Goal: Task Accomplishment & Management: Use online tool/utility

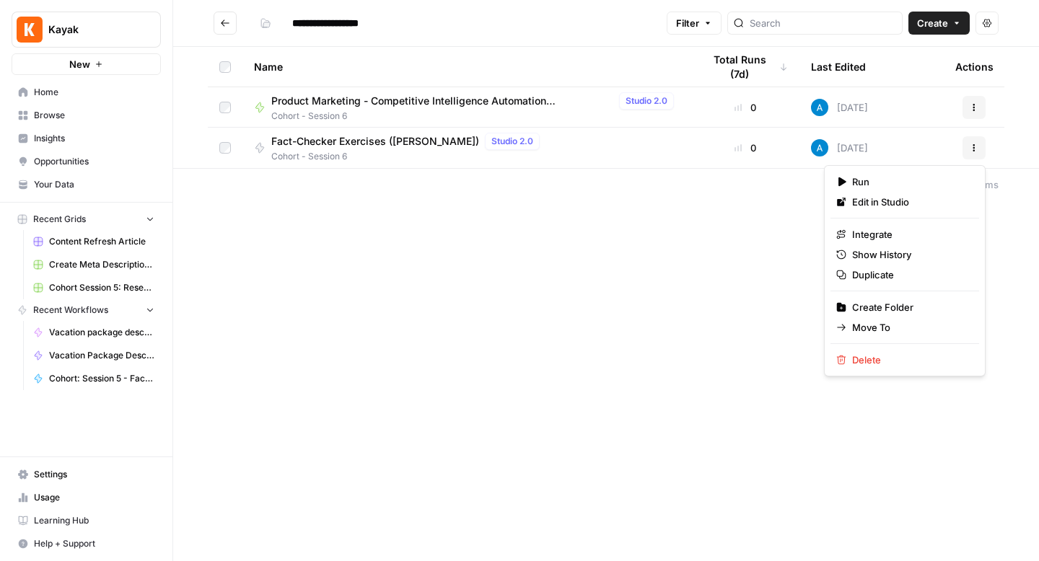
click at [974, 144] on icon "button" at bounding box center [974, 148] width 9 height 9
click at [890, 278] on span "Duplicate" at bounding box center [909, 275] width 115 height 14
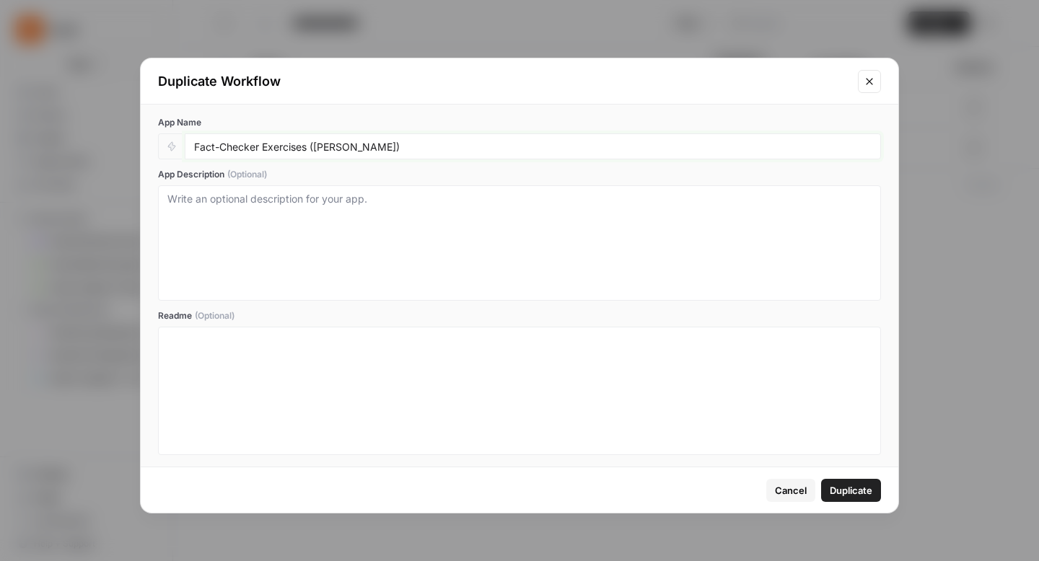
click at [333, 149] on input "Fact-Checker Exercises ([PERSON_NAME])" at bounding box center [533, 146] width 678 height 13
type input "Fact-Checker Exercises ([PERSON_NAME])"
click at [848, 491] on span "Duplicate" at bounding box center [851, 490] width 43 height 14
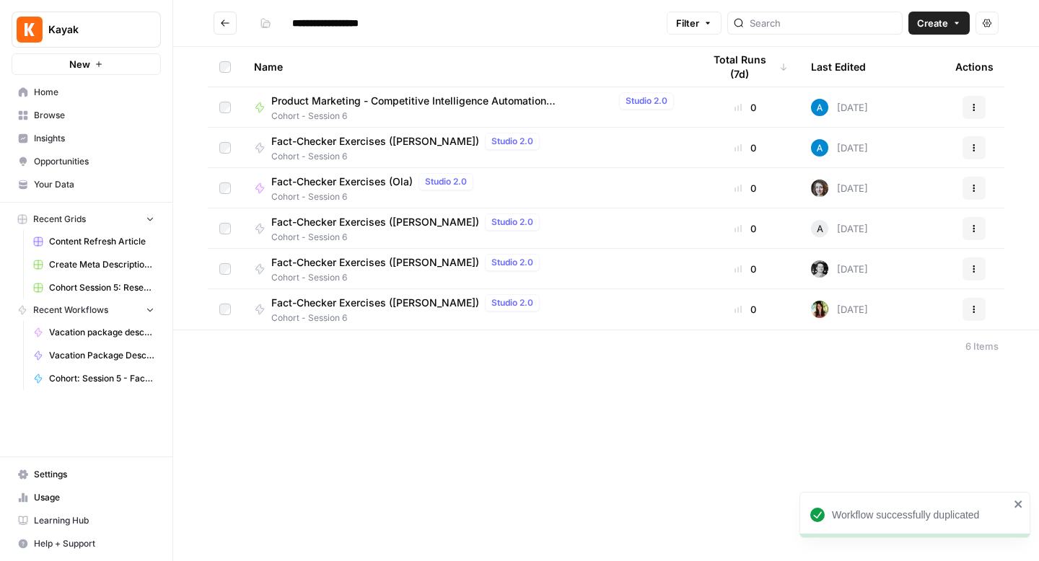
click at [367, 302] on span "Fact-Checker Exercises ([PERSON_NAME])" at bounding box center [375, 303] width 208 height 14
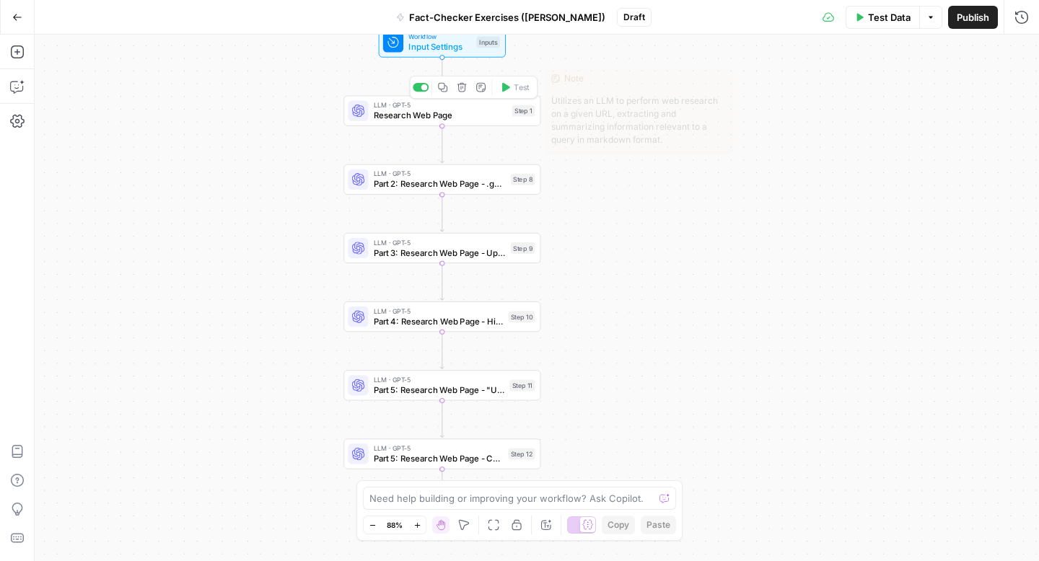
click at [460, 122] on div "LLM · GPT-5 Research Web Page Step 1 Copy step Delete step Edit Note Test" at bounding box center [441, 111] width 197 height 30
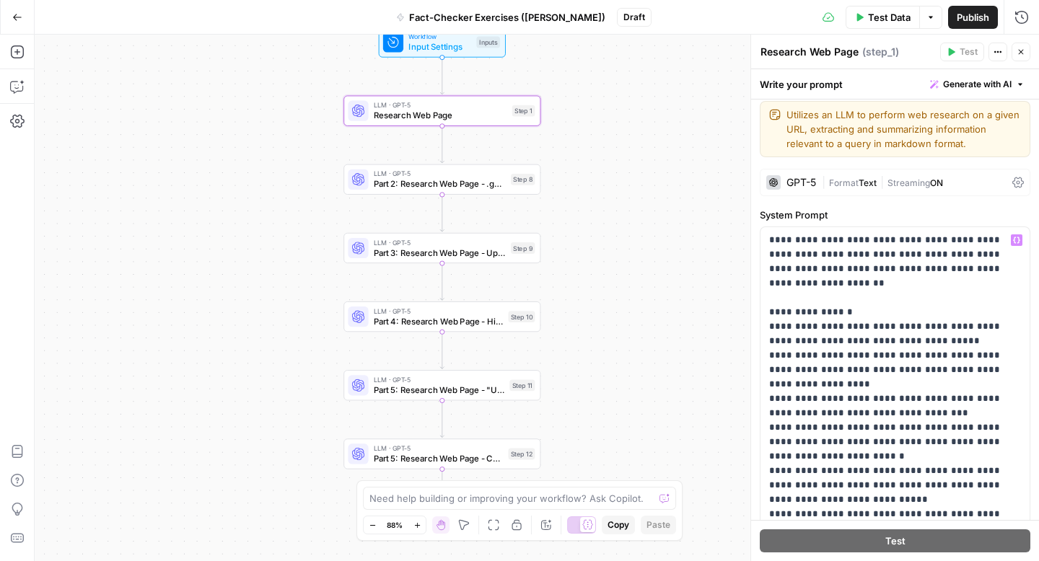
scroll to position [8, 0]
click at [881, 14] on span "Test Data" at bounding box center [889, 17] width 43 height 14
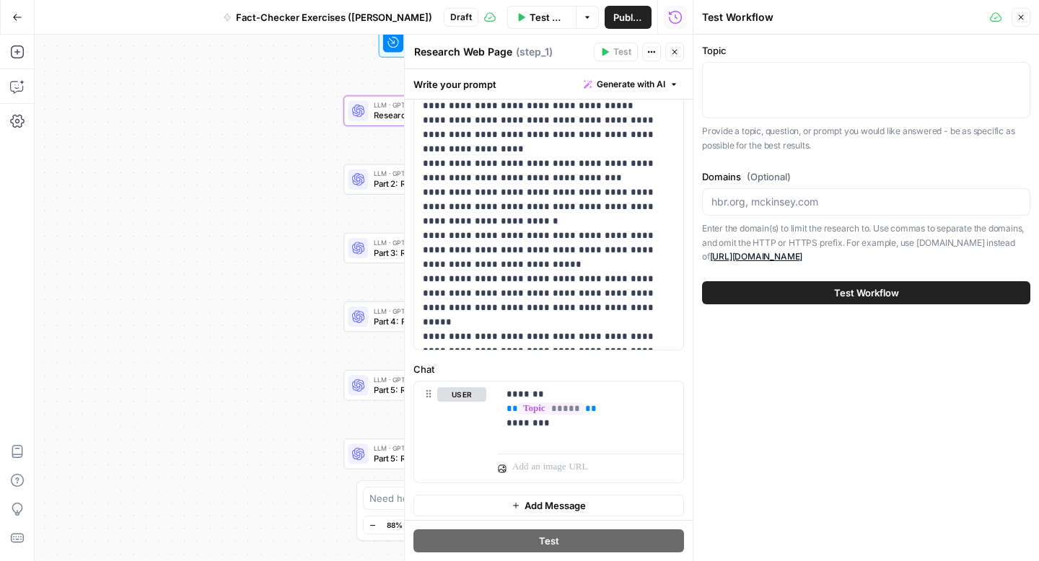
scroll to position [248, 0]
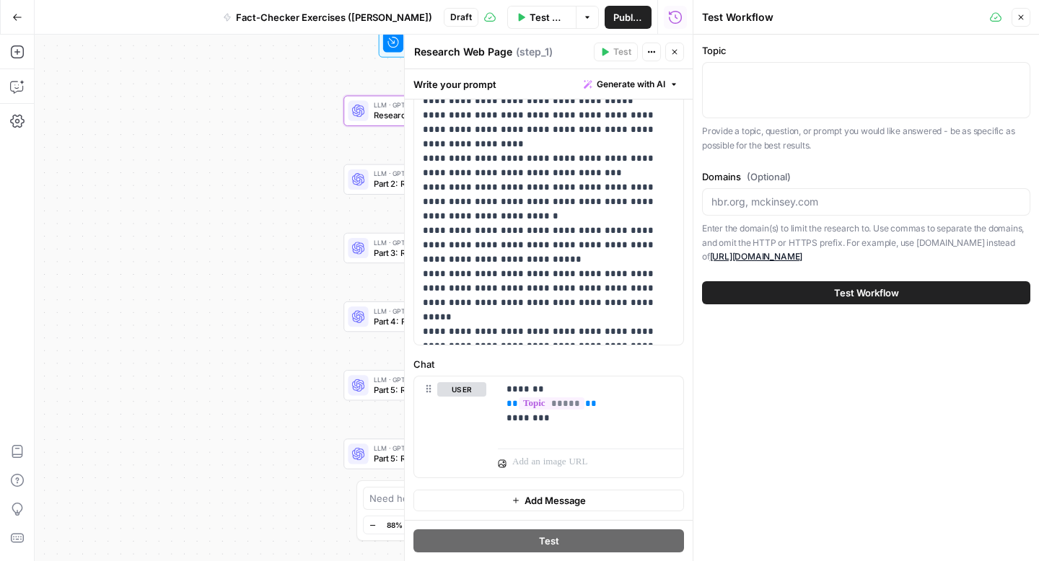
click at [676, 54] on icon "button" at bounding box center [674, 52] width 9 height 9
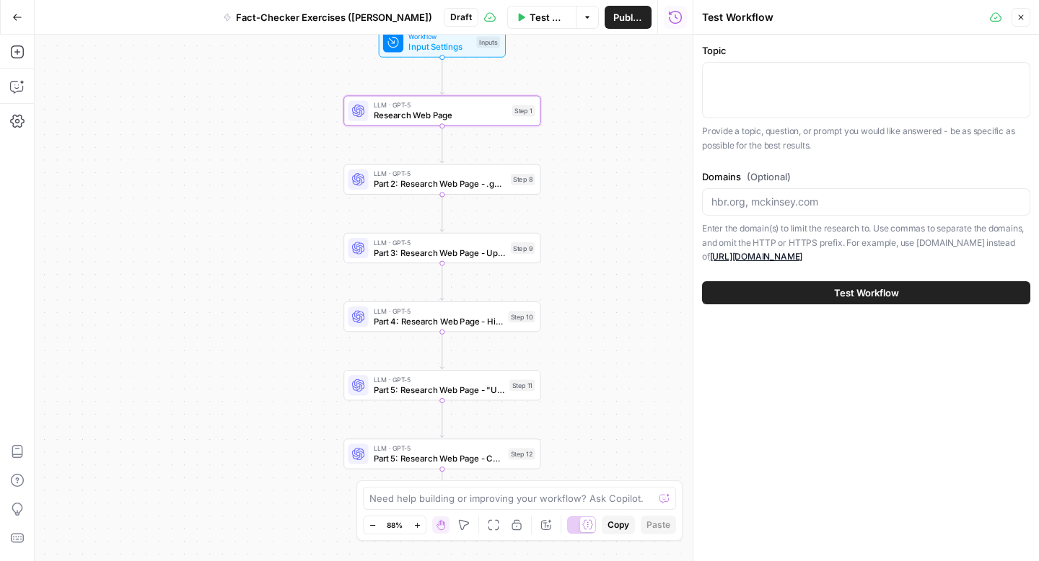
click at [740, 84] on div at bounding box center [866, 90] width 328 height 56
type textarea "Tips for flying"
click at [715, 185] on div "Domains (Optional) Enter the domain(s) to limit the research to. Use commas to …" at bounding box center [866, 217] width 328 height 95
click at [718, 190] on div at bounding box center [866, 201] width 328 height 27
click at [727, 205] on input "Domains (Optional)" at bounding box center [867, 202] width 310 height 14
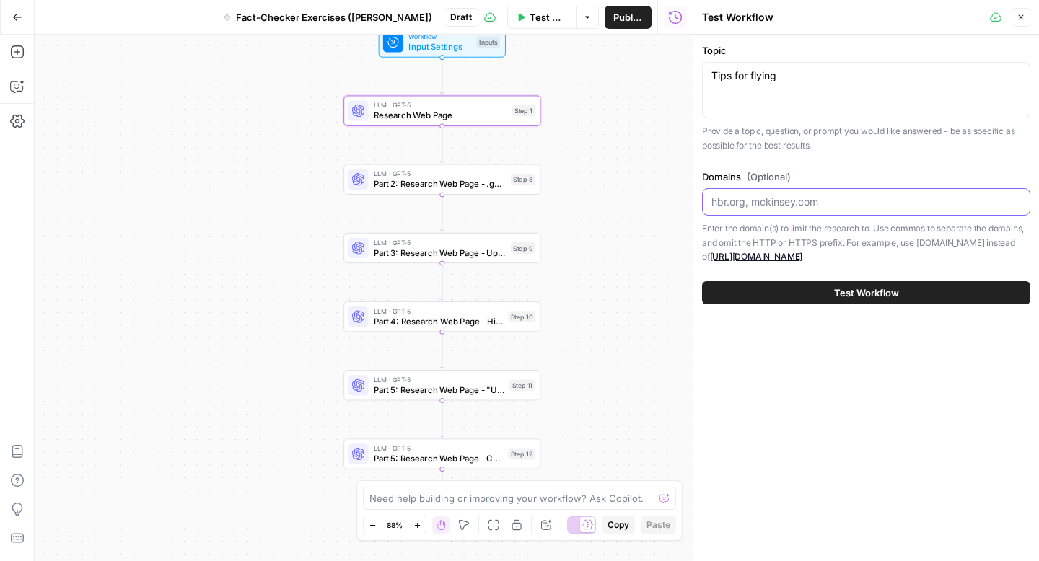
click at [727, 205] on input "Domains (Optional)" at bounding box center [867, 202] width 310 height 14
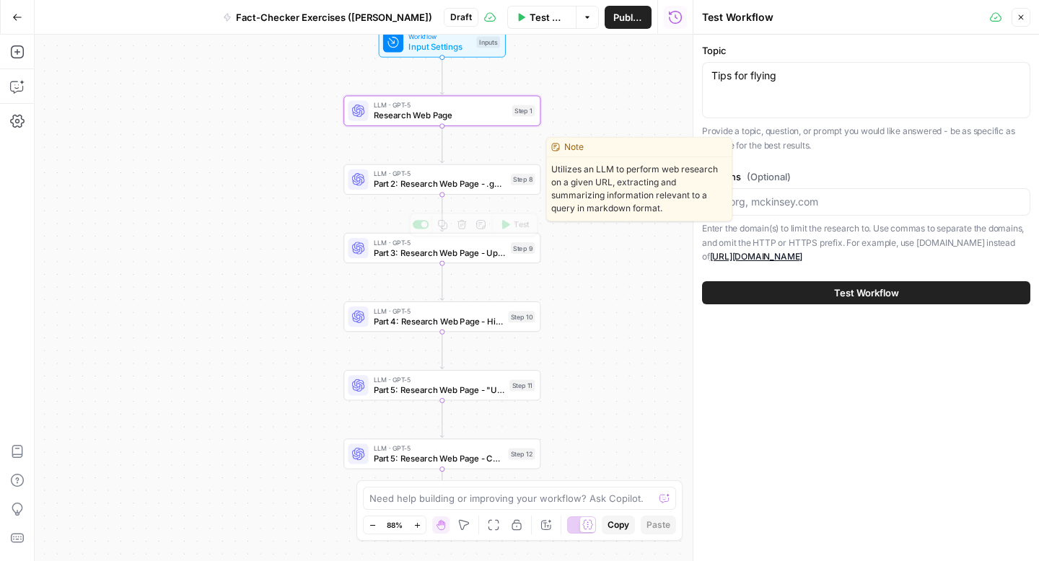
click at [470, 192] on div "LLM · GPT-5 Part 2: Research Web Page - .gov / .edu Only Step 8 Copy step Delet…" at bounding box center [441, 180] width 197 height 30
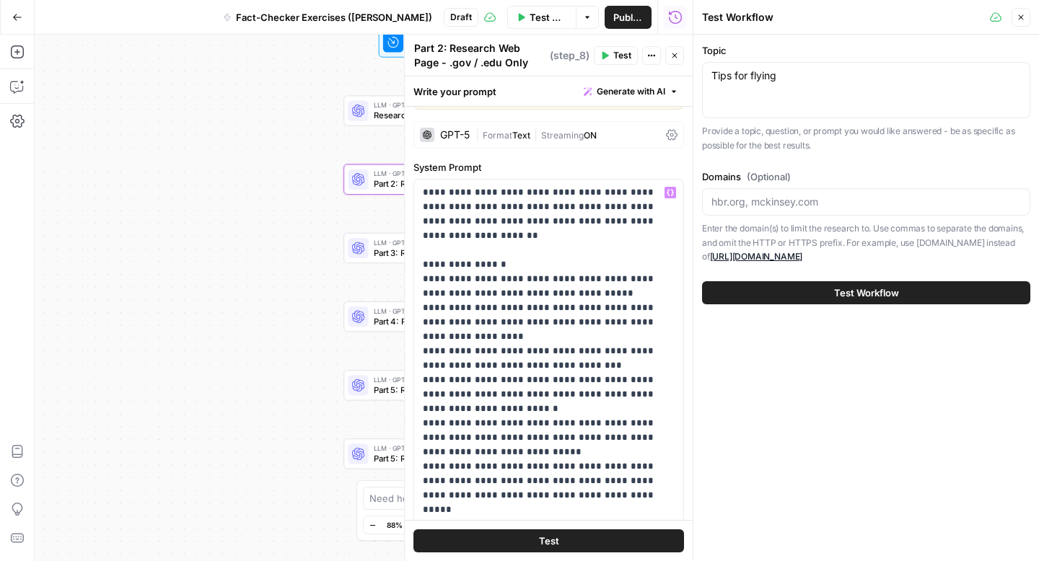
scroll to position [63, 0]
click at [379, 181] on span "Part 2: Research Web Page - .gov / .edu Only" at bounding box center [440, 184] width 132 height 13
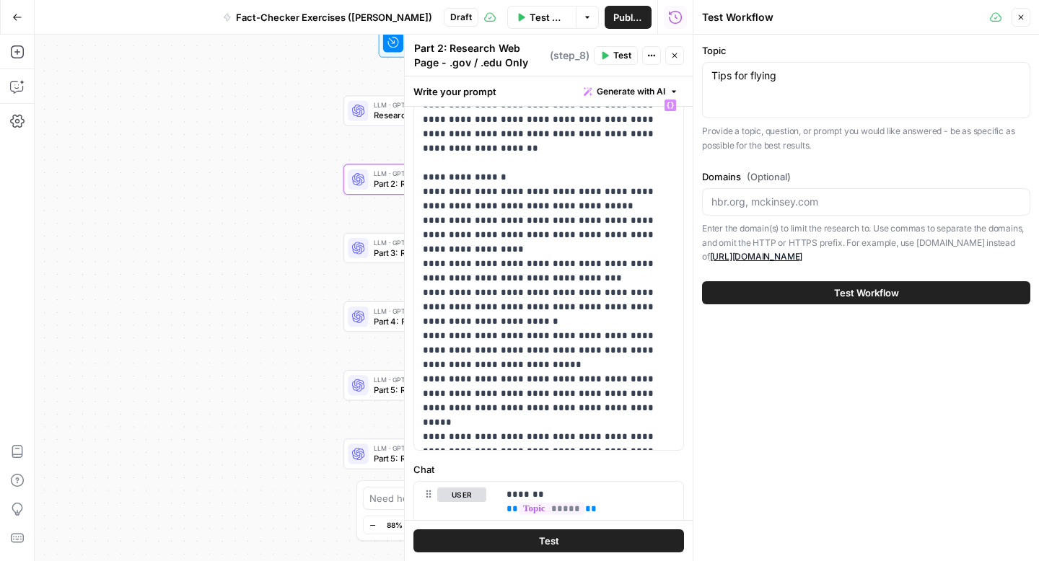
scroll to position [164, 0]
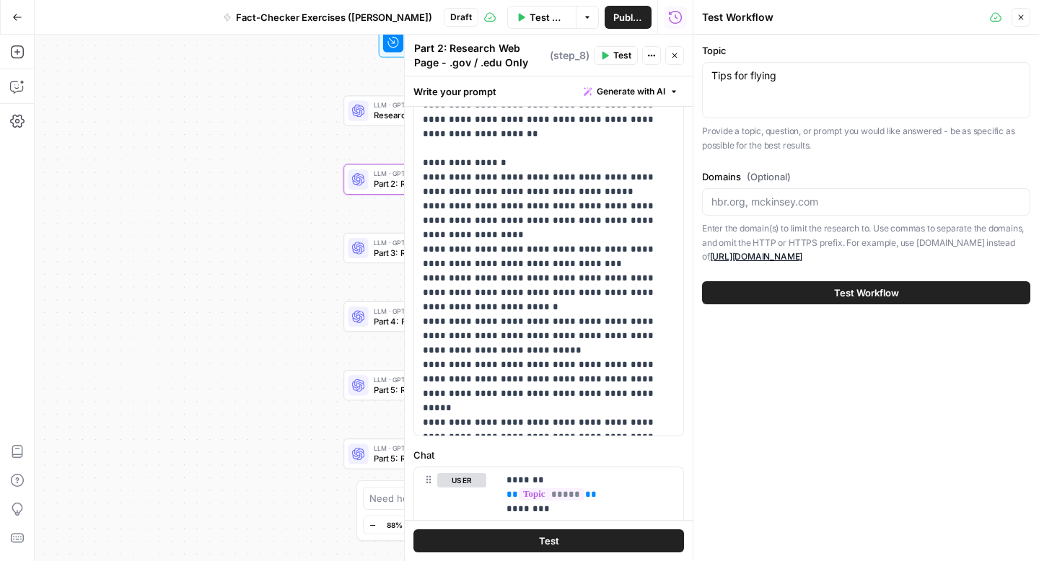
click at [385, 325] on span "Part 4: Research Web Page - High / Medium / Low" at bounding box center [439, 321] width 130 height 13
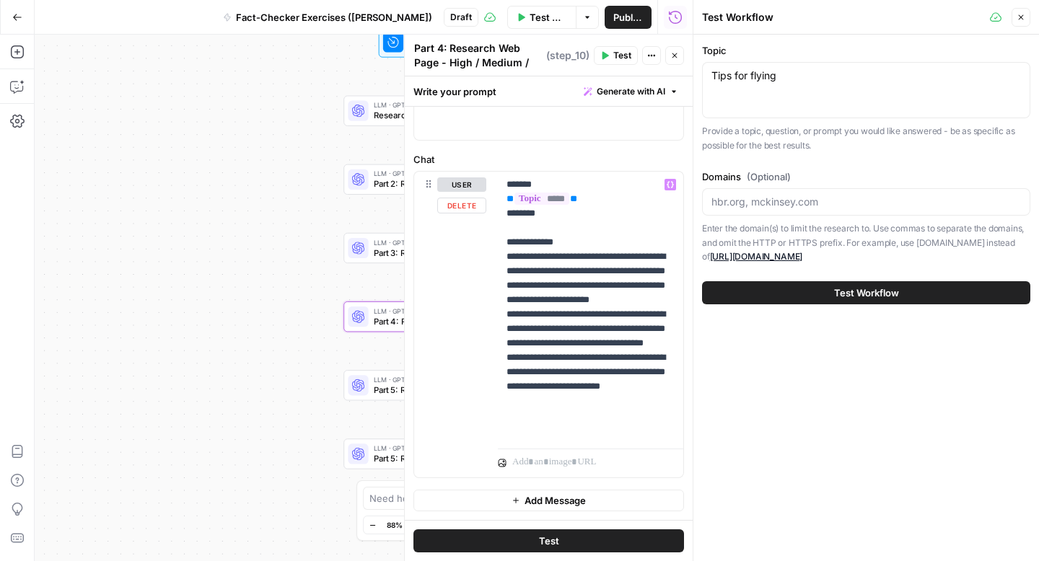
scroll to position [88, 0]
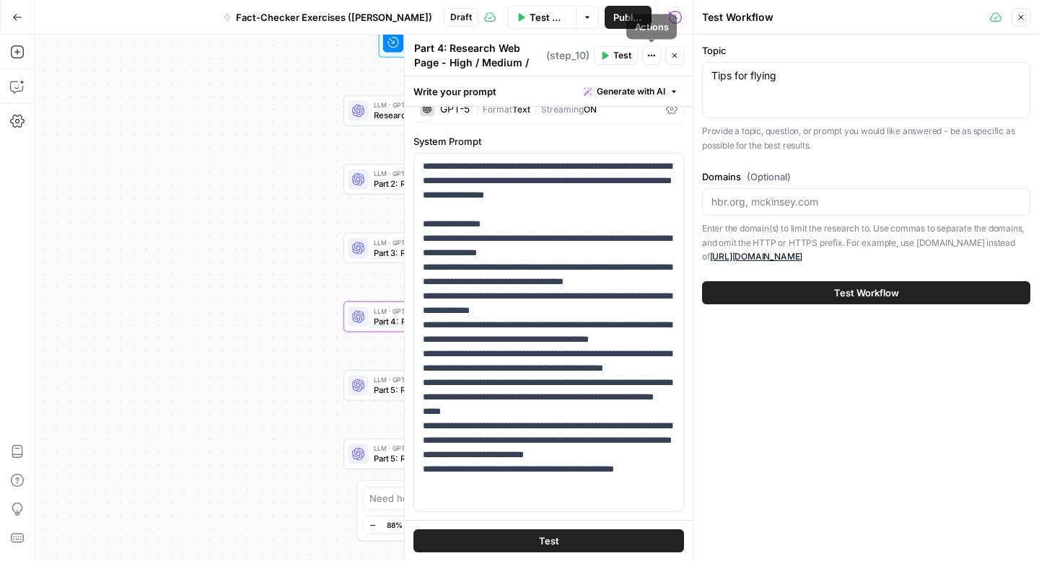
click at [677, 51] on icon "button" at bounding box center [674, 55] width 9 height 9
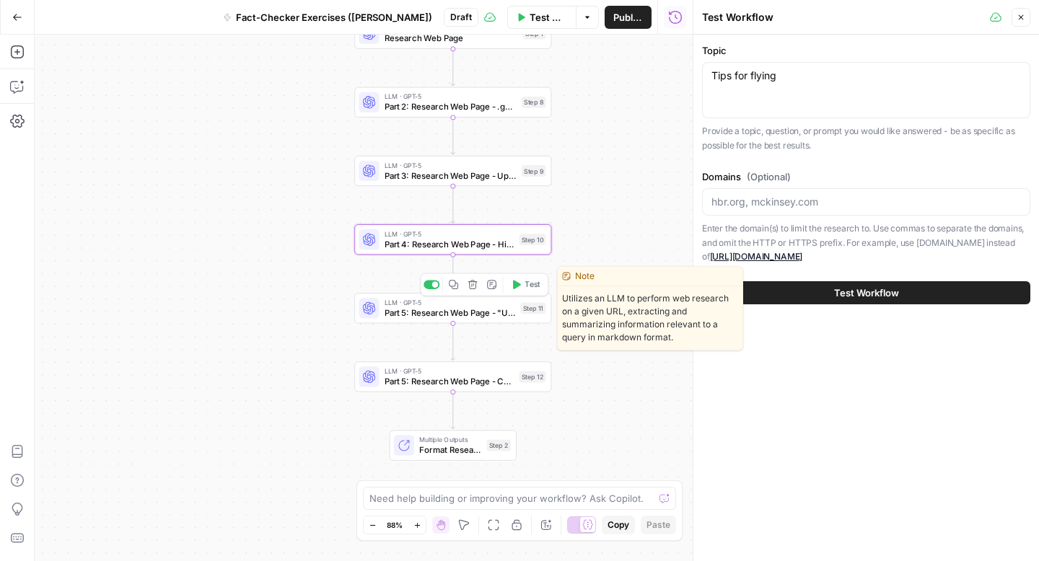
click at [461, 317] on span "Part 5: Research Web Page - "Unverifiable"" at bounding box center [450, 313] width 131 height 13
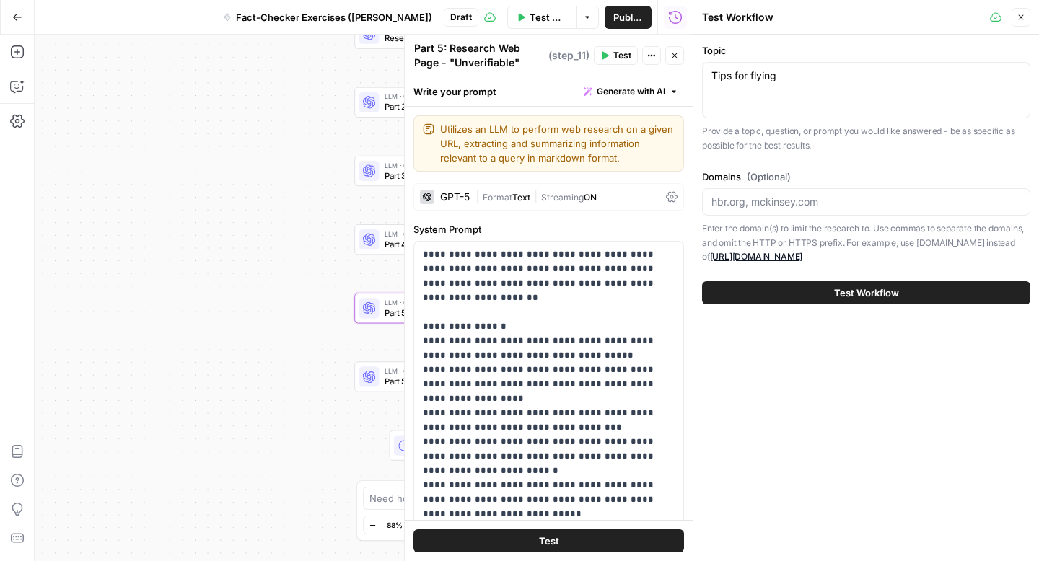
click at [1021, 13] on icon "button" at bounding box center [1021, 17] width 9 height 9
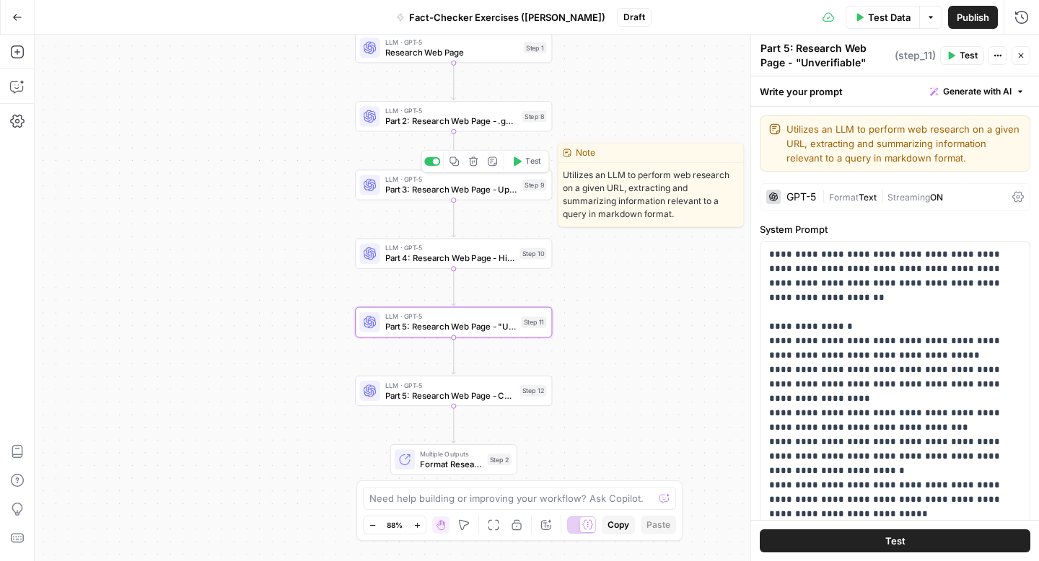
click at [452, 195] on span "Part 3: Research Web Page - Updated Date + Two Sources Supporting" at bounding box center [451, 189] width 132 height 13
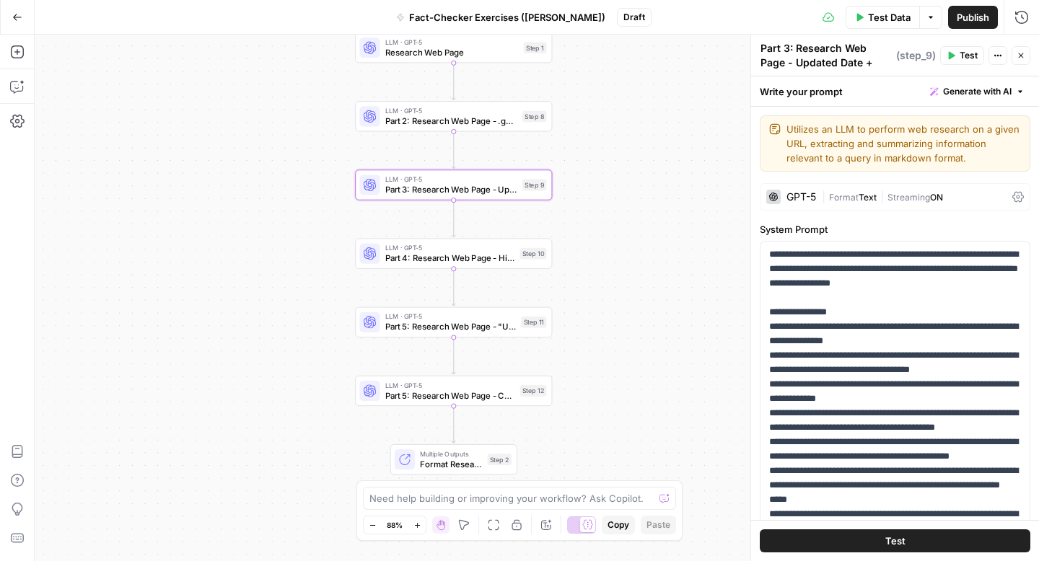
click at [454, 265] on div "LLM · GPT-5 Part 4: Research Web Page - High / Medium / Low Step 10 Copy step D…" at bounding box center [453, 254] width 197 height 30
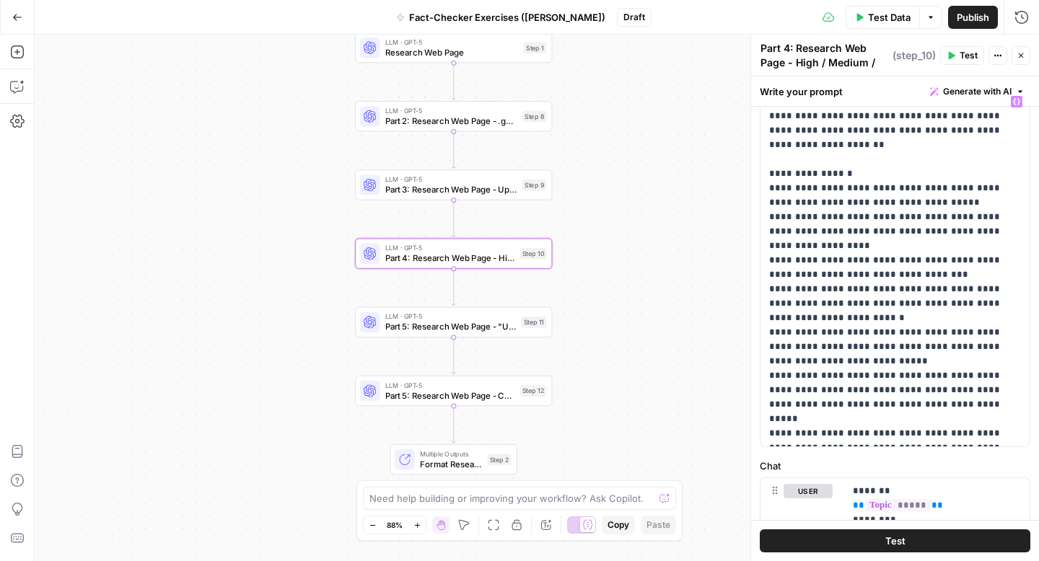
scroll to position [160, 0]
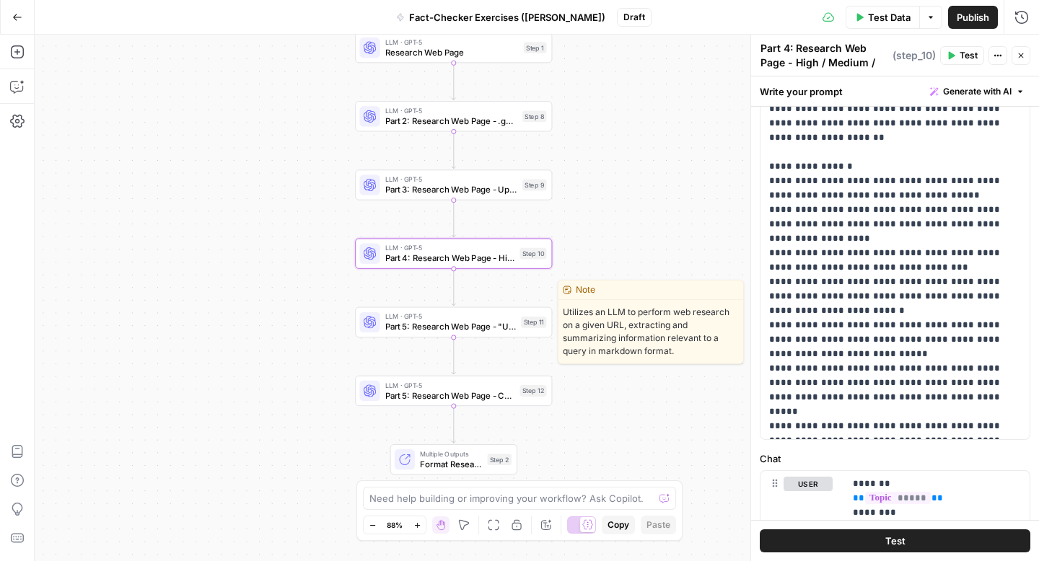
click at [455, 331] on span "Part 5: Research Web Page - "Unverifiable"" at bounding box center [450, 326] width 131 height 13
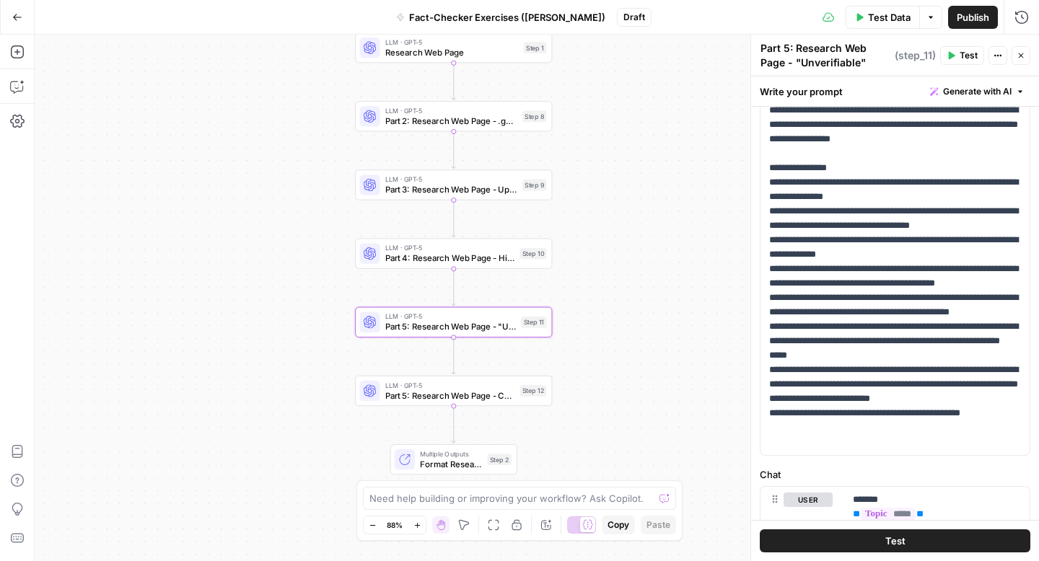
scroll to position [0, 0]
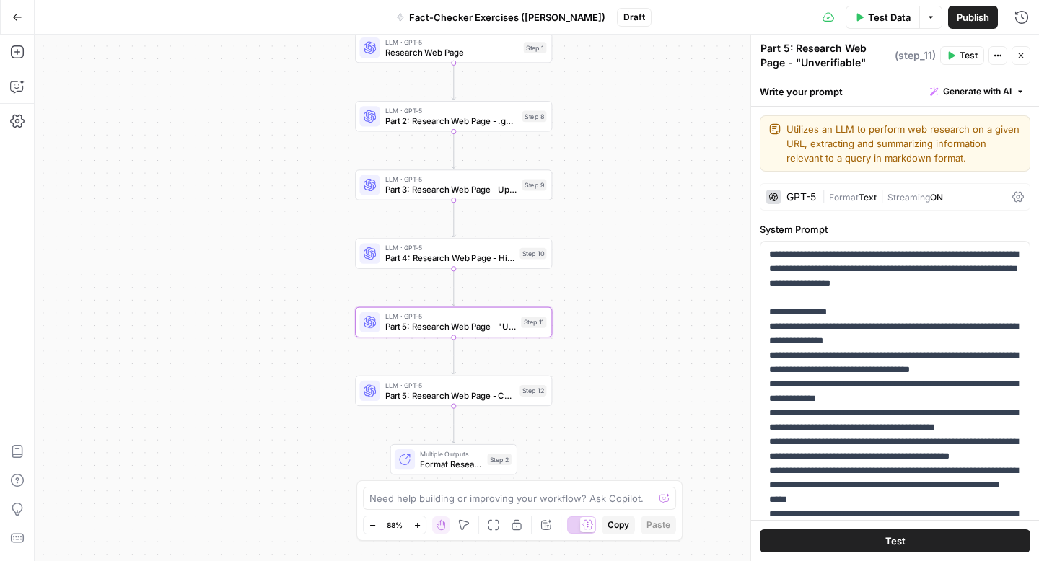
click at [1019, 58] on icon "button" at bounding box center [1021, 55] width 9 height 9
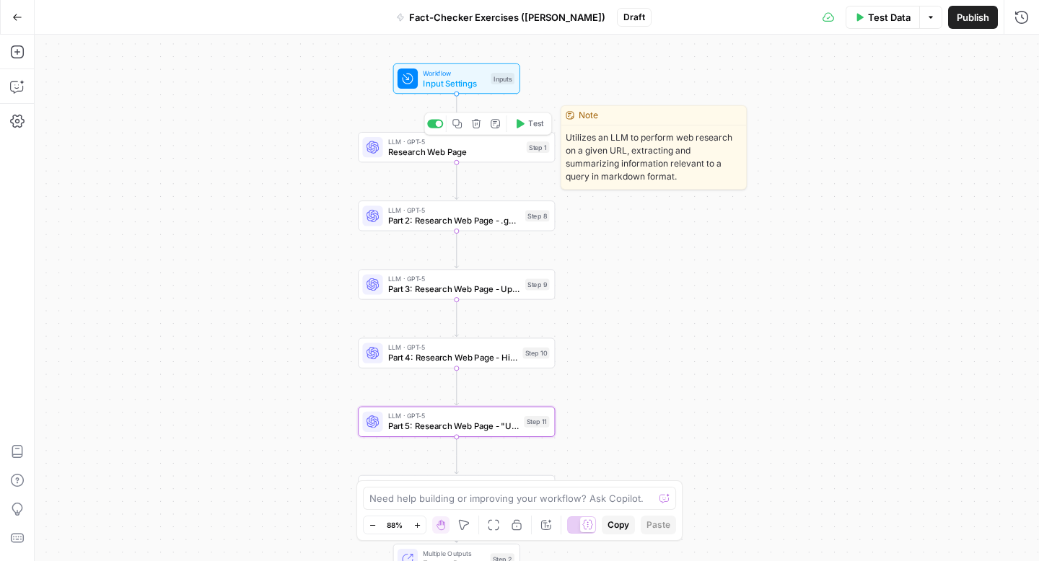
click at [499, 146] on span "Research Web Page" at bounding box center [454, 152] width 133 height 13
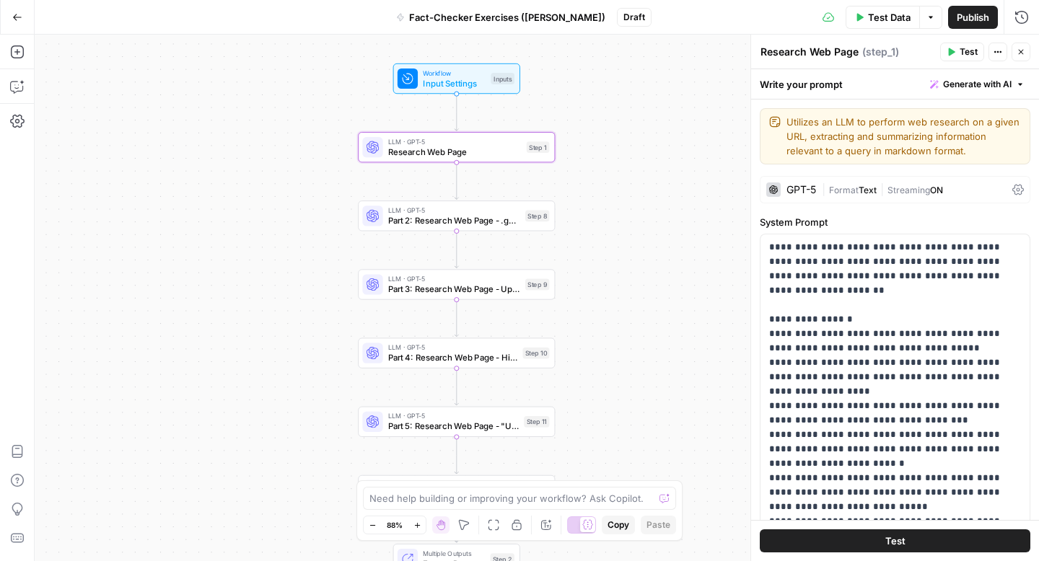
click at [797, 190] on div "GPT-5" at bounding box center [802, 190] width 30 height 10
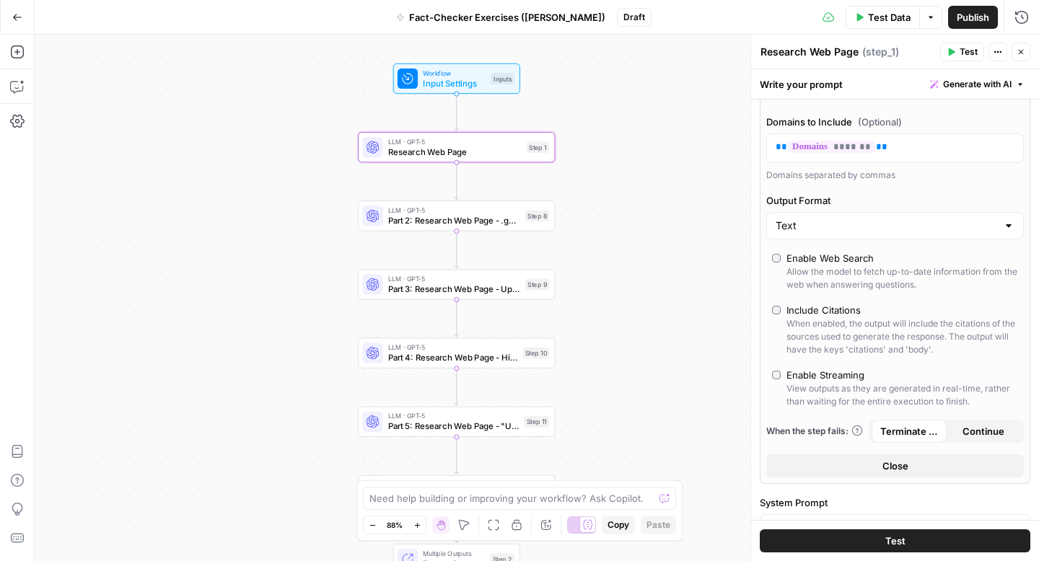
scroll to position [866, 0]
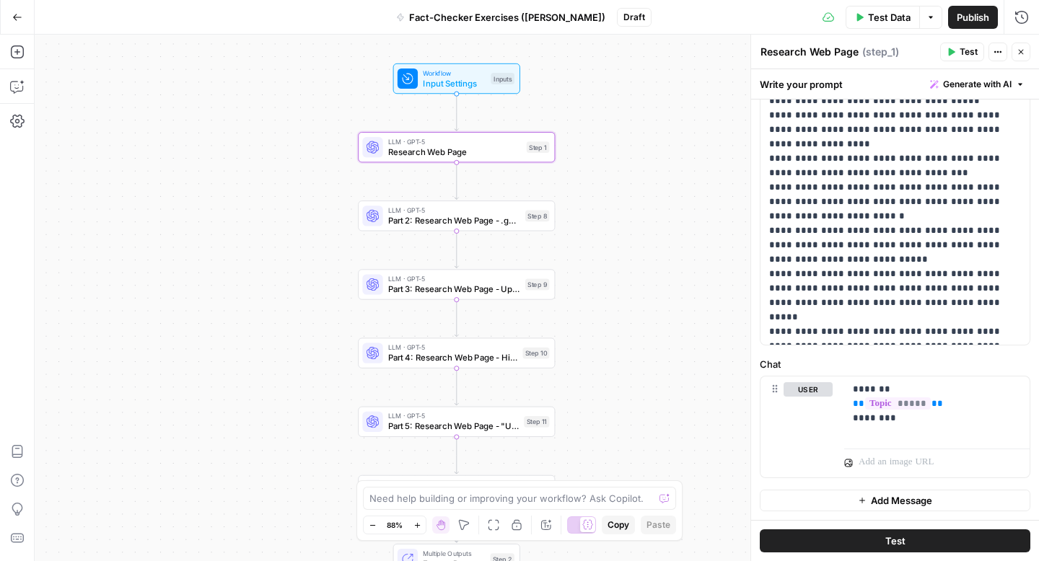
click at [859, 538] on button "Test" at bounding box center [895, 541] width 271 height 23
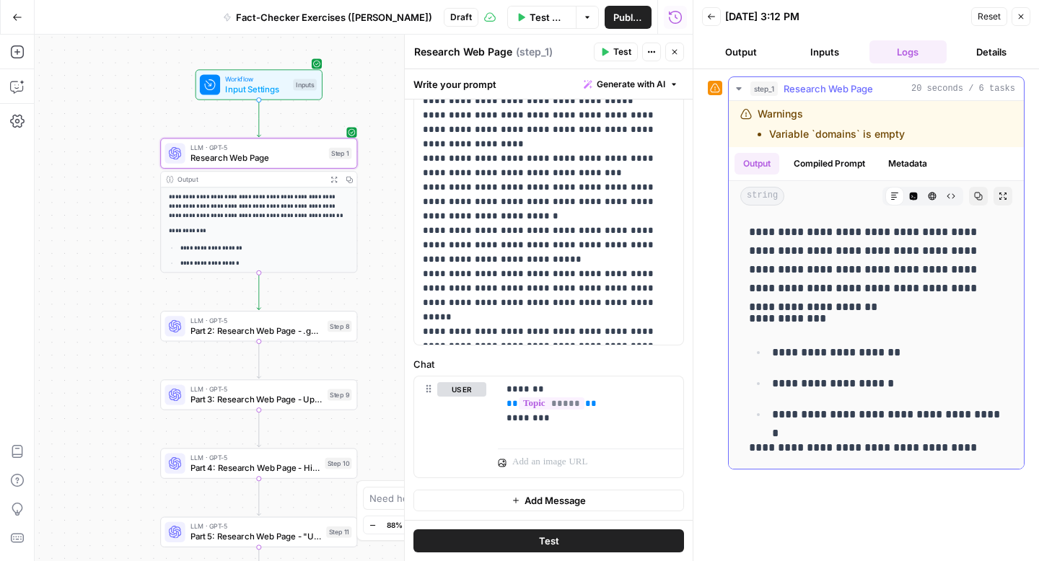
click at [844, 126] on div "Warnings Variable `domains` is empty" at bounding box center [831, 124] width 147 height 35
click at [817, 170] on button "Compiled Prompt" at bounding box center [829, 164] width 89 height 22
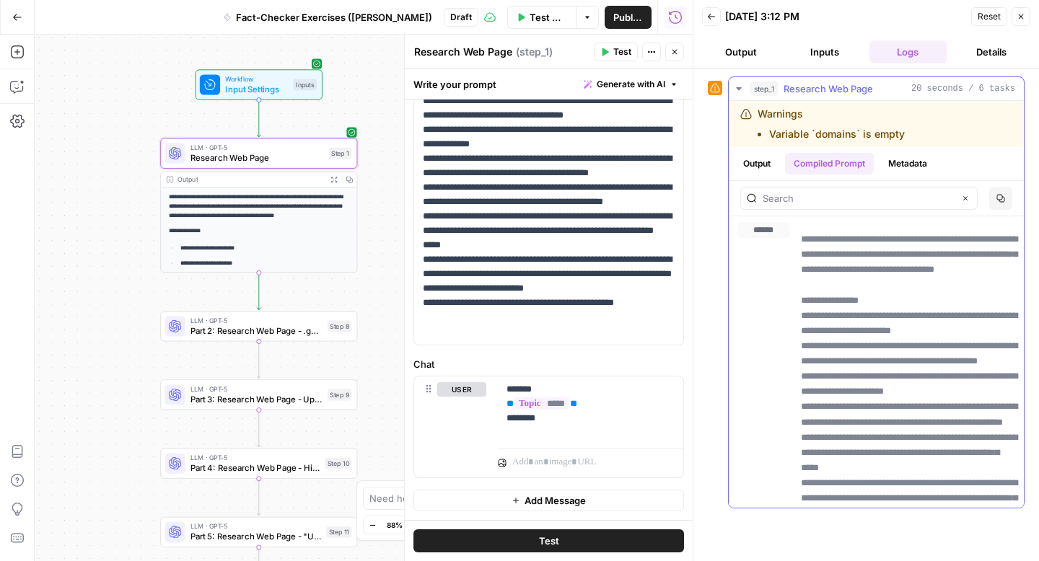
click at [919, 166] on button "Metadata" at bounding box center [908, 164] width 56 height 22
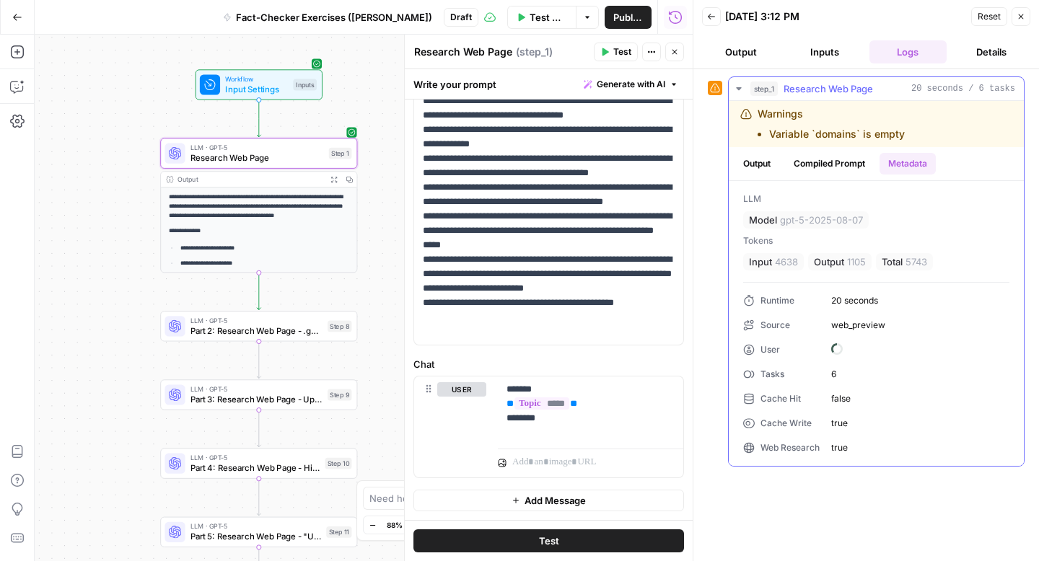
click at [774, 169] on button "Output" at bounding box center [757, 164] width 45 height 22
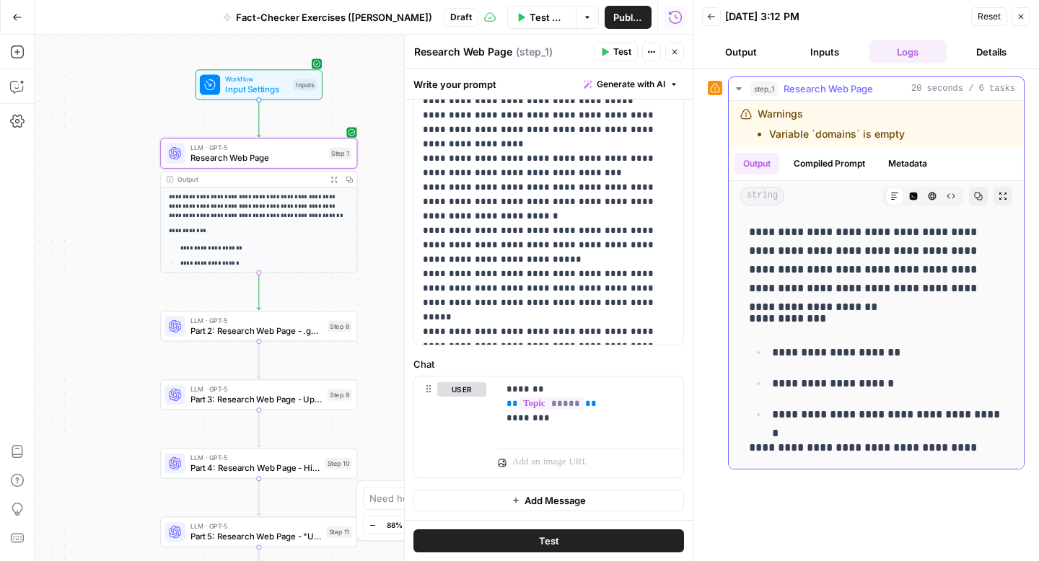
click at [817, 121] on div "Warnings Variable `domains` is empty" at bounding box center [831, 124] width 147 height 35
click at [823, 56] on button "Inputs" at bounding box center [825, 51] width 78 height 23
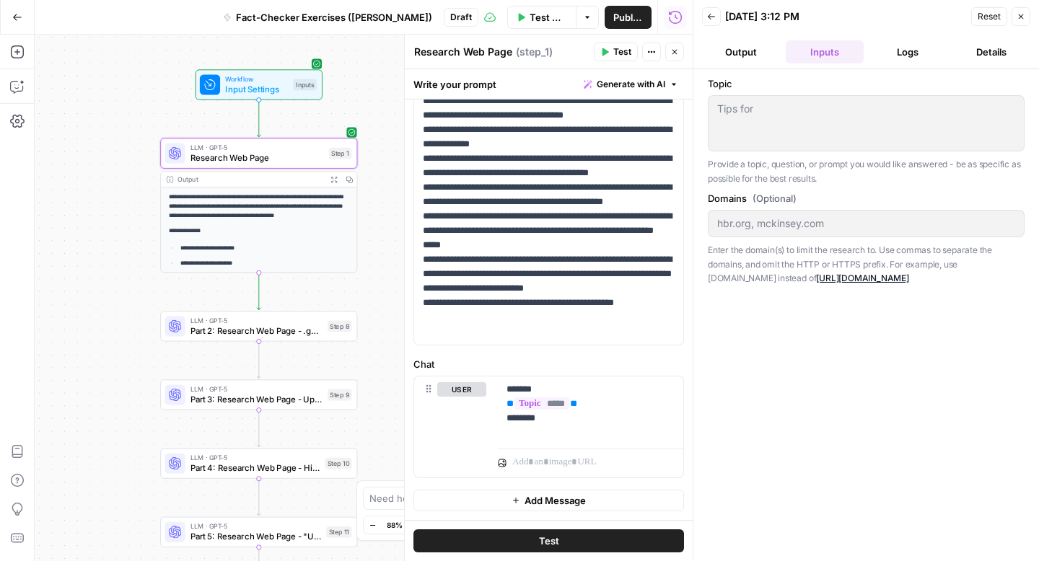
click at [734, 49] on button "Output" at bounding box center [741, 51] width 78 height 23
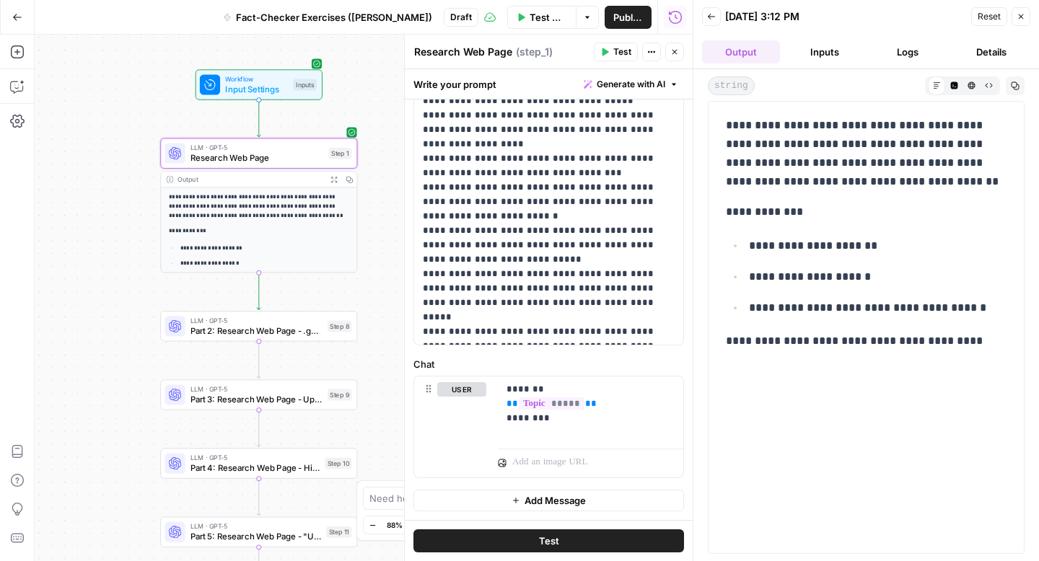
click at [792, 197] on div "**********" at bounding box center [866, 233] width 298 height 246
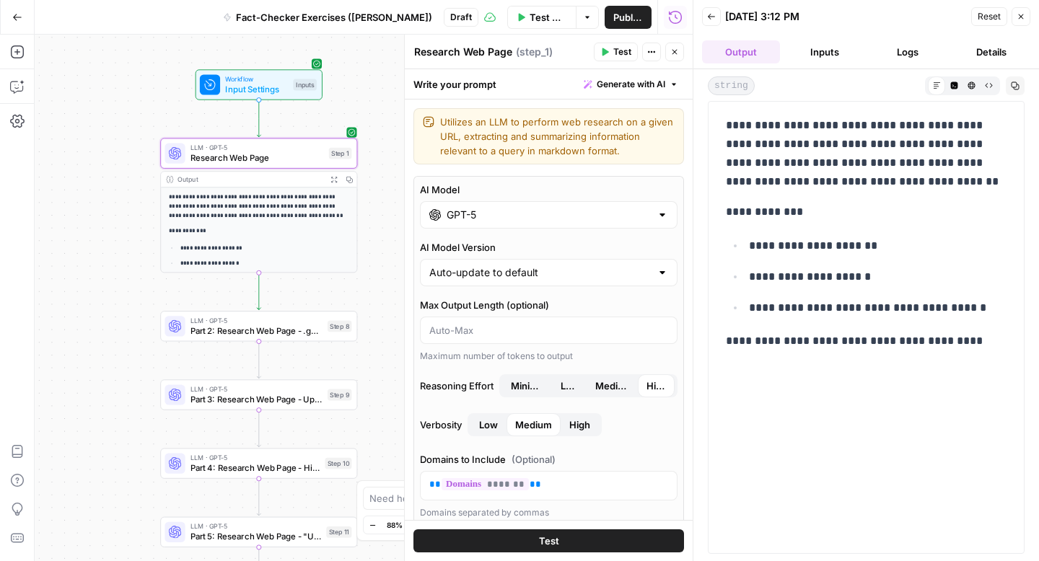
click at [258, 83] on span "Input Settings" at bounding box center [256, 89] width 63 height 13
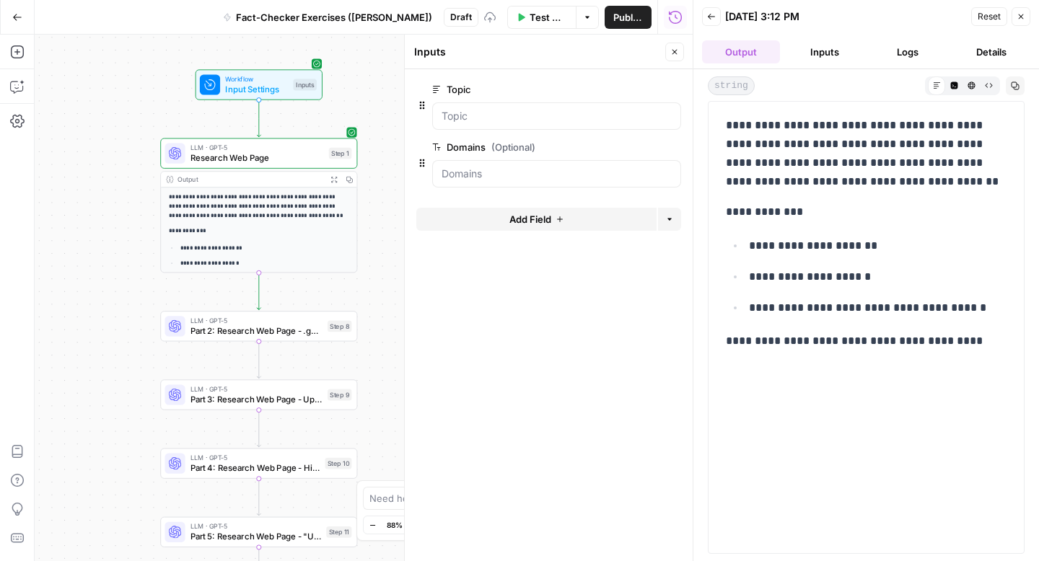
click at [479, 307] on form "Topic edit field Delete group Domains (Optional) edit field Delete group Add Fi…" at bounding box center [549, 315] width 288 height 492
click at [460, 121] on input "Topic" at bounding box center [557, 116] width 230 height 14
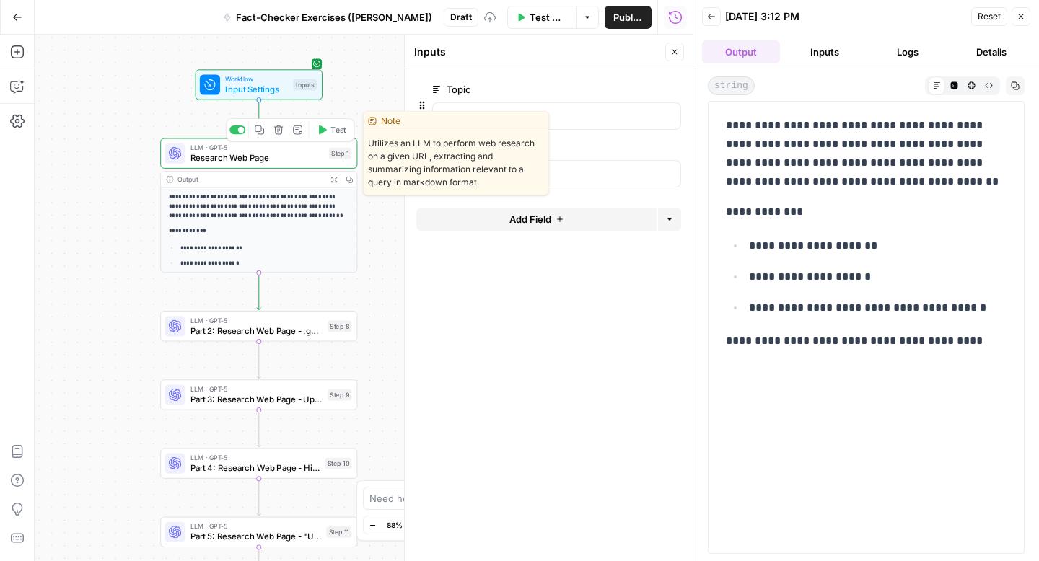
click at [251, 159] on span "Research Web Page" at bounding box center [257, 158] width 133 height 13
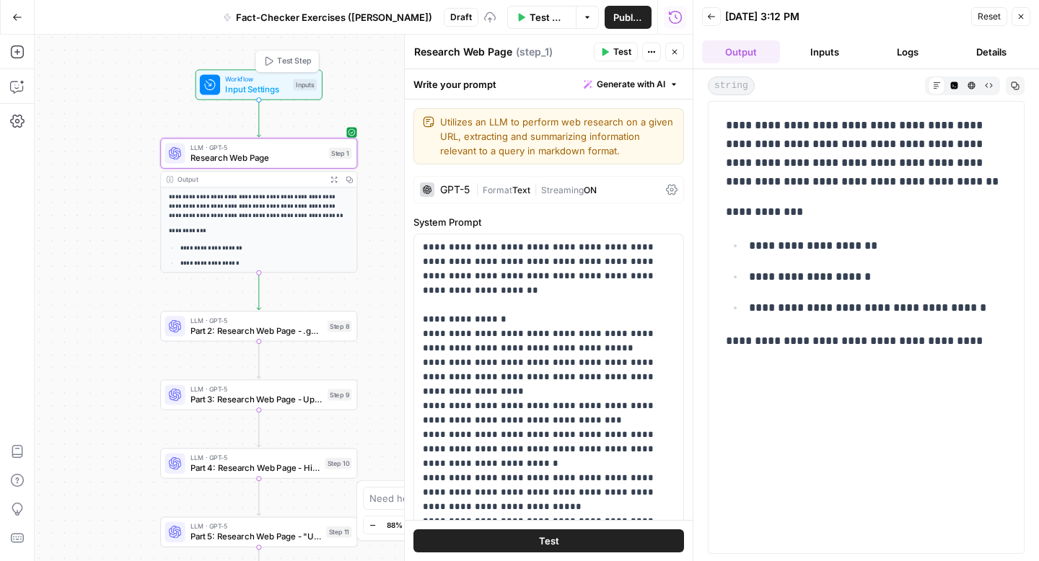
click at [273, 79] on span "Workflow" at bounding box center [256, 79] width 63 height 10
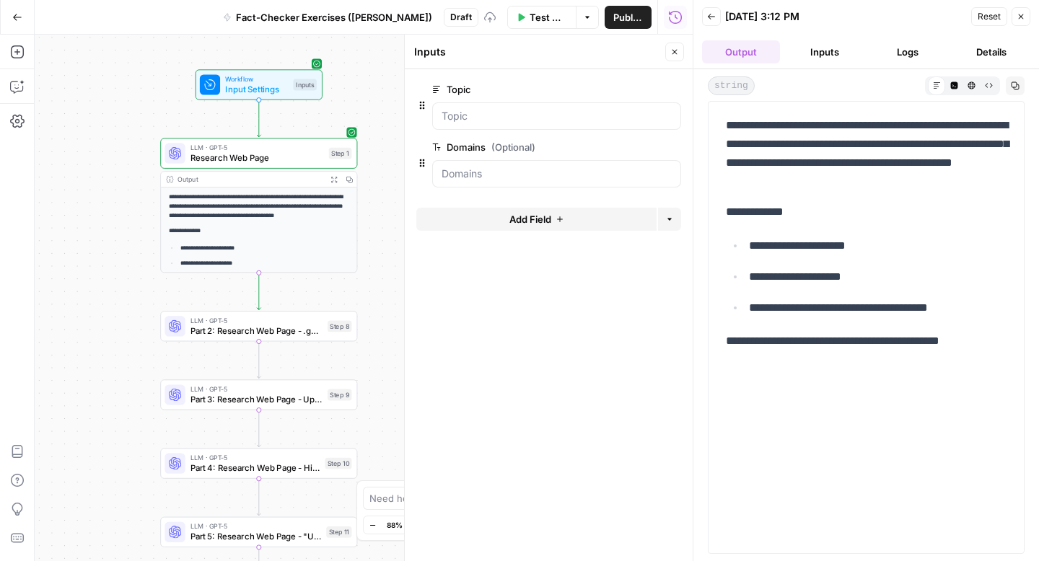
click at [540, 19] on span "Test Data" at bounding box center [549, 17] width 38 height 14
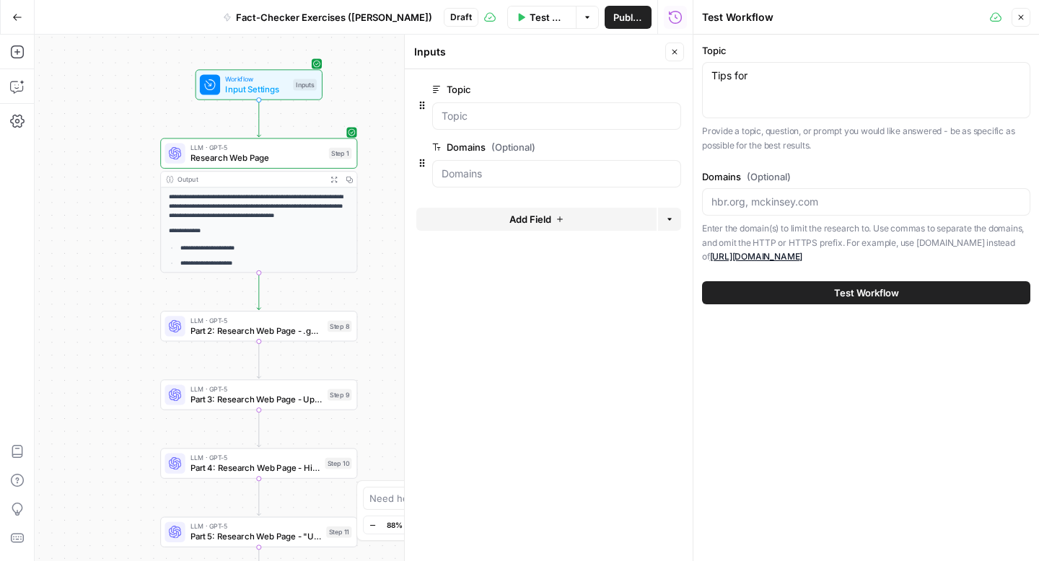
click at [788, 89] on div "Tips for Tips for" at bounding box center [866, 90] width 328 height 56
click at [773, 77] on textarea "Tips for" at bounding box center [867, 76] width 310 height 14
type textarea "Tips for flying"
click at [997, 19] on icon at bounding box center [996, 18] width 12 height 12
click at [1023, 21] on icon "button" at bounding box center [1021, 17] width 9 height 9
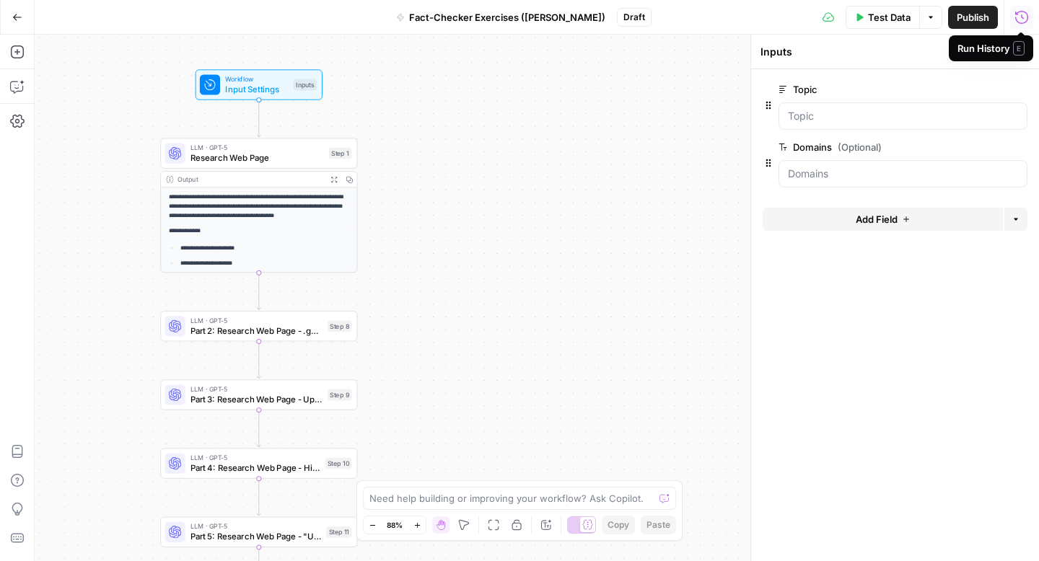
click at [291, 155] on span "Research Web Page" at bounding box center [257, 158] width 133 height 13
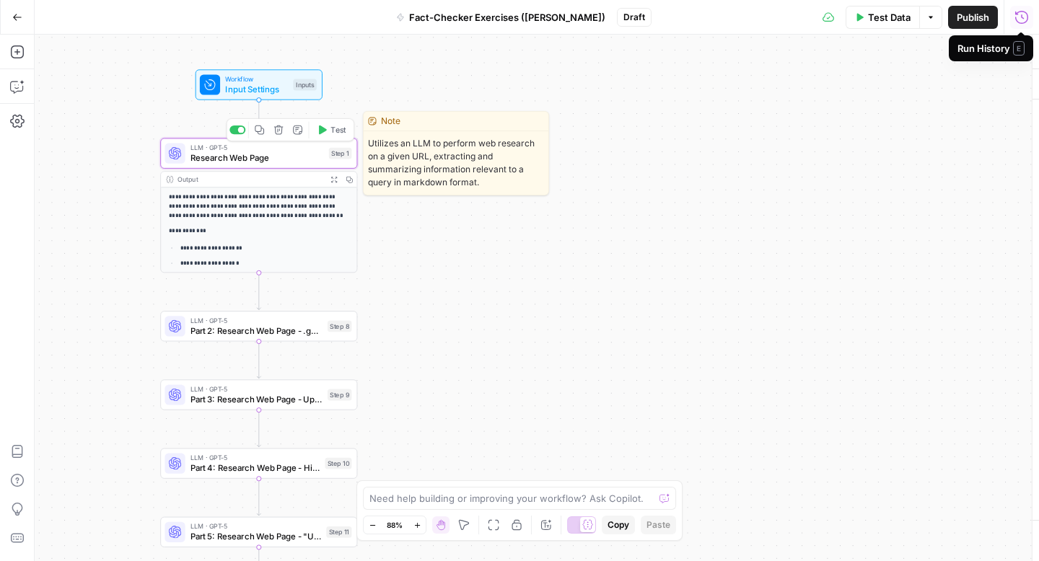
type textarea "Research Web Page"
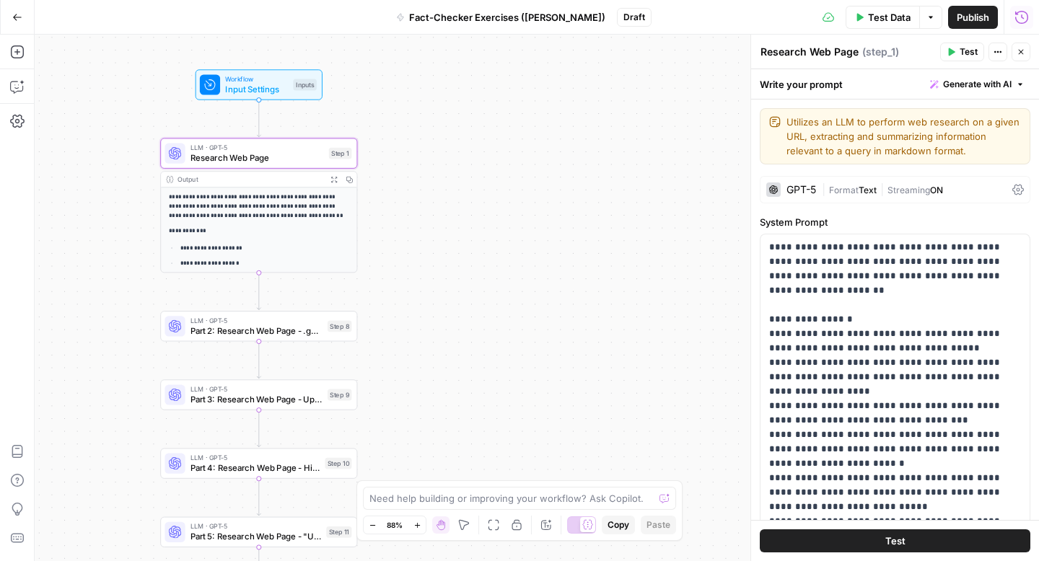
click at [956, 52] on button "Test" at bounding box center [962, 52] width 44 height 19
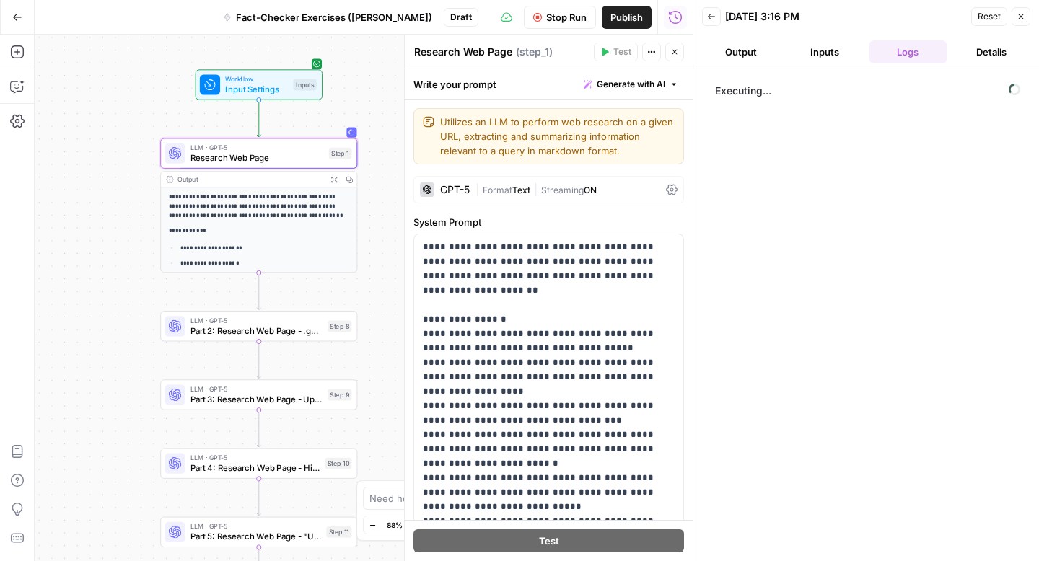
click at [806, 53] on button "Inputs" at bounding box center [825, 51] width 78 height 23
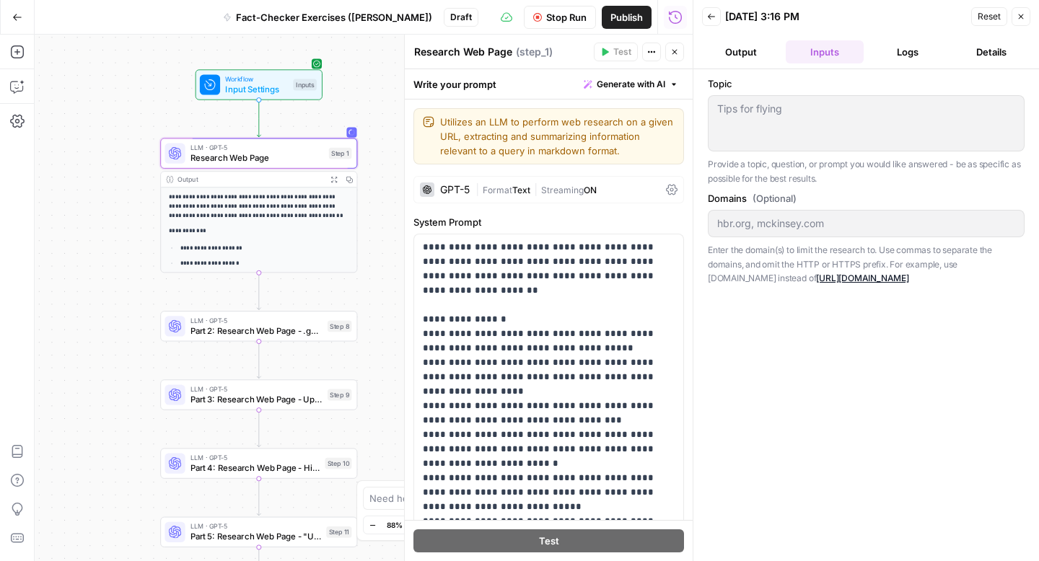
click at [750, 51] on button "Output" at bounding box center [741, 51] width 78 height 23
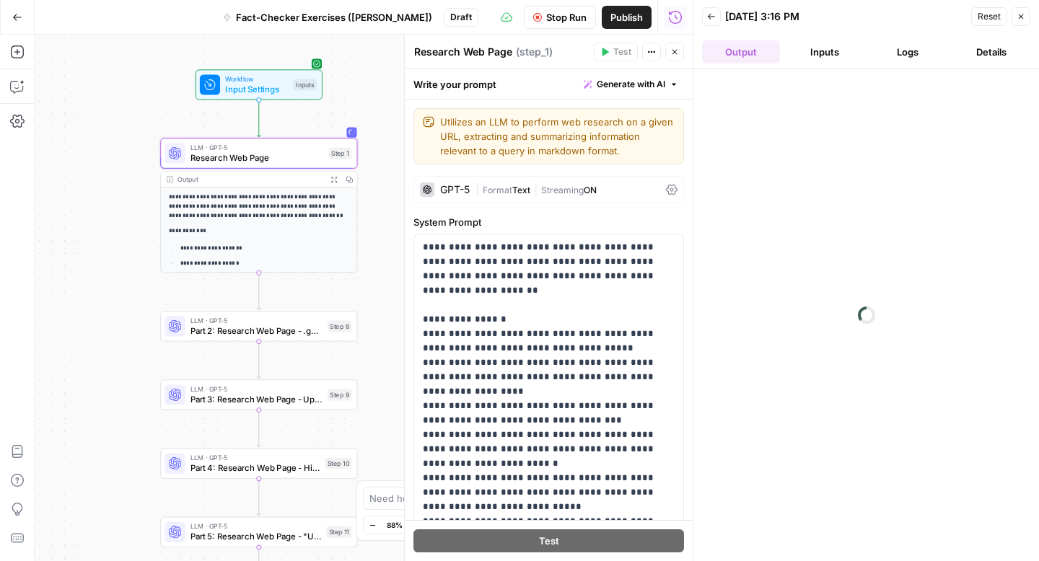
click at [555, 17] on span "Stop Run" at bounding box center [566, 17] width 40 height 14
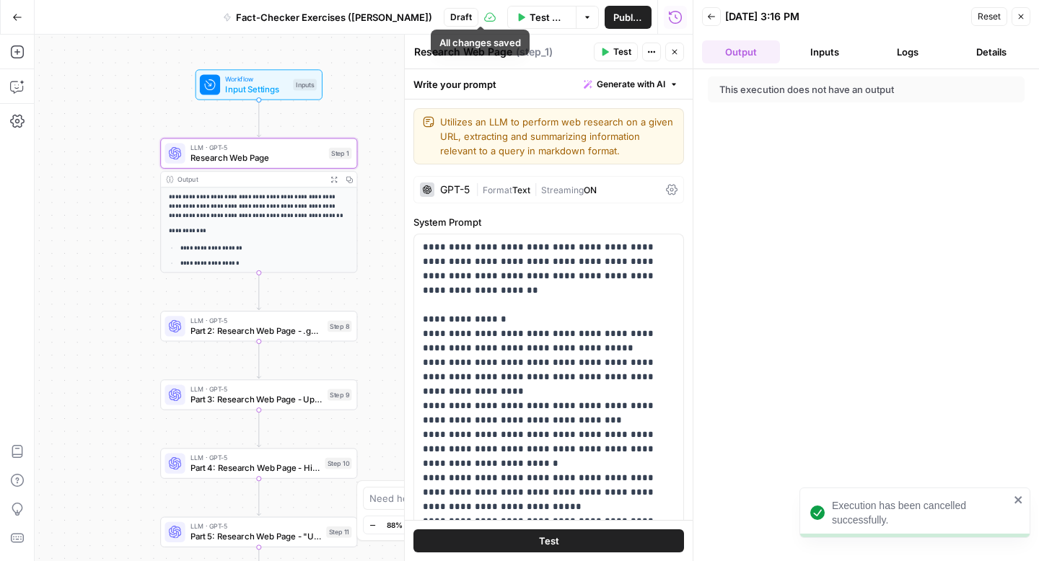
click at [536, 13] on span "Test Data" at bounding box center [549, 17] width 38 height 14
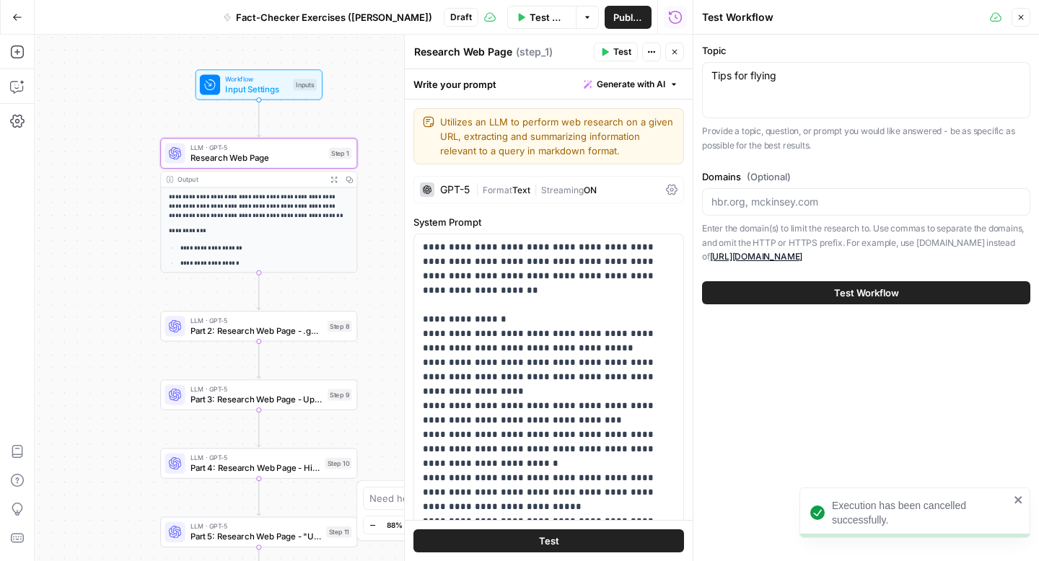
click at [843, 290] on span "Test Workflow" at bounding box center [866, 293] width 65 height 14
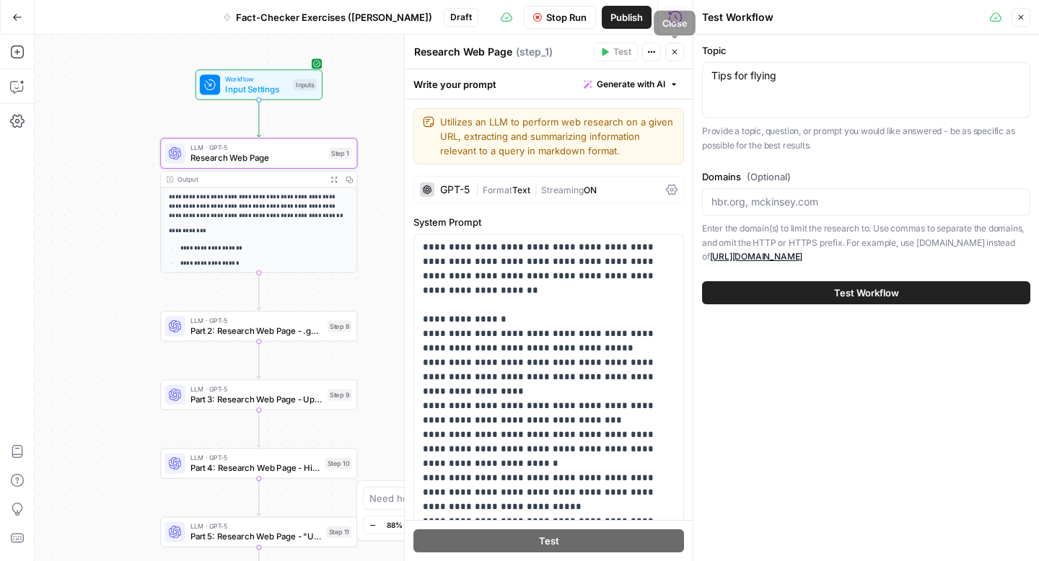
click at [678, 51] on icon "button" at bounding box center [674, 52] width 9 height 9
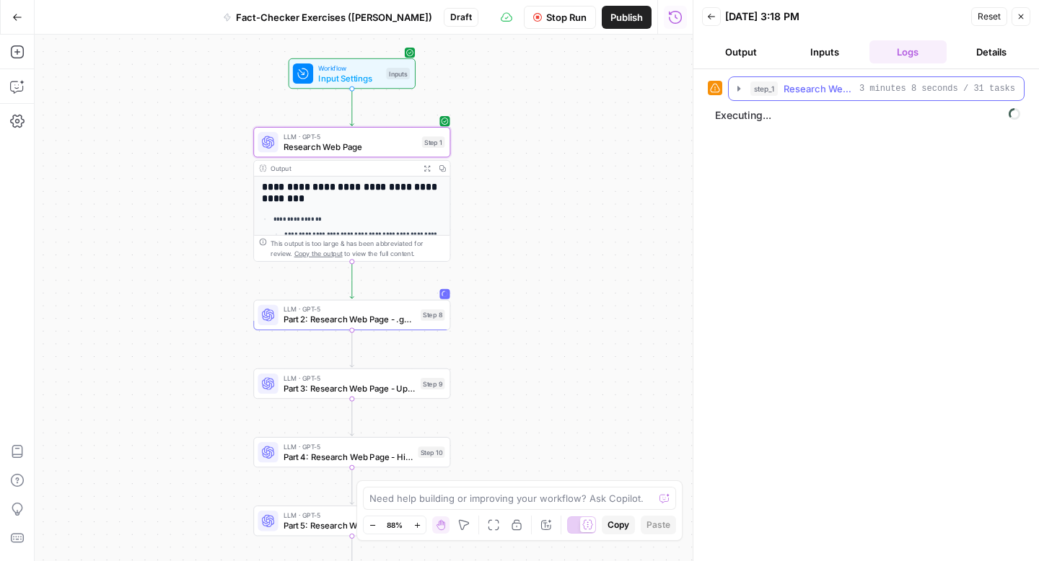
click at [739, 89] on icon "button" at bounding box center [738, 88] width 3 height 5
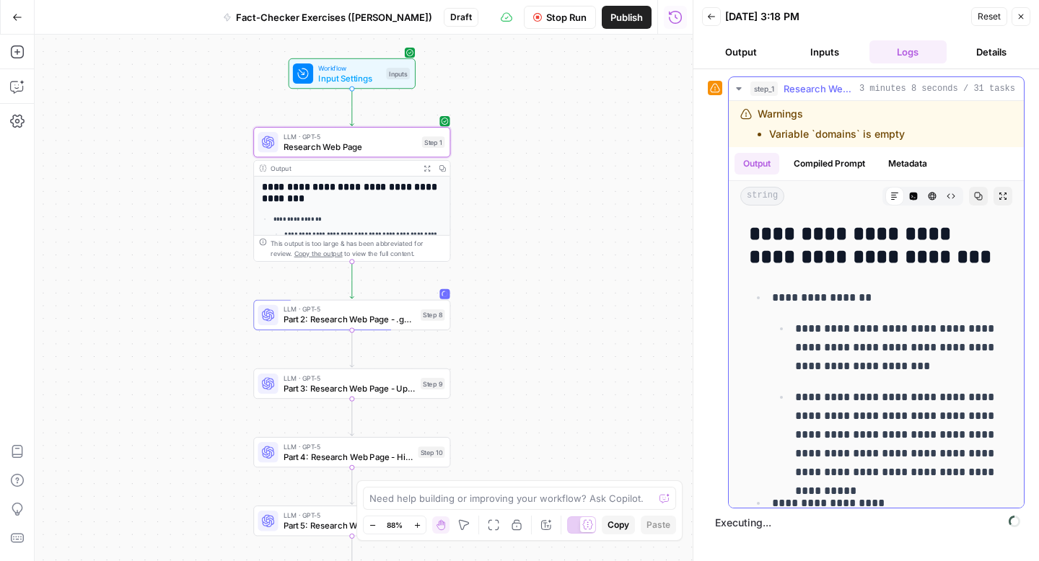
click at [837, 164] on button "Compiled Prompt" at bounding box center [829, 164] width 89 height 22
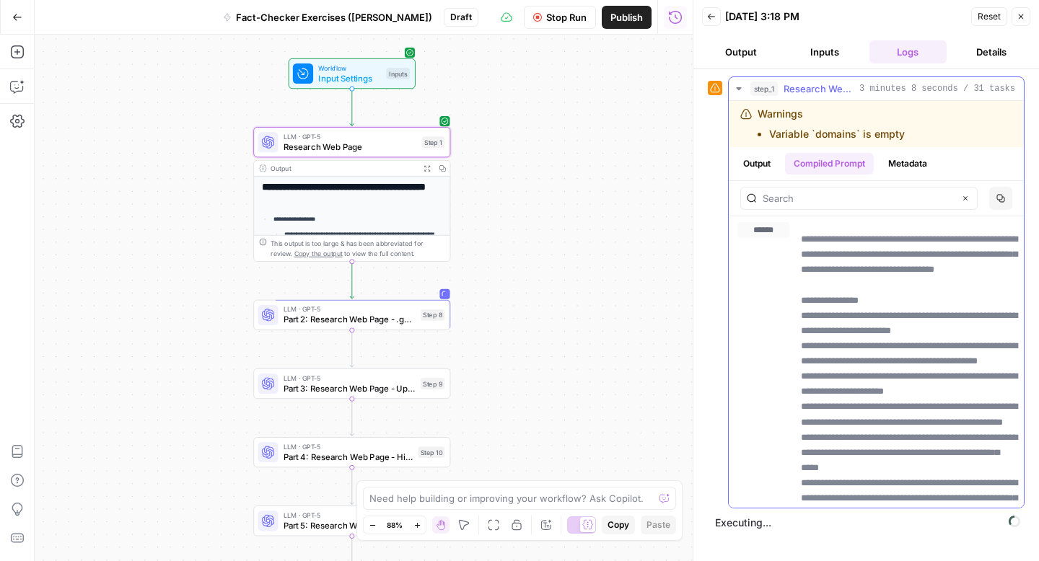
click at [901, 170] on button "Metadata" at bounding box center [908, 164] width 56 height 22
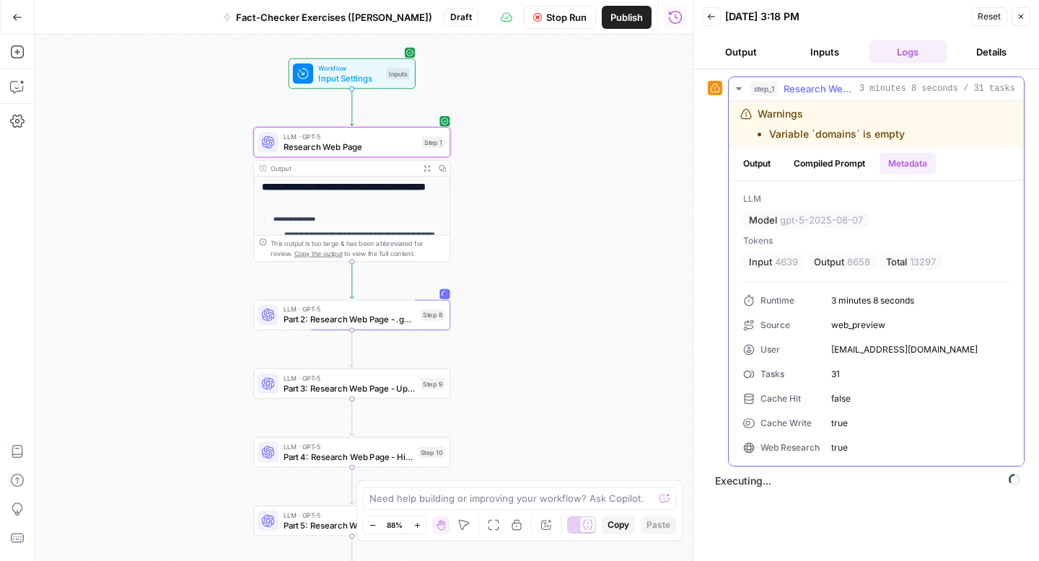
click at [838, 167] on button "Compiled Prompt" at bounding box center [829, 164] width 89 height 22
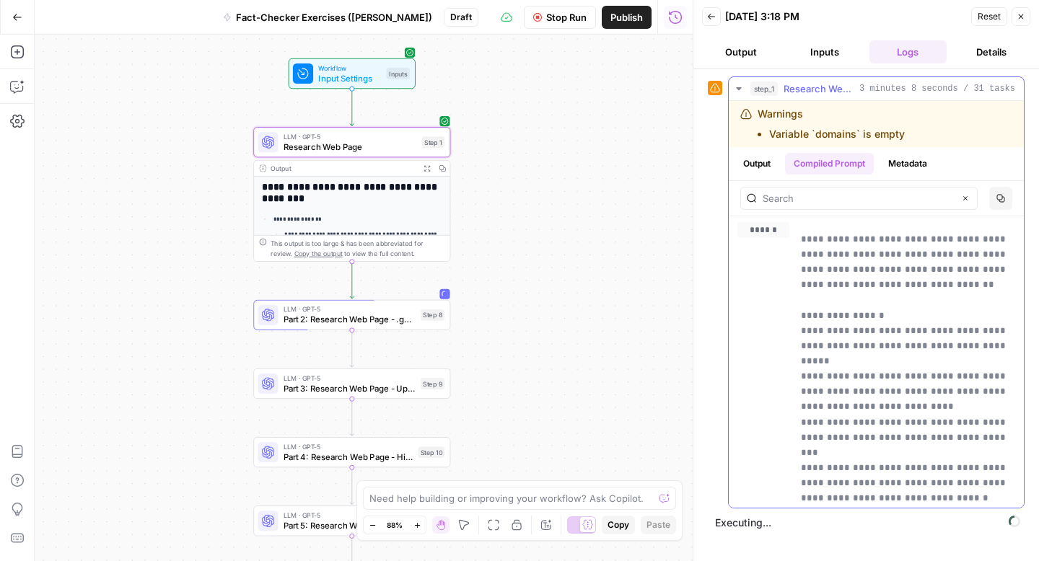
click at [753, 165] on button "Output" at bounding box center [757, 164] width 45 height 22
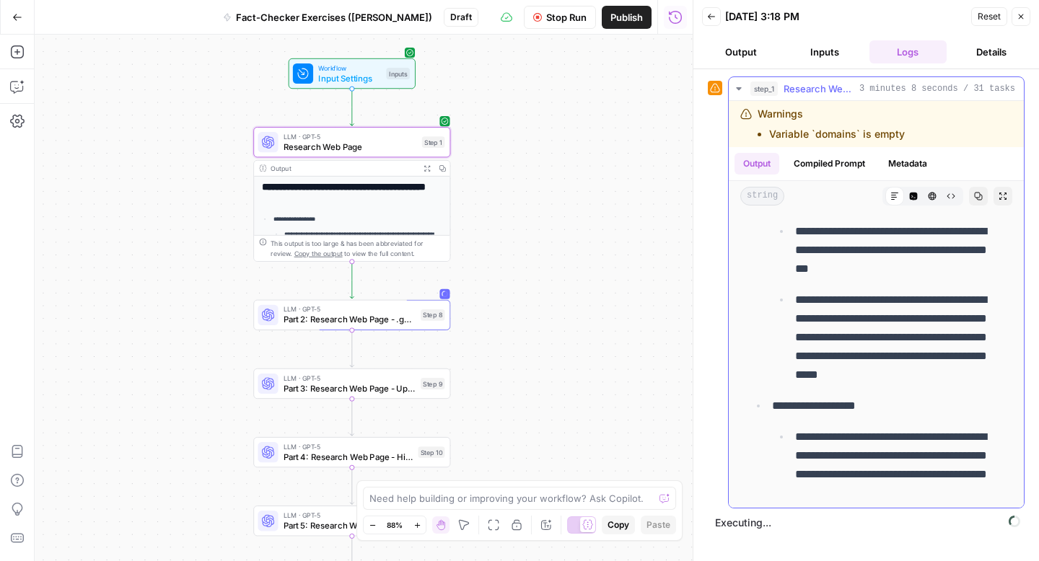
scroll to position [97, 0]
click at [825, 174] on button "Compiled Prompt" at bounding box center [829, 164] width 89 height 22
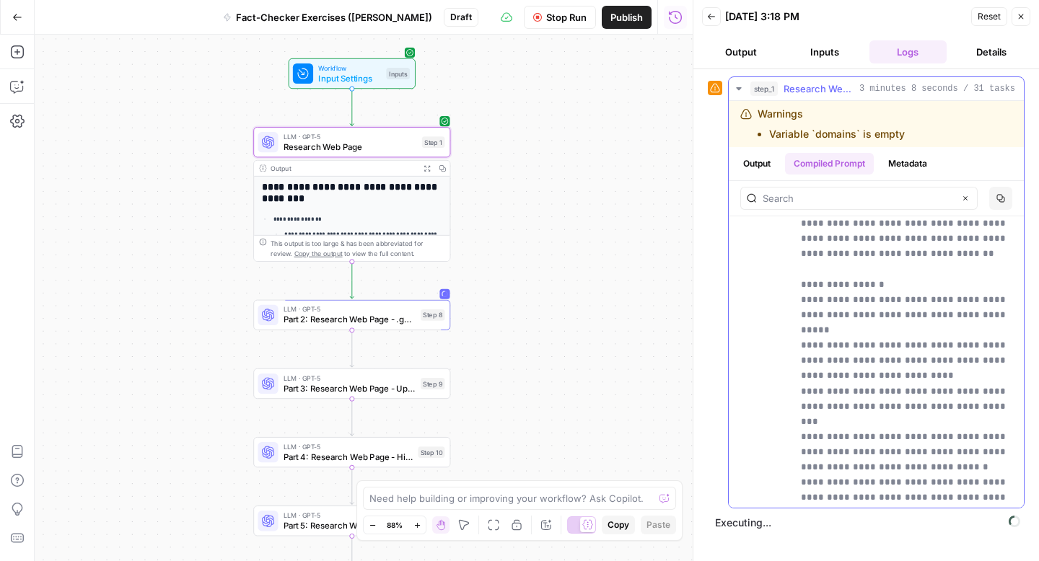
scroll to position [223, 0]
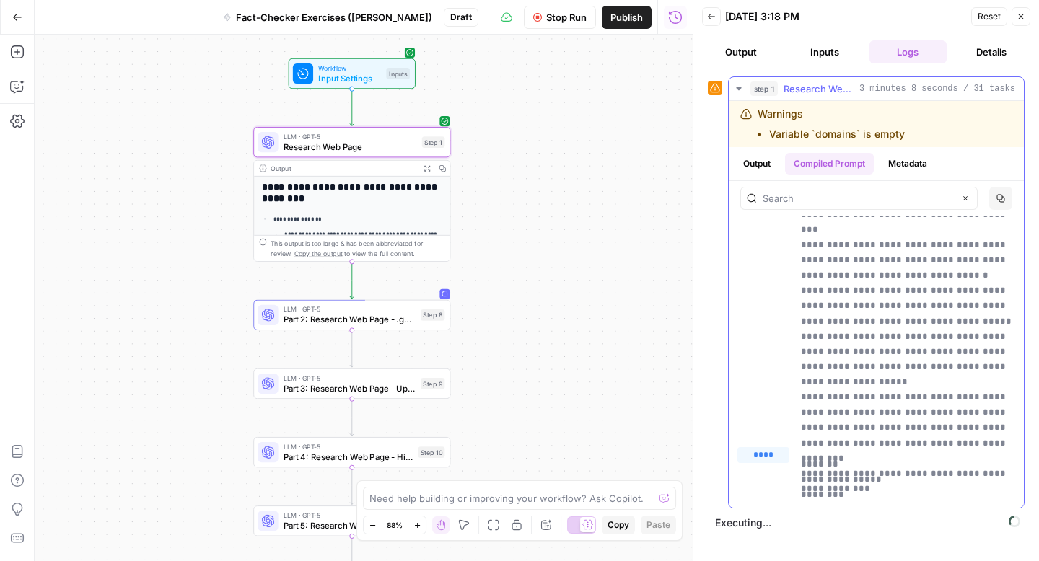
click at [756, 167] on button "Output" at bounding box center [757, 164] width 45 height 22
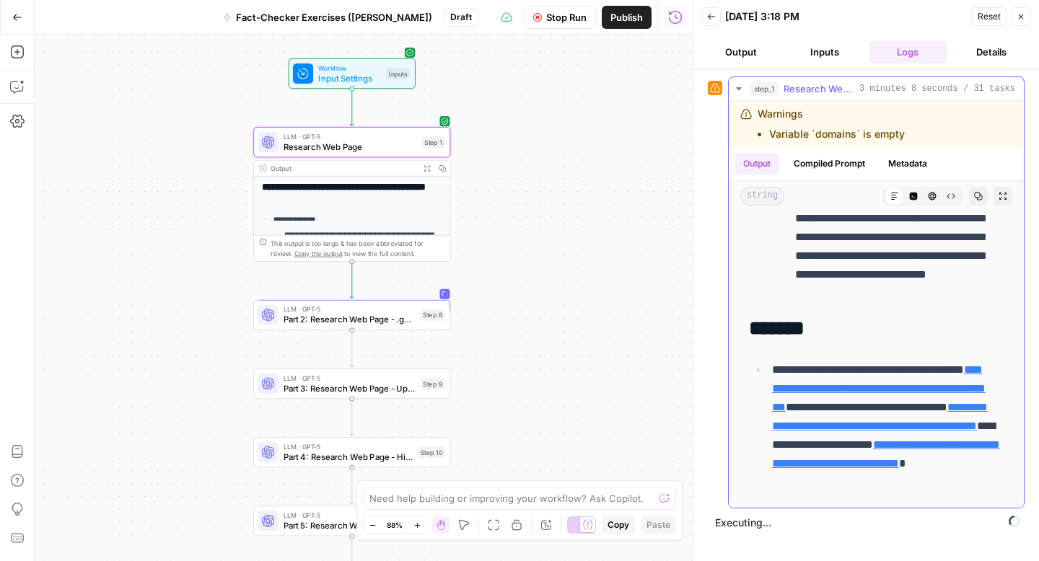
scroll to position [2293, 0]
click at [707, 14] on icon "button" at bounding box center [711, 16] width 9 height 9
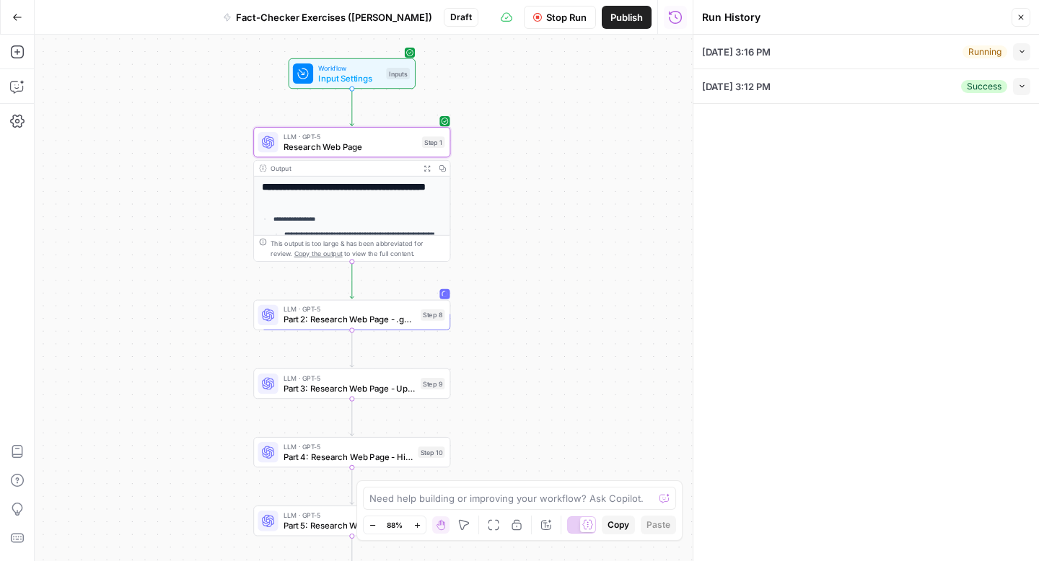
click at [1014, 19] on button "Close" at bounding box center [1021, 17] width 19 height 19
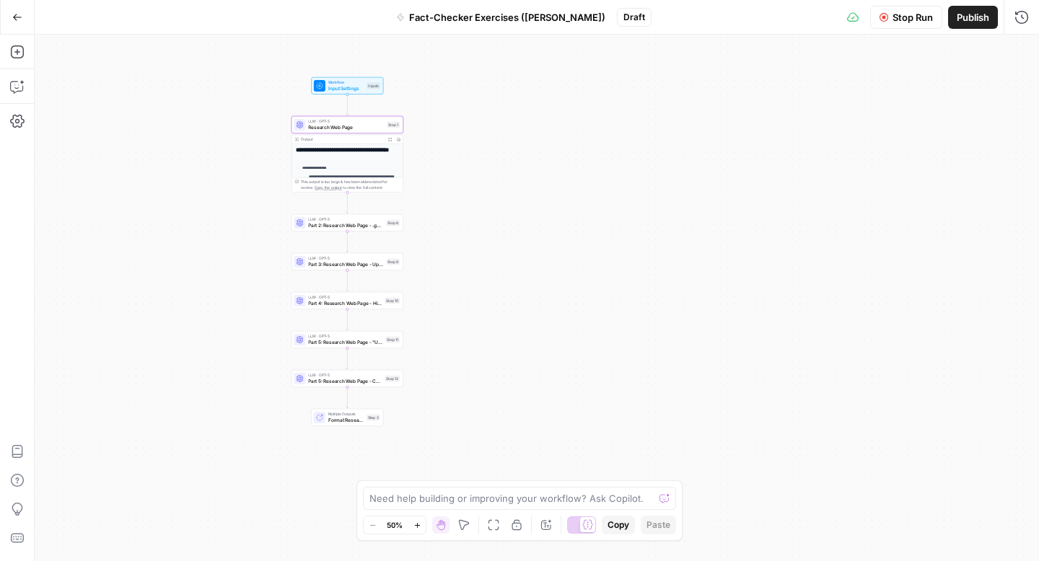
click at [20, 21] on icon "button" at bounding box center [17, 17] width 10 height 10
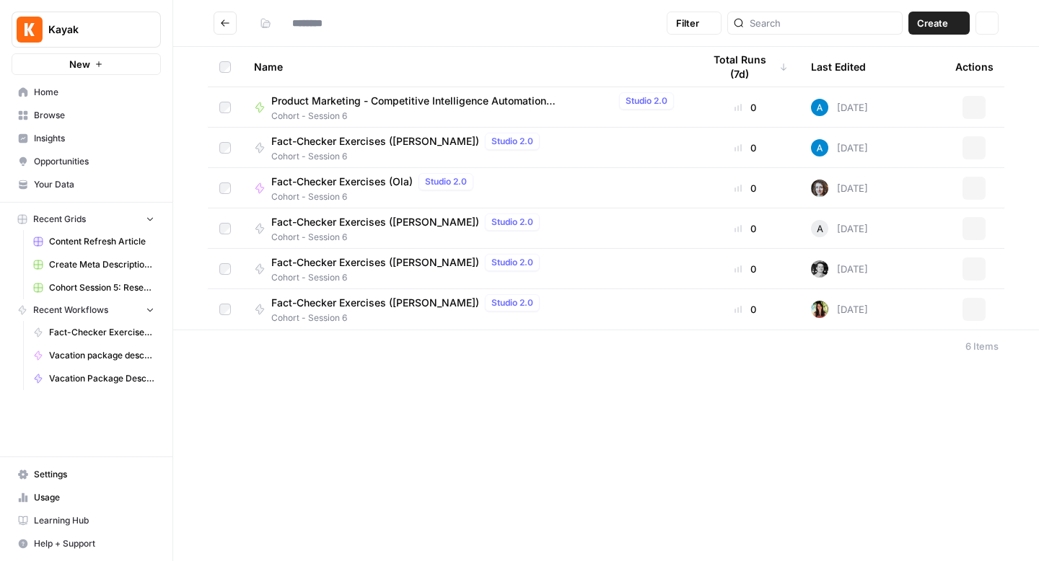
type input "**********"
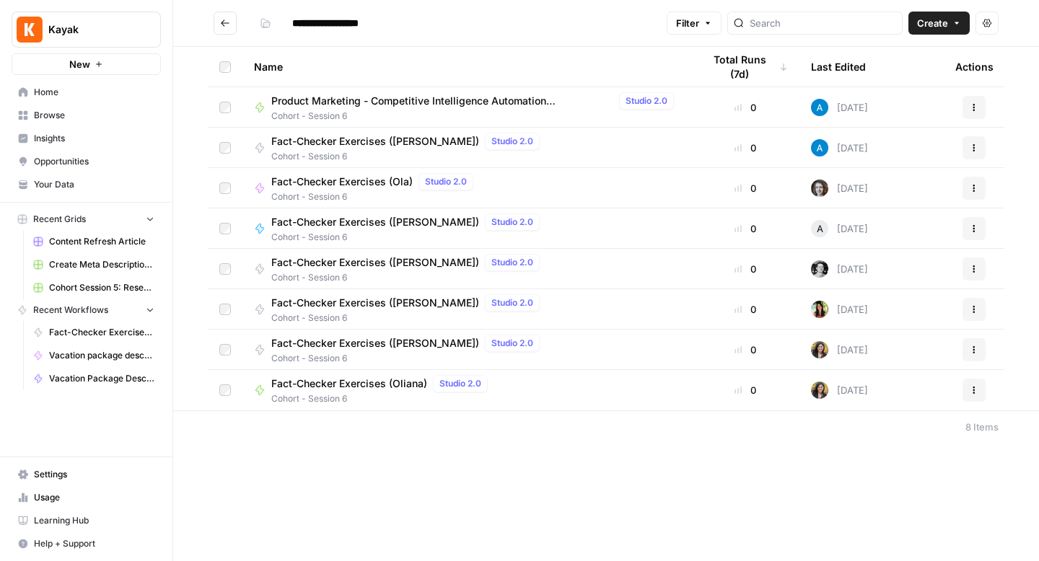
click at [973, 308] on icon "button" at bounding box center [974, 309] width 2 height 2
click at [348, 299] on span "Fact-Checker Exercises ([PERSON_NAME])" at bounding box center [375, 303] width 208 height 14
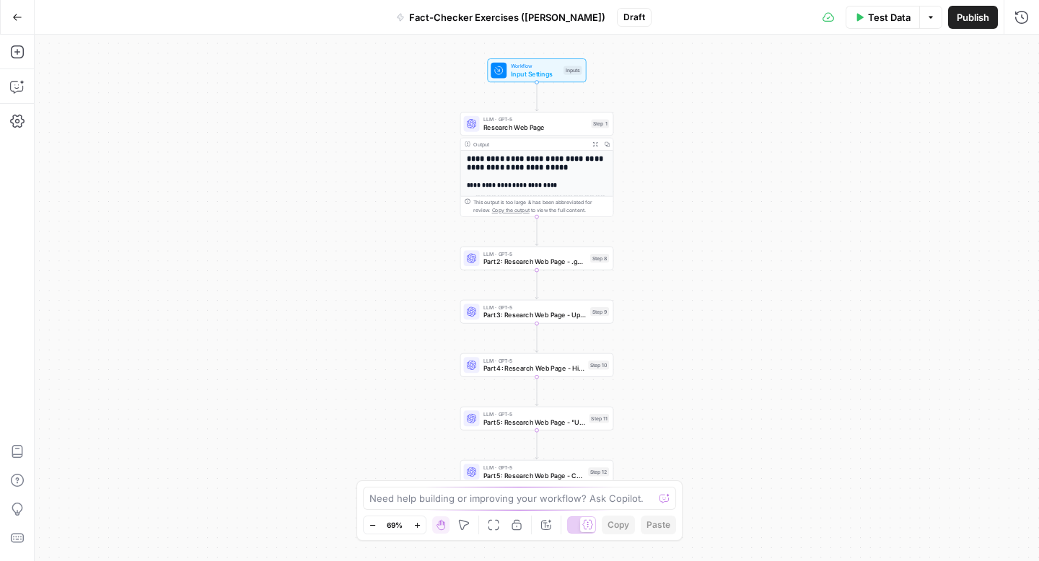
click at [932, 23] on button "Options" at bounding box center [930, 17] width 23 height 23
click at [981, 19] on span "Publish" at bounding box center [973, 17] width 32 height 14
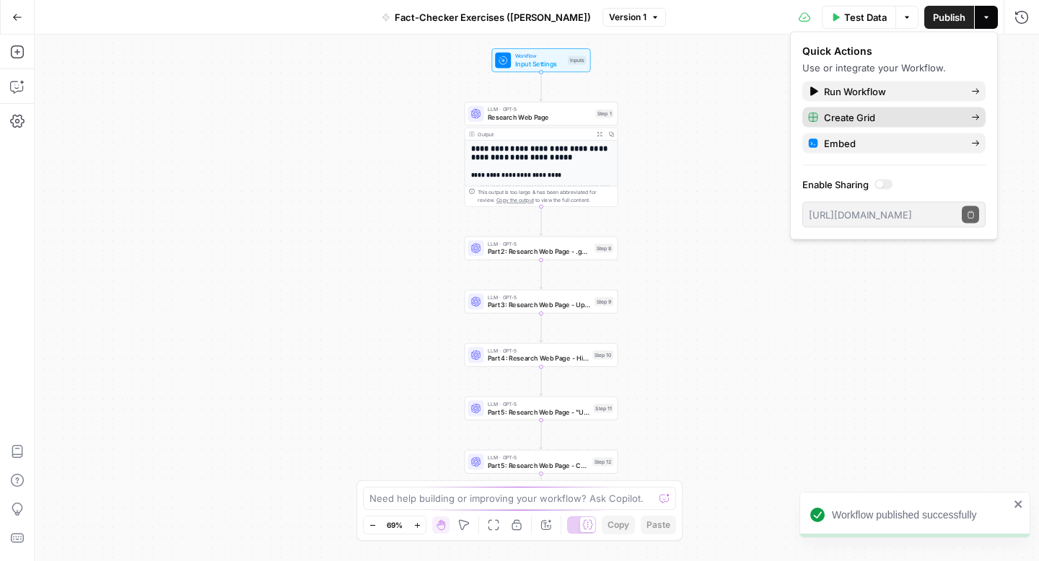
click at [875, 116] on span "Create Grid" at bounding box center [892, 117] width 136 height 14
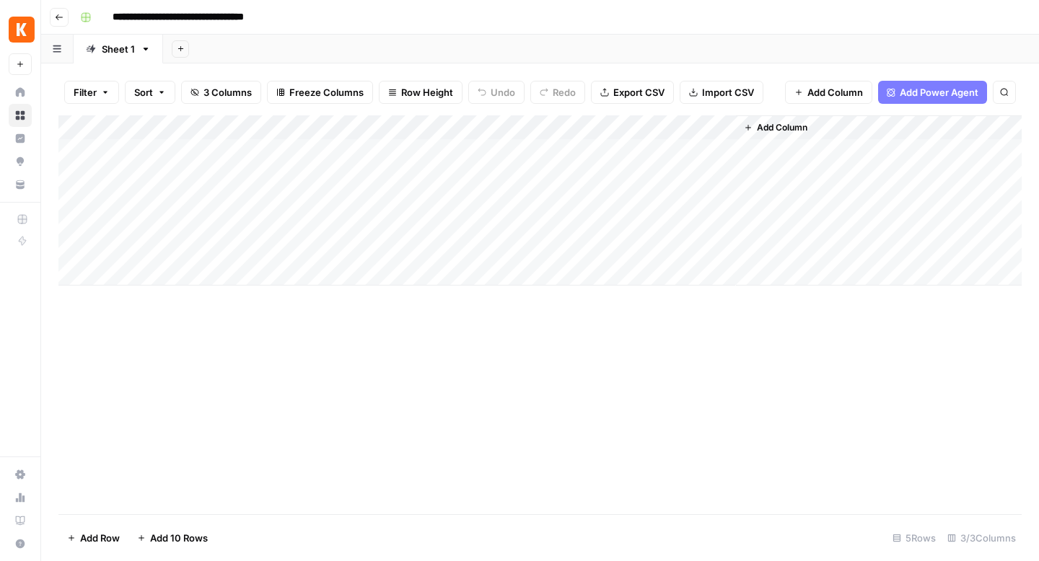
click at [63, 17] on button "Go back" at bounding box center [59, 17] width 19 height 19
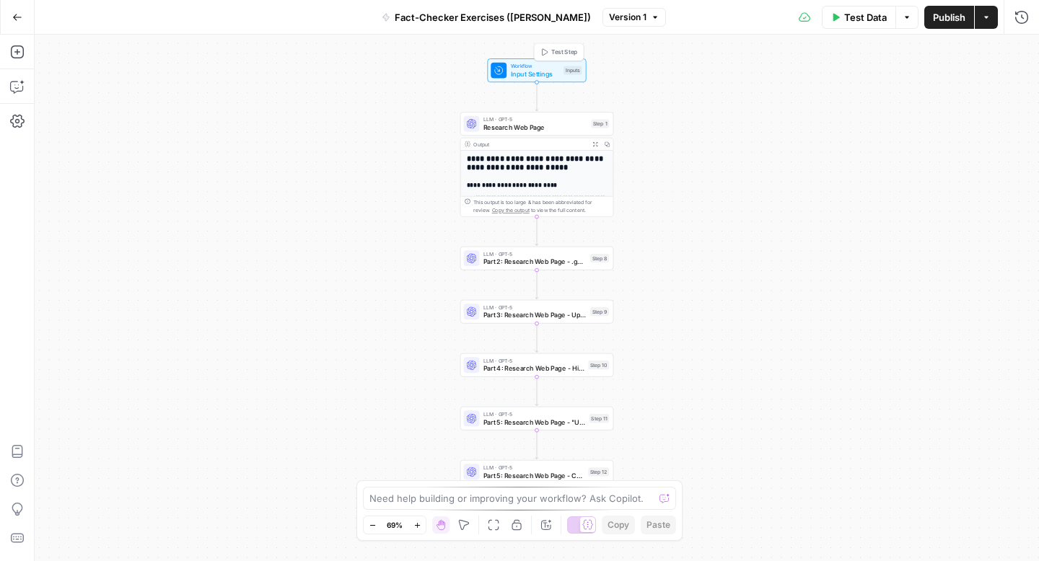
click at [536, 72] on span "Input Settings" at bounding box center [535, 74] width 49 height 10
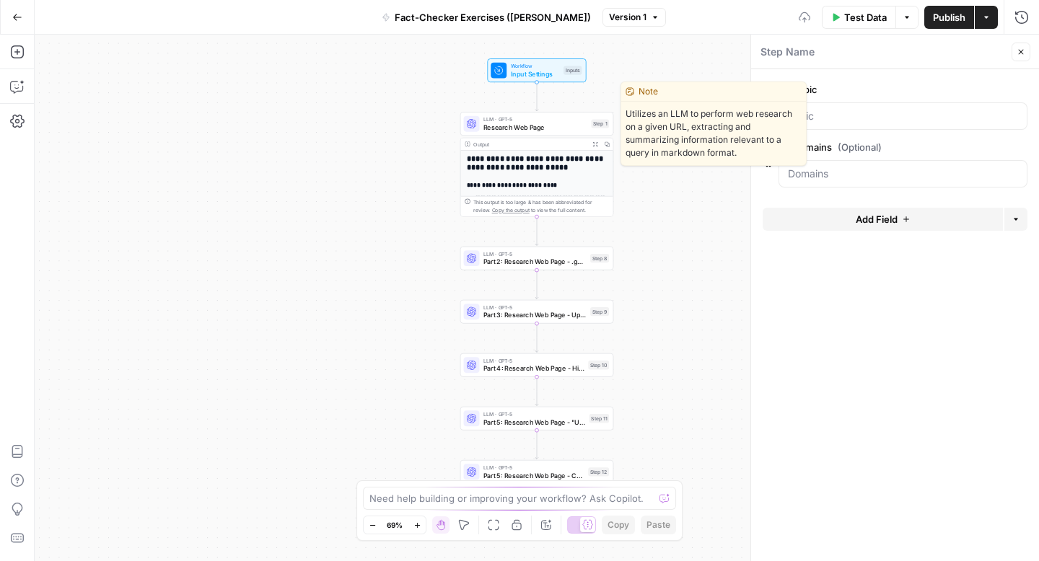
click at [522, 126] on span "Research Web Page" at bounding box center [535, 128] width 104 height 10
type textarea "Research Web Page"
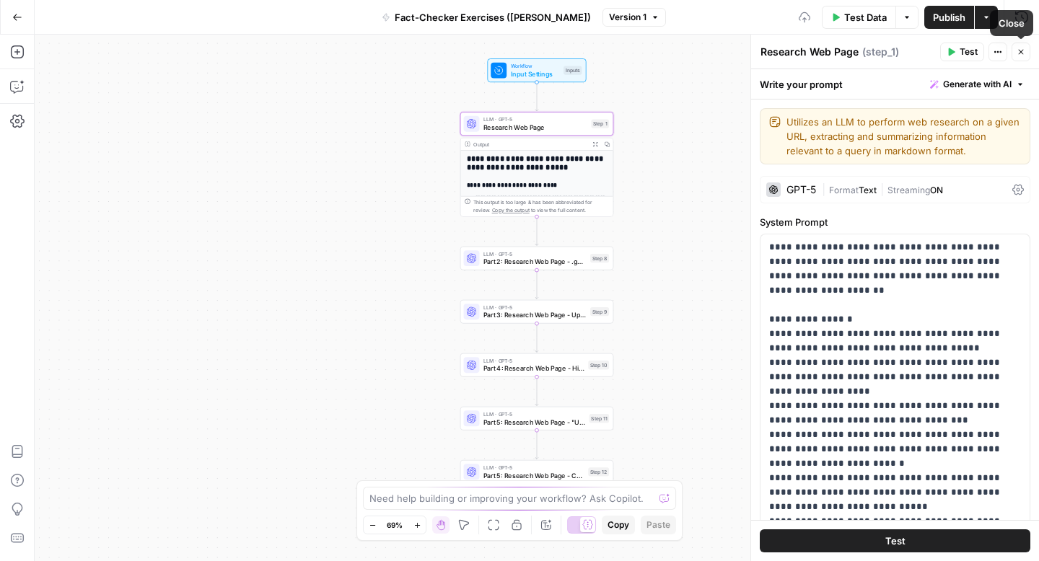
click at [1019, 54] on icon "button" at bounding box center [1021, 52] width 5 height 5
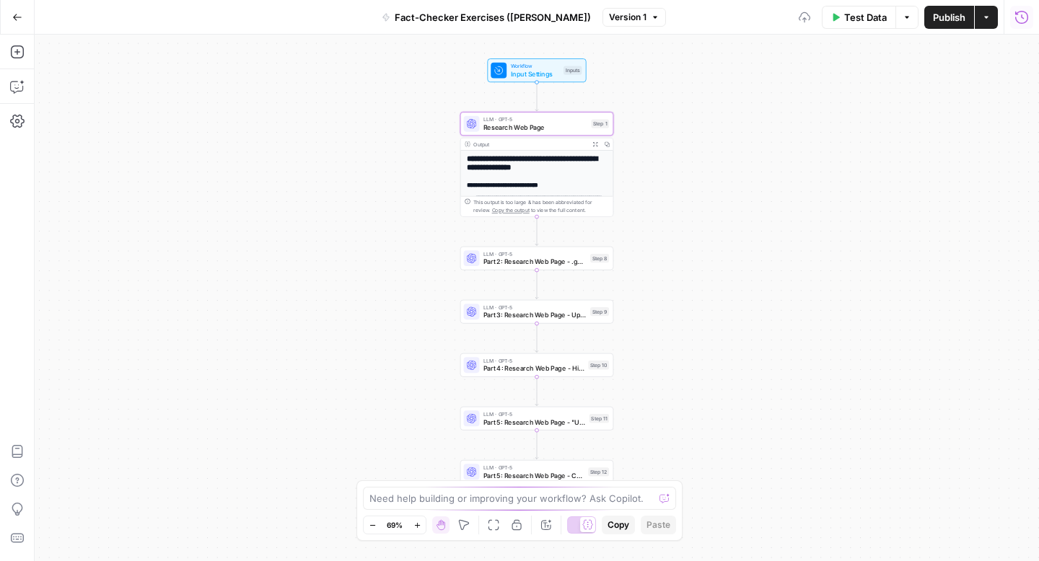
click at [1020, 27] on button "Run History" at bounding box center [1021, 17] width 23 height 23
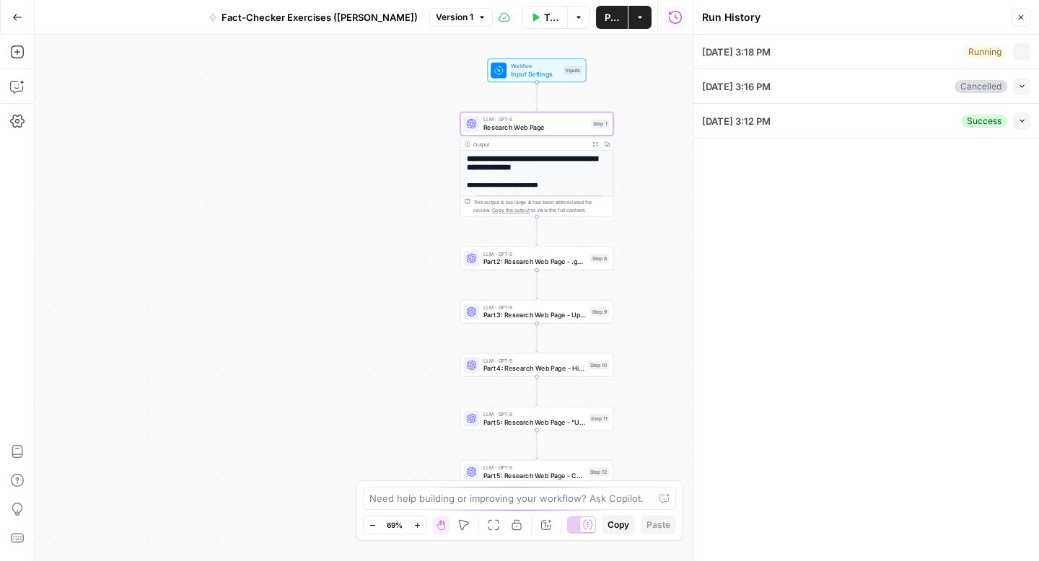
click at [1030, 61] on div "[DATE] 3:18 PM Running Collapse" at bounding box center [866, 52] width 328 height 34
click at [1025, 52] on icon "button" at bounding box center [1022, 52] width 8 height 8
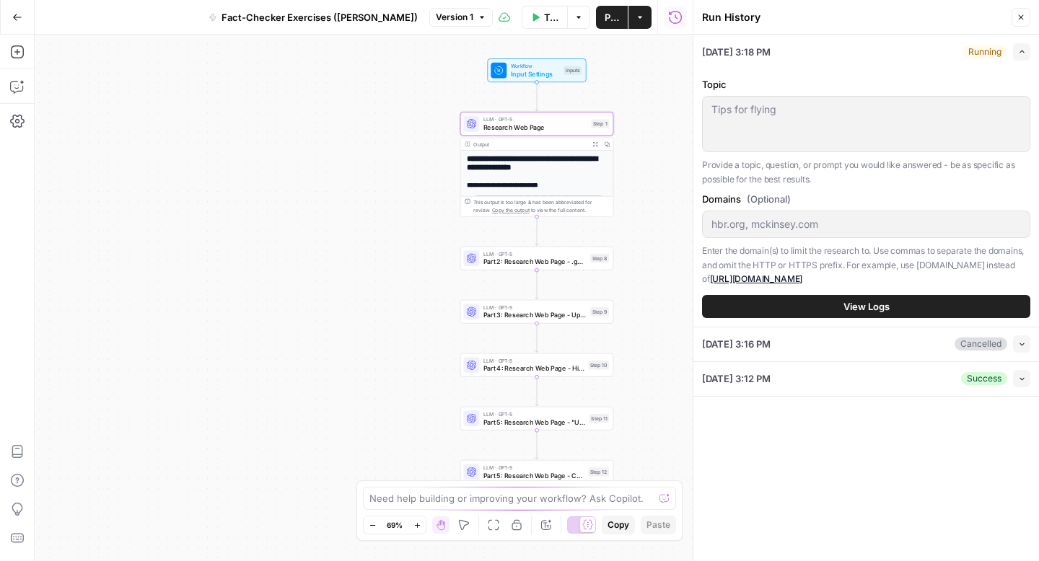
click at [1025, 52] on icon "button" at bounding box center [1022, 52] width 8 height 8
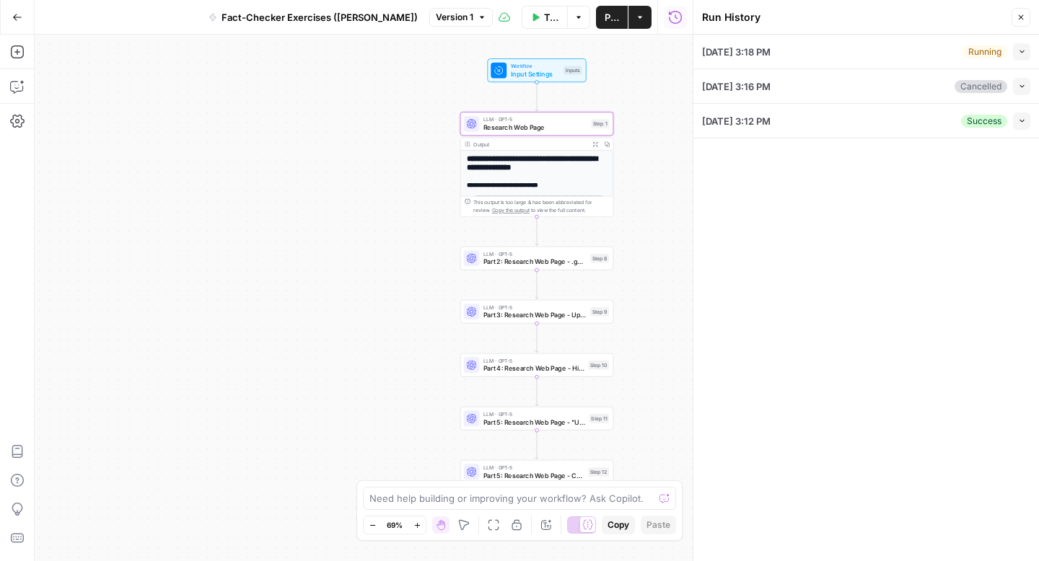
click at [1028, 89] on button "Collapse" at bounding box center [1021, 86] width 17 height 17
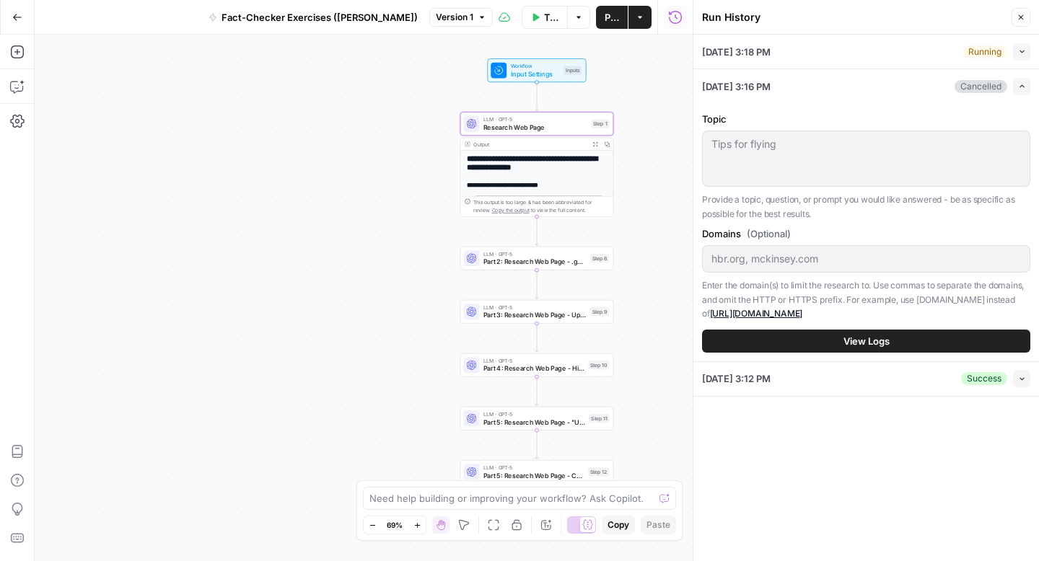
click at [1028, 89] on button "Expand" at bounding box center [1021, 86] width 17 height 17
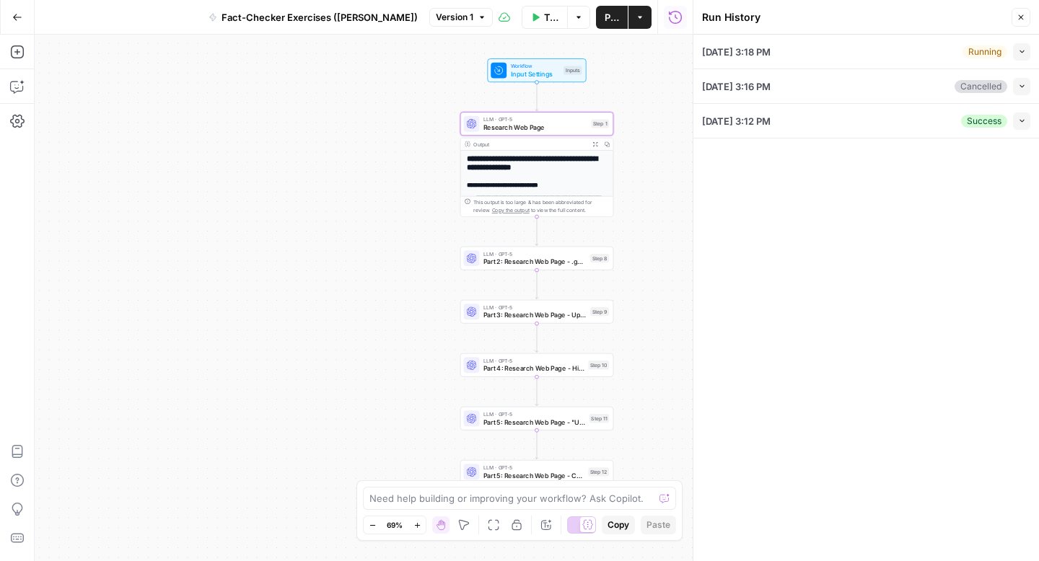
click at [828, 54] on div "[DATE] 3:18 PM Running Collapse" at bounding box center [866, 52] width 328 height 34
click at [1017, 128] on button "Collapse" at bounding box center [1021, 121] width 17 height 17
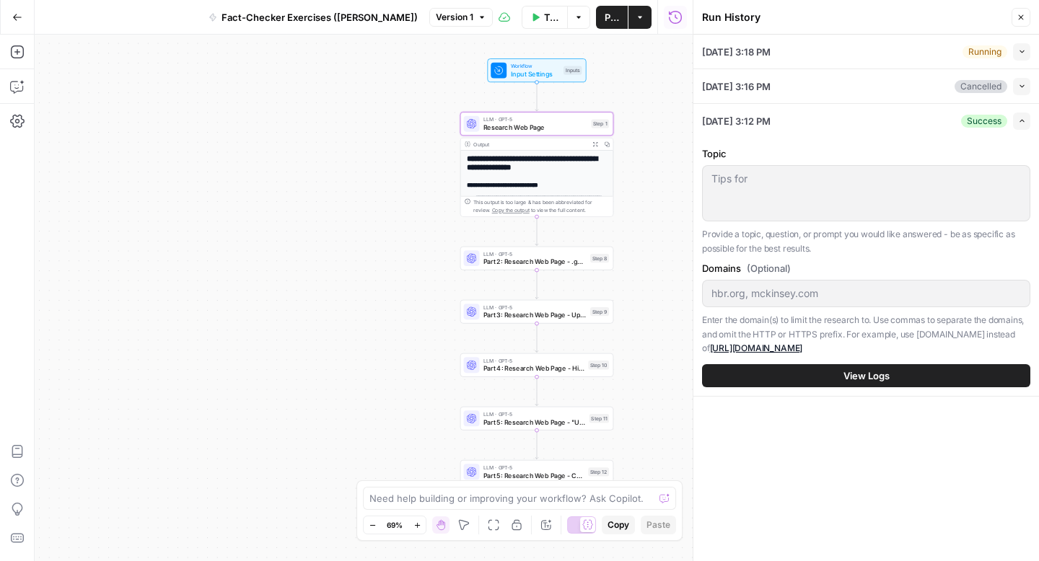
click at [1017, 128] on button "Expand" at bounding box center [1021, 121] width 17 height 17
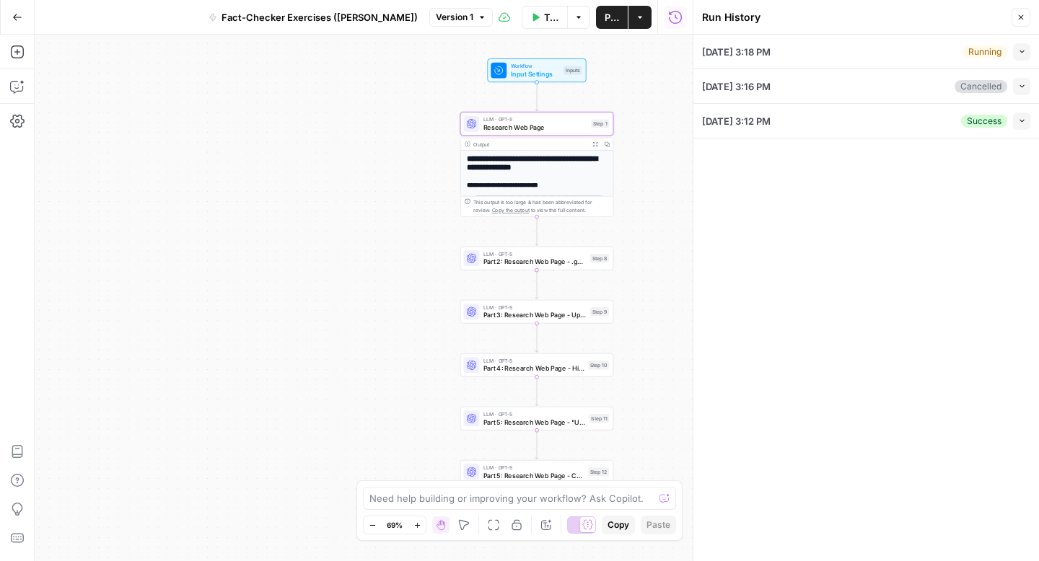
click at [1025, 86] on icon "button" at bounding box center [1022, 86] width 8 height 8
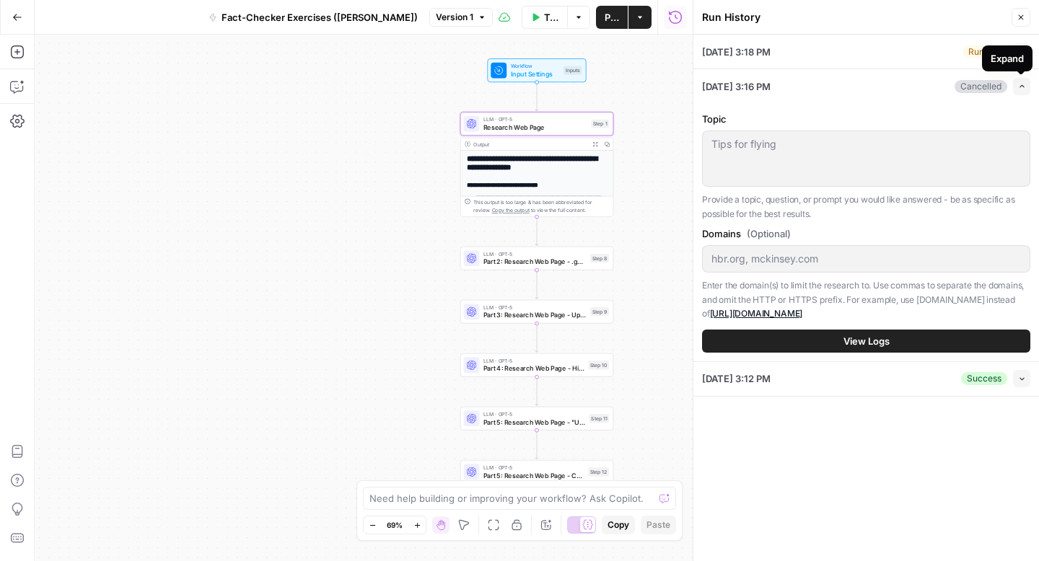
click at [1022, 84] on icon "button" at bounding box center [1022, 86] width 8 height 8
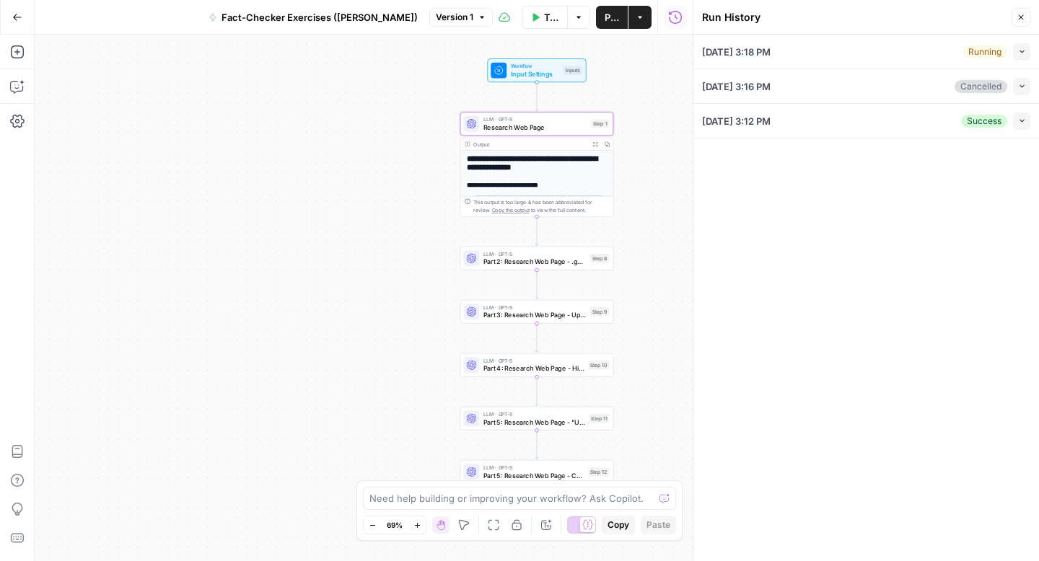
click at [1020, 46] on button "Collapse" at bounding box center [1021, 51] width 17 height 17
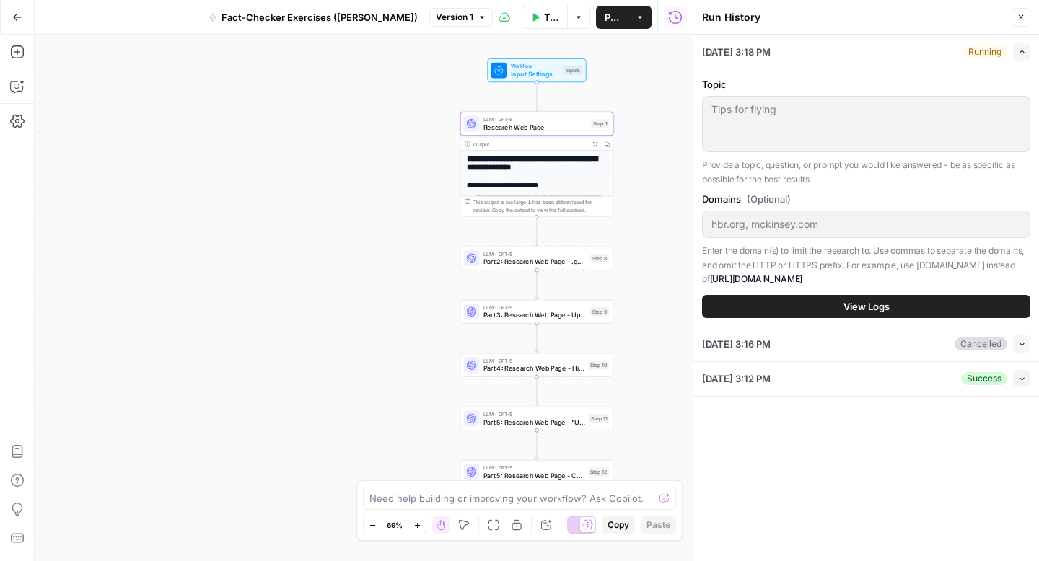
click at [771, 296] on button "View Logs" at bounding box center [866, 306] width 328 height 23
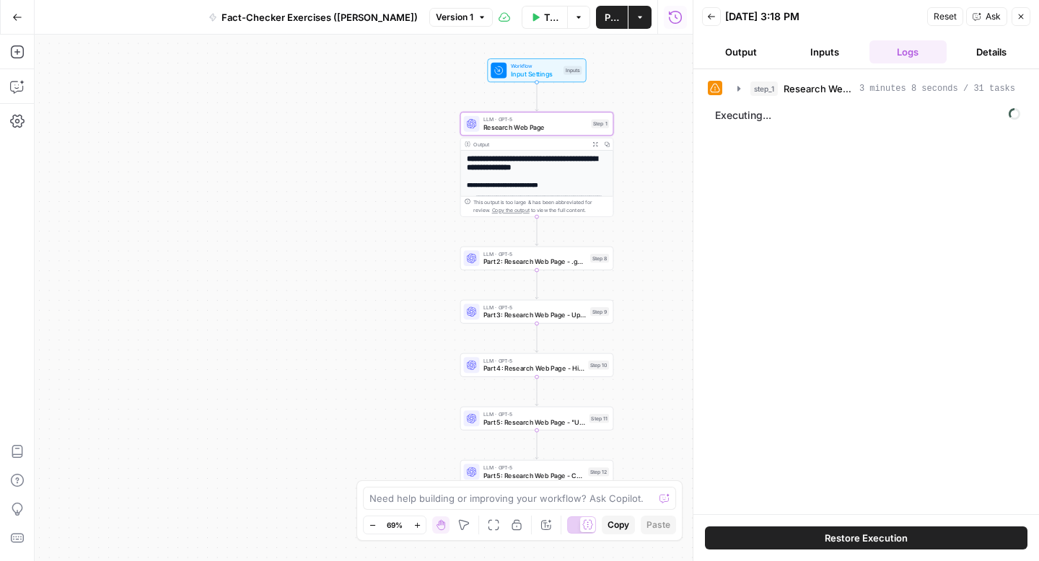
click at [765, 40] on button "Output" at bounding box center [741, 51] width 78 height 23
click at [828, 51] on button "Inputs" at bounding box center [825, 51] width 78 height 23
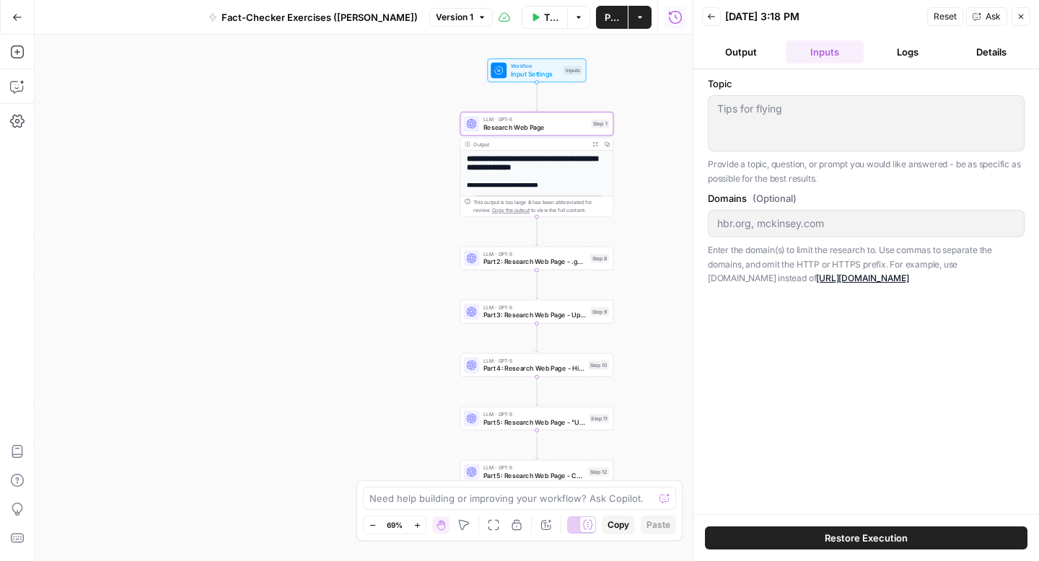
click at [833, 537] on span "Restore Execution" at bounding box center [866, 538] width 83 height 14
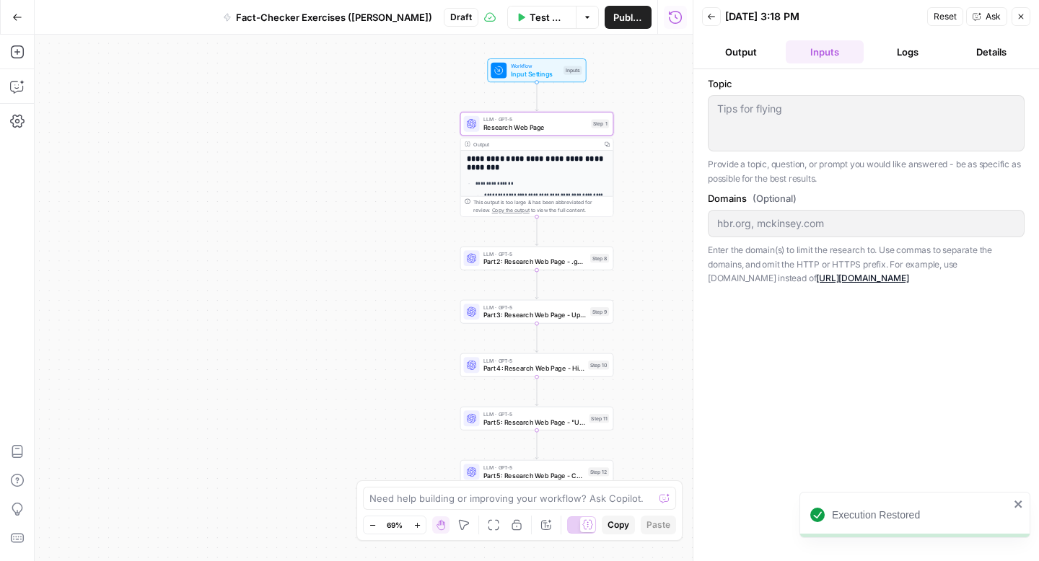
click at [761, 52] on button "Output" at bounding box center [741, 51] width 78 height 23
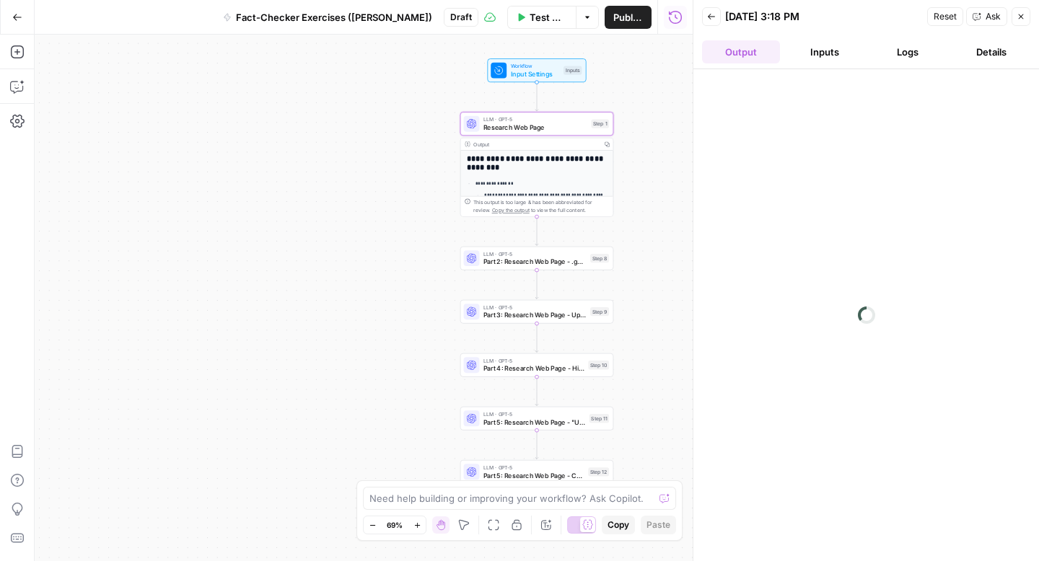
click at [836, 42] on button "Inputs" at bounding box center [825, 51] width 78 height 23
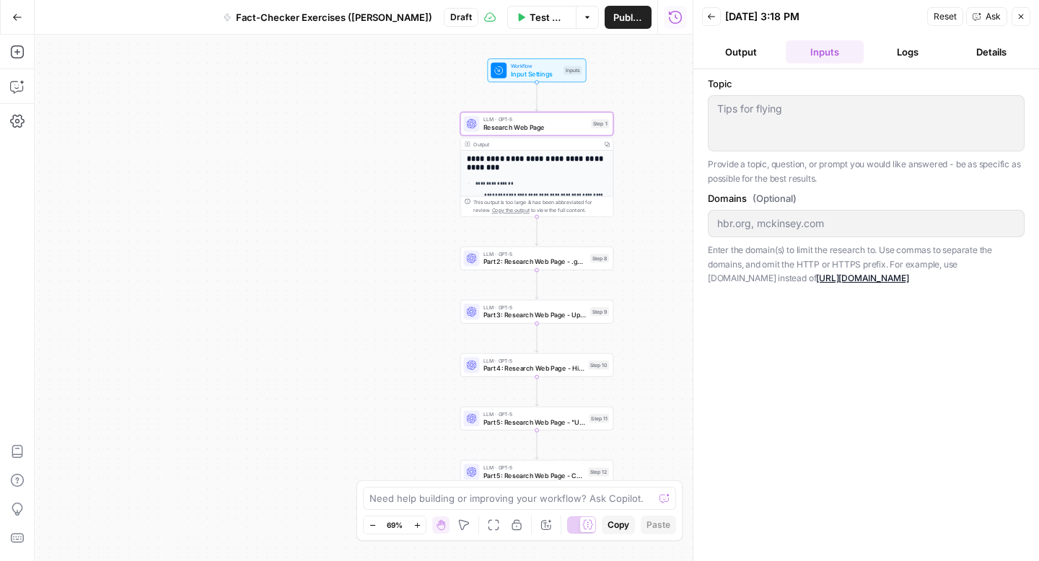
click at [909, 59] on button "Logs" at bounding box center [909, 51] width 78 height 23
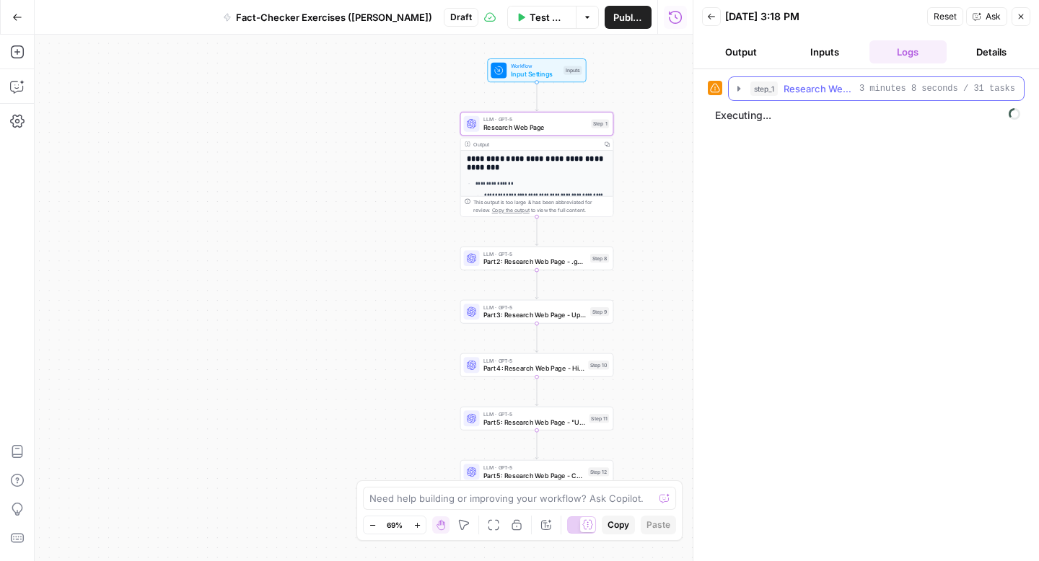
click at [737, 90] on icon "button" at bounding box center [739, 89] width 12 height 12
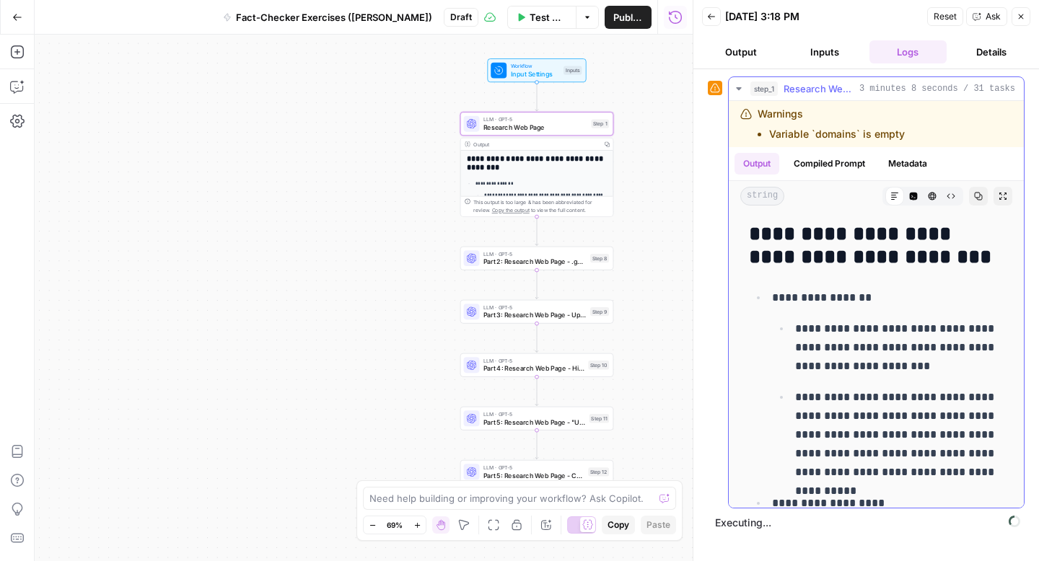
click at [737, 90] on icon "button" at bounding box center [739, 89] width 12 height 12
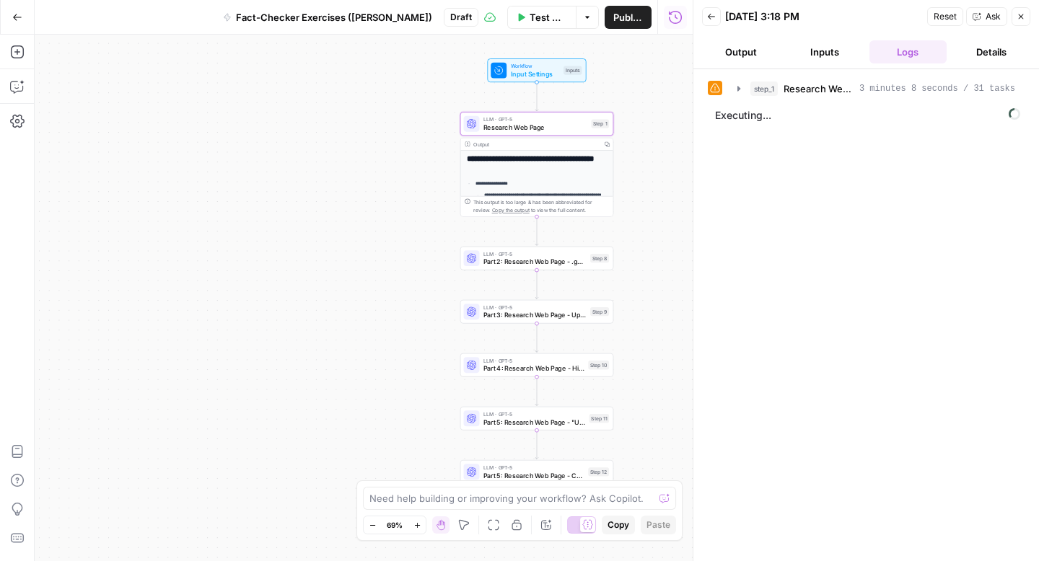
click at [719, 91] on icon at bounding box center [714, 88] width 9 height 9
click at [747, 125] on span "Executing..." at bounding box center [868, 115] width 314 height 23
click at [758, 118] on span "Executing..." at bounding box center [868, 115] width 314 height 23
click at [743, 89] on icon "button" at bounding box center [739, 89] width 12 height 12
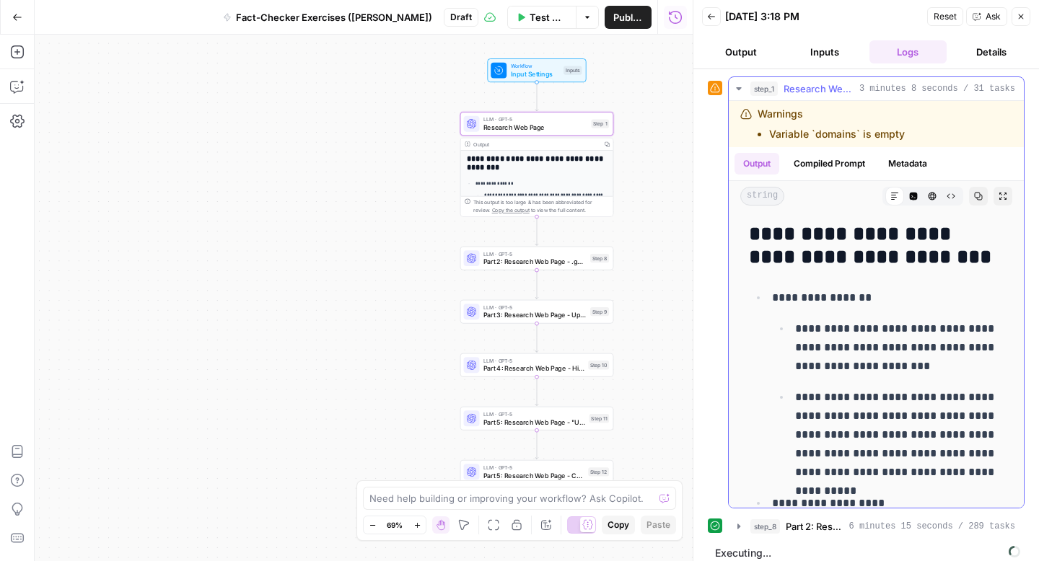
click at [736, 87] on icon "button" at bounding box center [738, 88] width 5 height 3
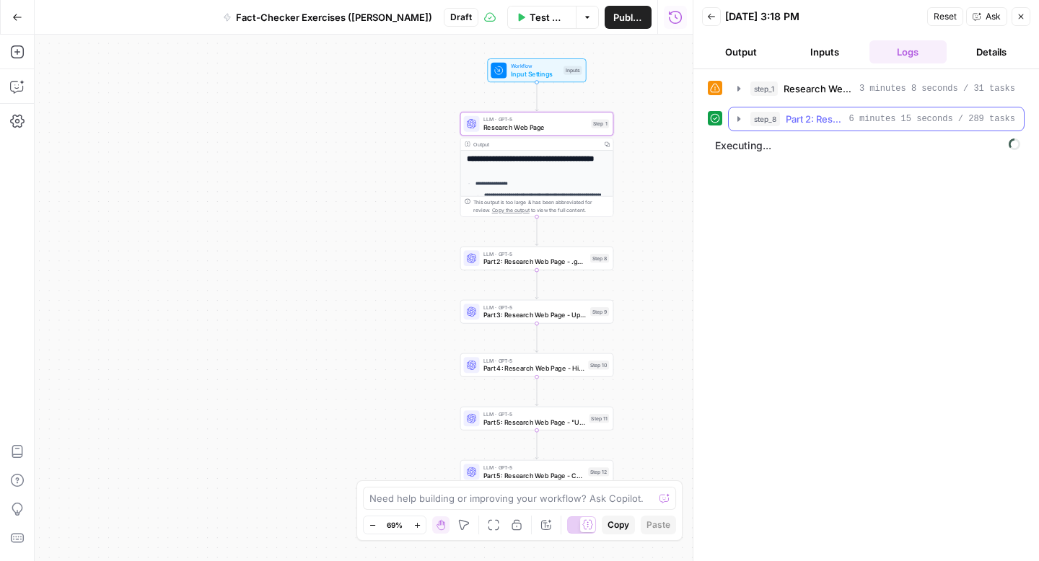
click at [731, 115] on button "step_8 Part 2: Research Web Page - .gov / .edu Only 6 minutes 15 seconds / 289 …" at bounding box center [876, 119] width 295 height 23
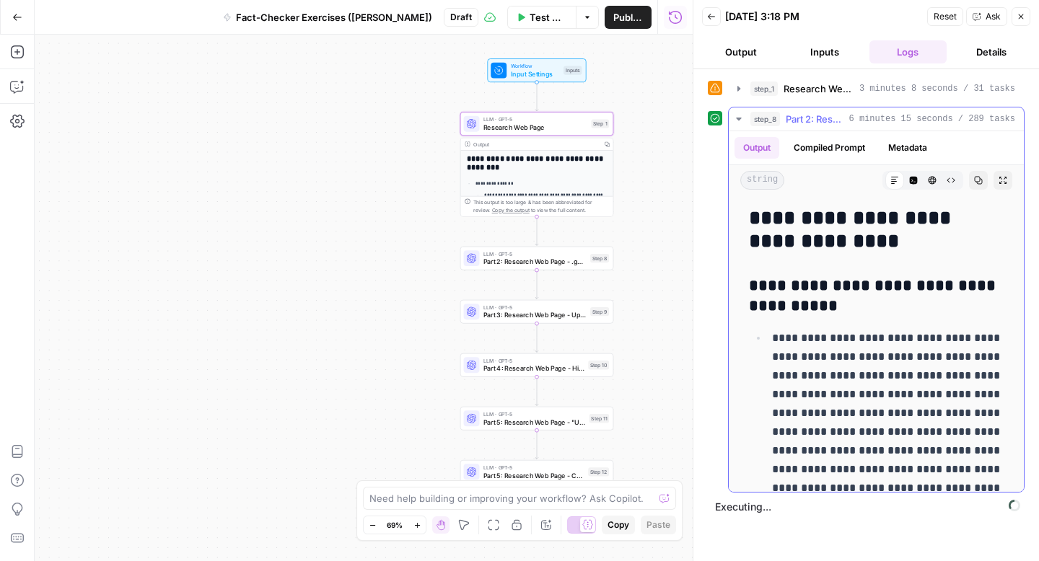
click at [743, 118] on icon "button" at bounding box center [739, 119] width 12 height 12
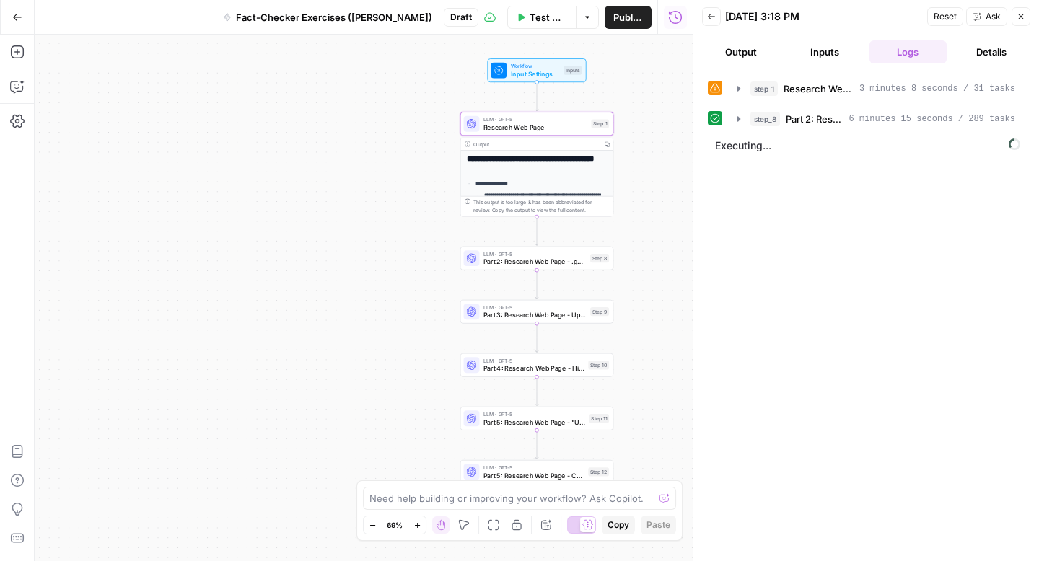
click at [823, 51] on button "Inputs" at bounding box center [825, 51] width 78 height 23
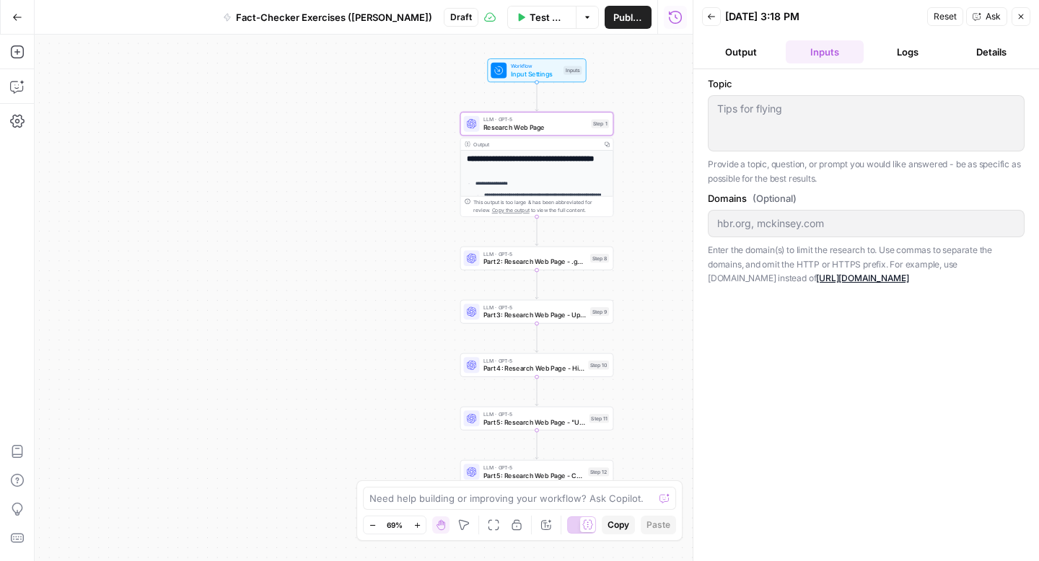
click at [743, 45] on button "Output" at bounding box center [741, 51] width 78 height 23
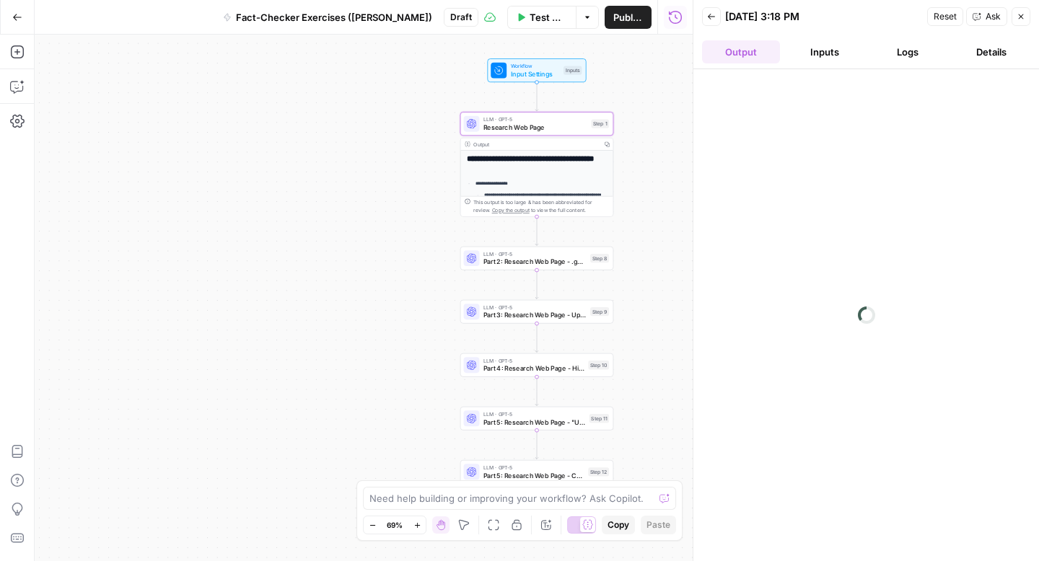
click at [836, 54] on button "Inputs" at bounding box center [825, 51] width 78 height 23
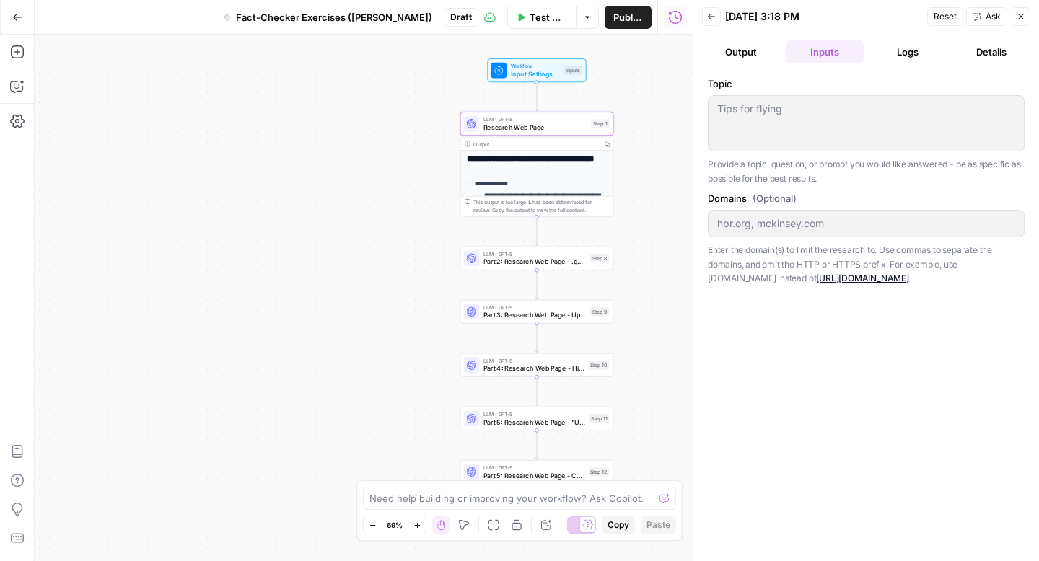
click at [771, 52] on button "Output" at bounding box center [741, 51] width 78 height 23
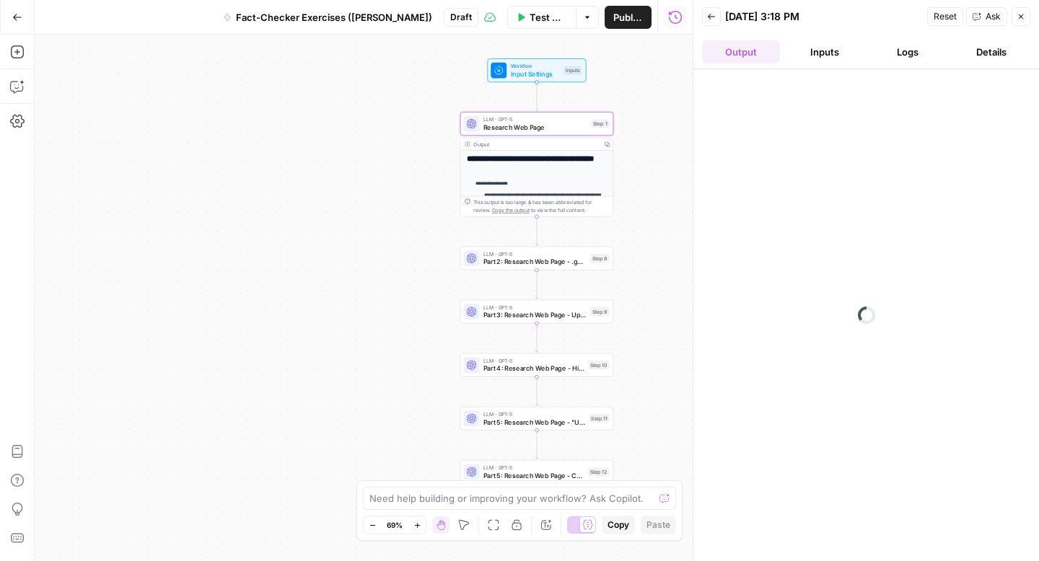
click at [1001, 66] on header "Back [DATE] 3:18 PM Reset Ask Close Output Inputs Logs Details" at bounding box center [866, 34] width 346 height 69
click at [984, 58] on button "Details" at bounding box center [992, 51] width 78 height 23
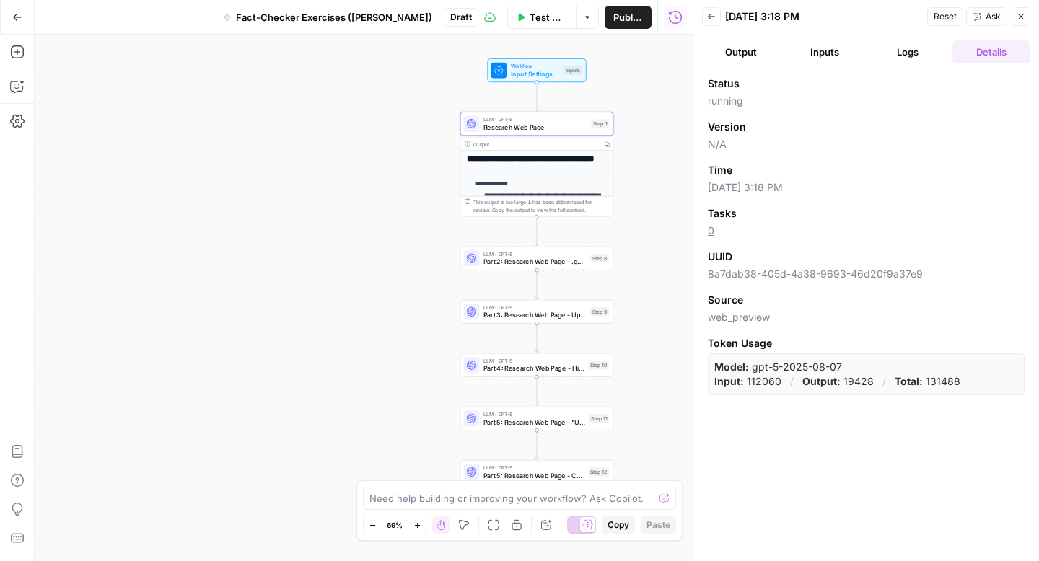
click at [907, 45] on button "Logs" at bounding box center [909, 51] width 78 height 23
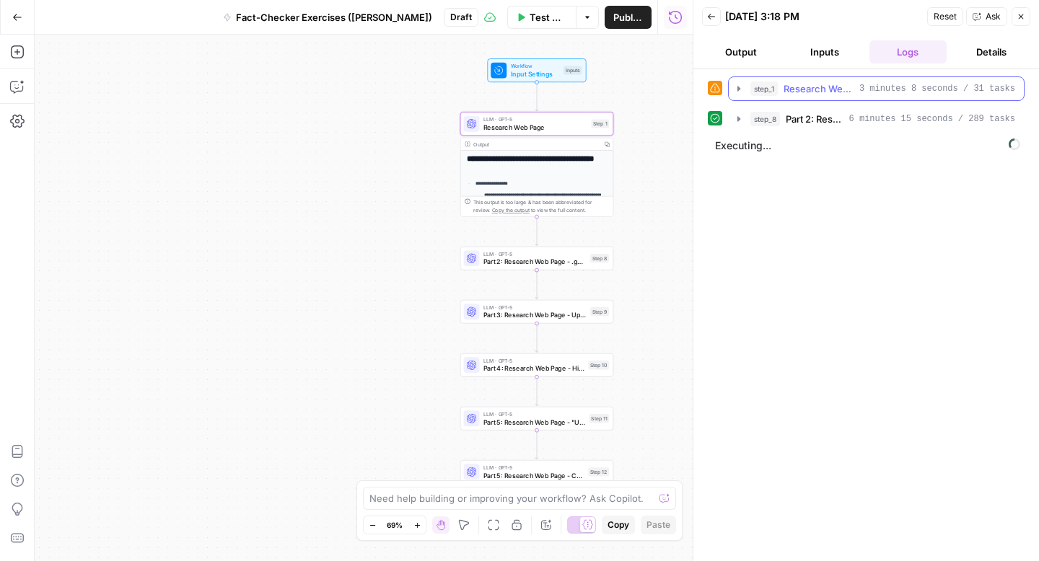
click at [736, 90] on icon "button" at bounding box center [739, 89] width 12 height 12
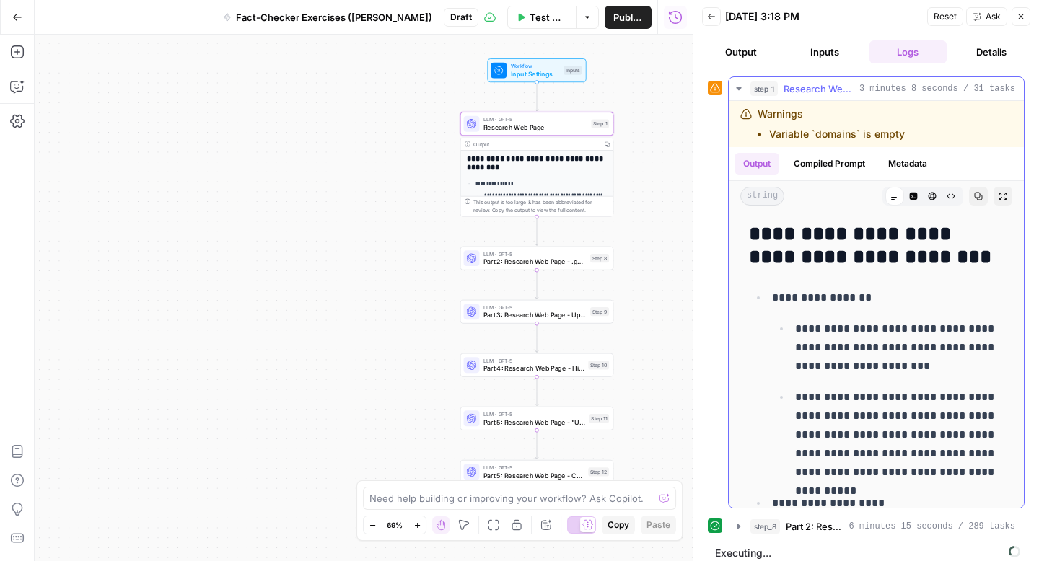
click at [735, 89] on icon "button" at bounding box center [739, 89] width 12 height 12
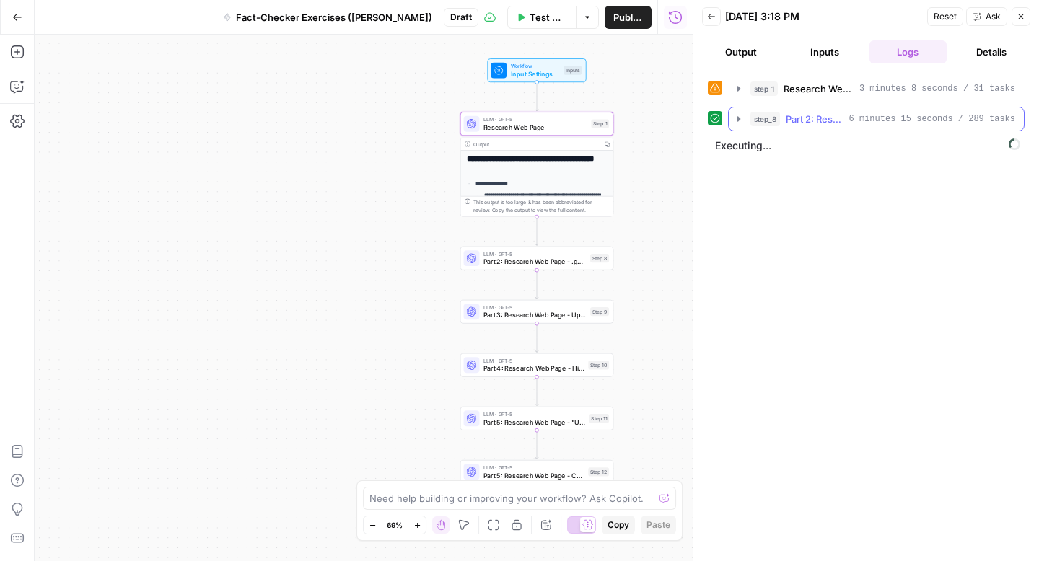
click at [735, 119] on icon "button" at bounding box center [739, 119] width 12 height 12
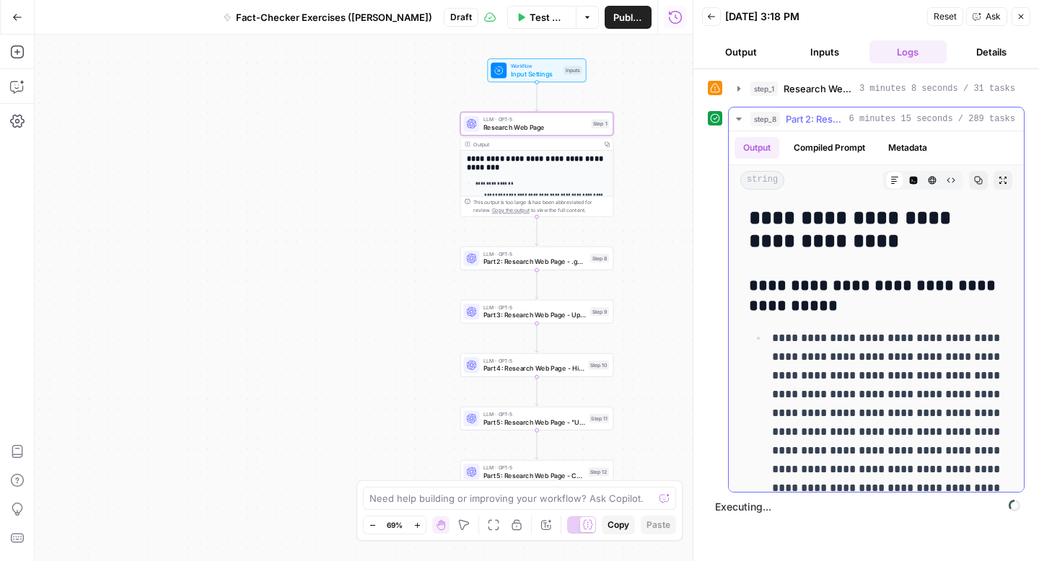
click at [735, 119] on icon "button" at bounding box center [739, 119] width 12 height 12
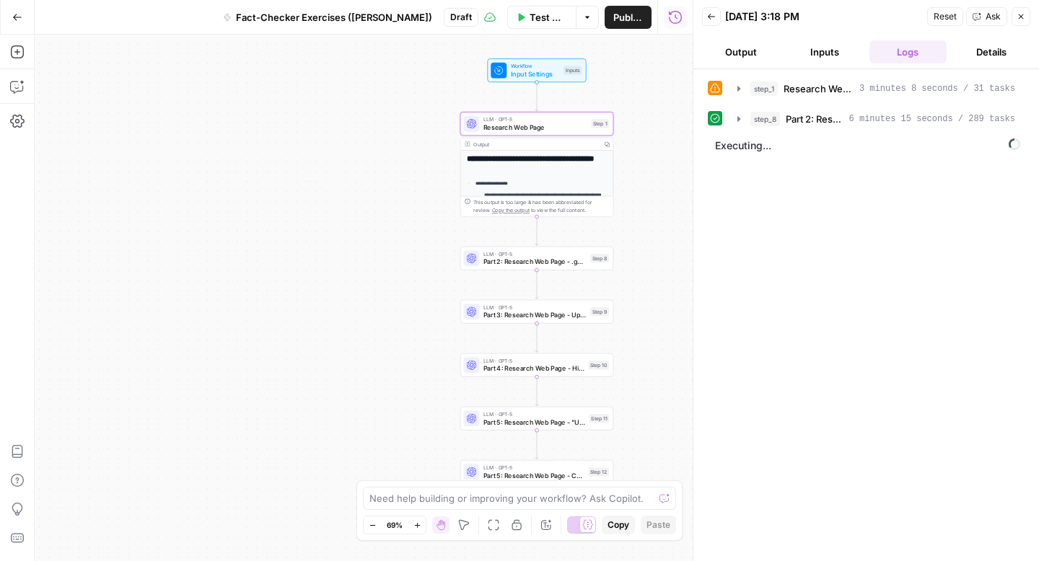
click at [742, 129] on button "step_8 Part 2: Research Web Page - .gov / .edu Only 6 minutes 15 seconds / 289 …" at bounding box center [876, 119] width 295 height 23
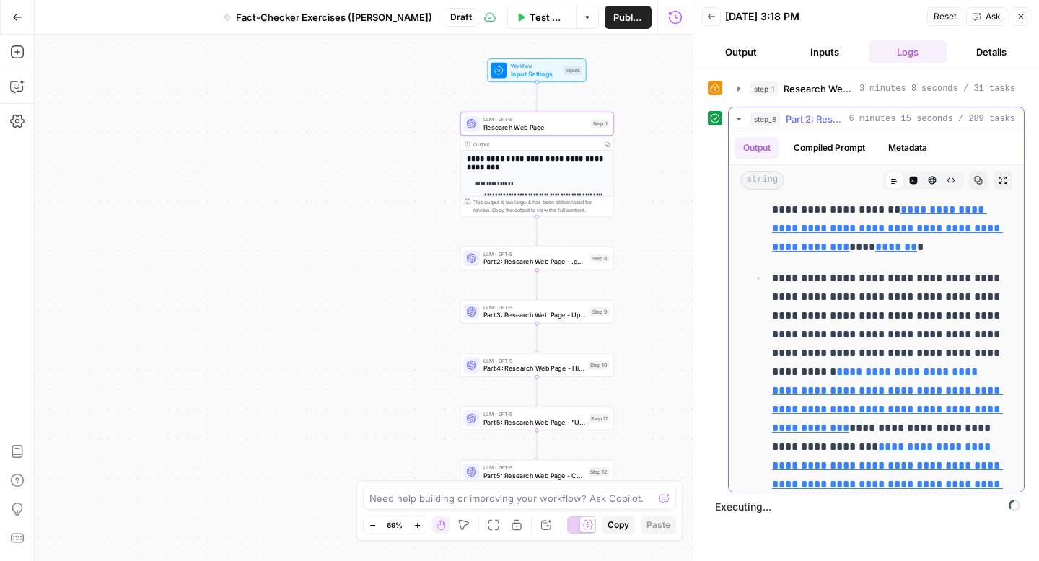
scroll to position [1042, 0]
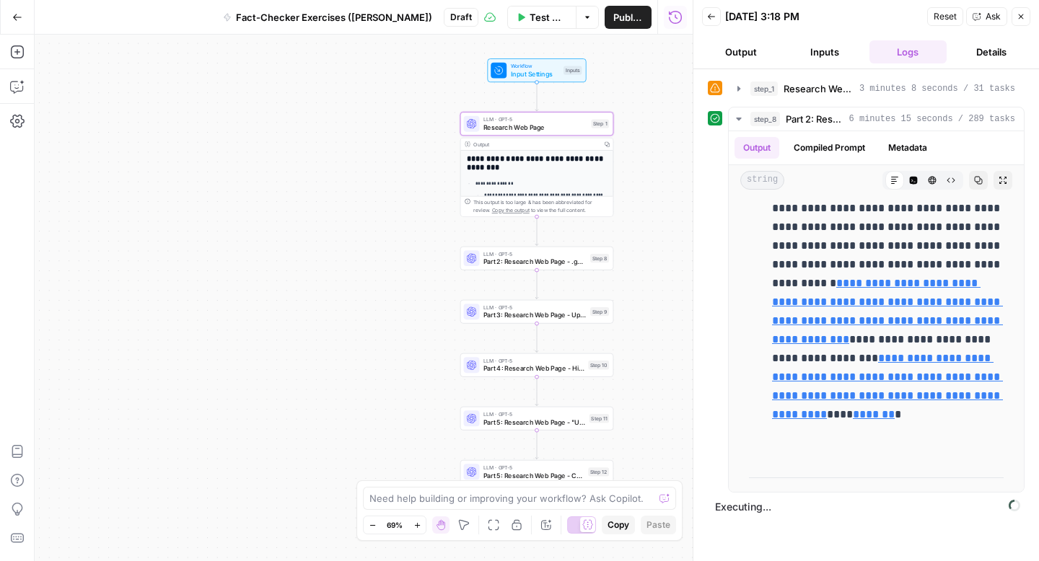
click at [749, 55] on button "Output" at bounding box center [741, 51] width 78 height 23
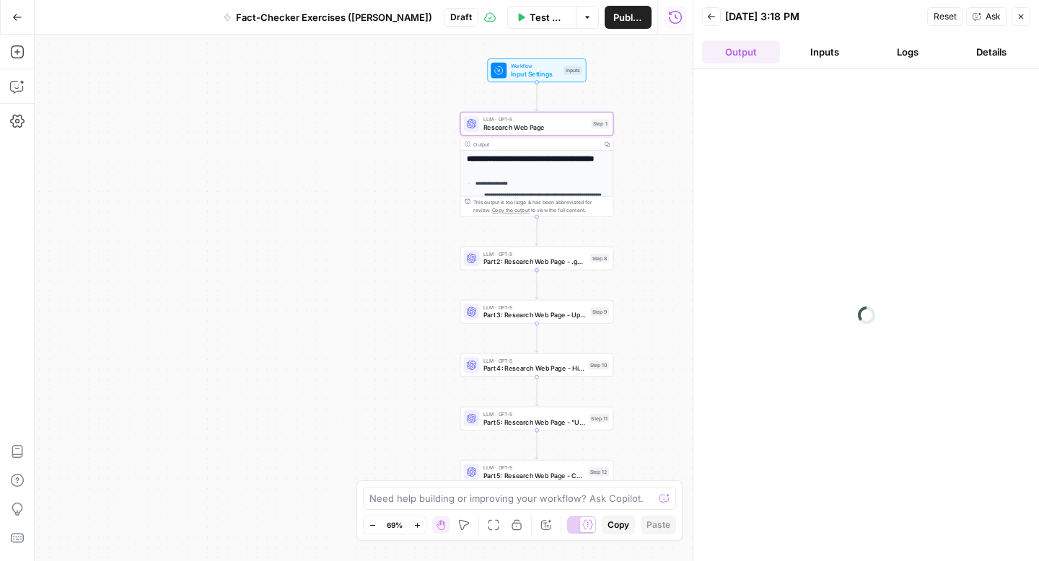
click at [822, 58] on button "Inputs" at bounding box center [825, 51] width 78 height 23
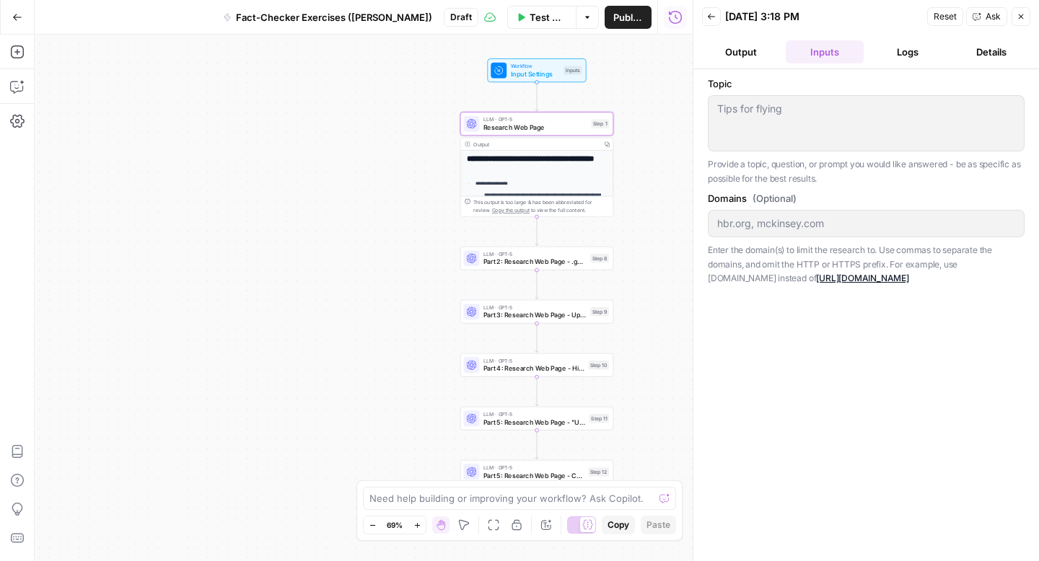
click at [730, 63] on button "Output" at bounding box center [741, 51] width 78 height 23
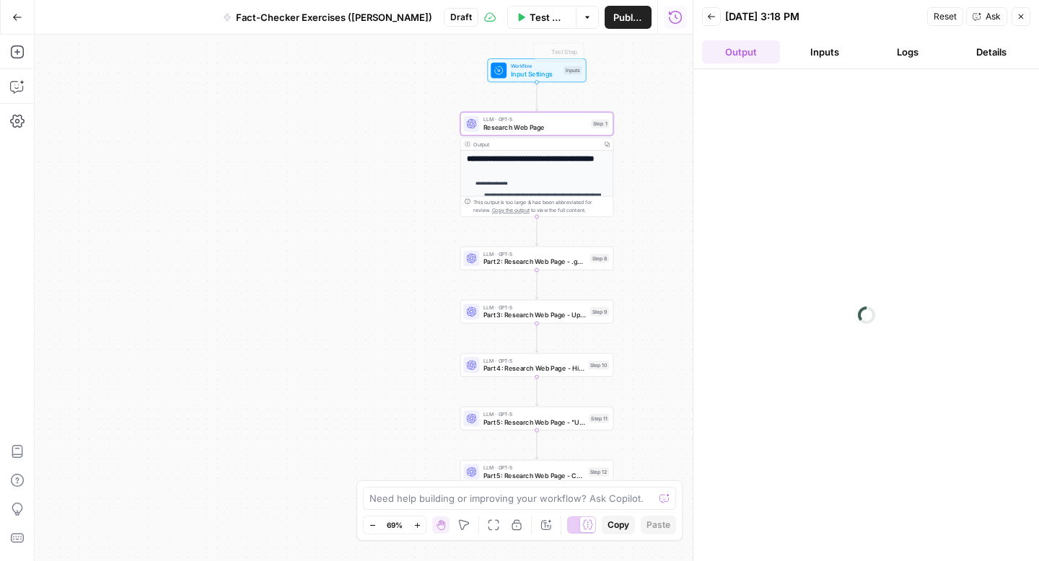
click at [535, 80] on div "Workflow Input Settings Inputs Test Step" at bounding box center [536, 70] width 99 height 24
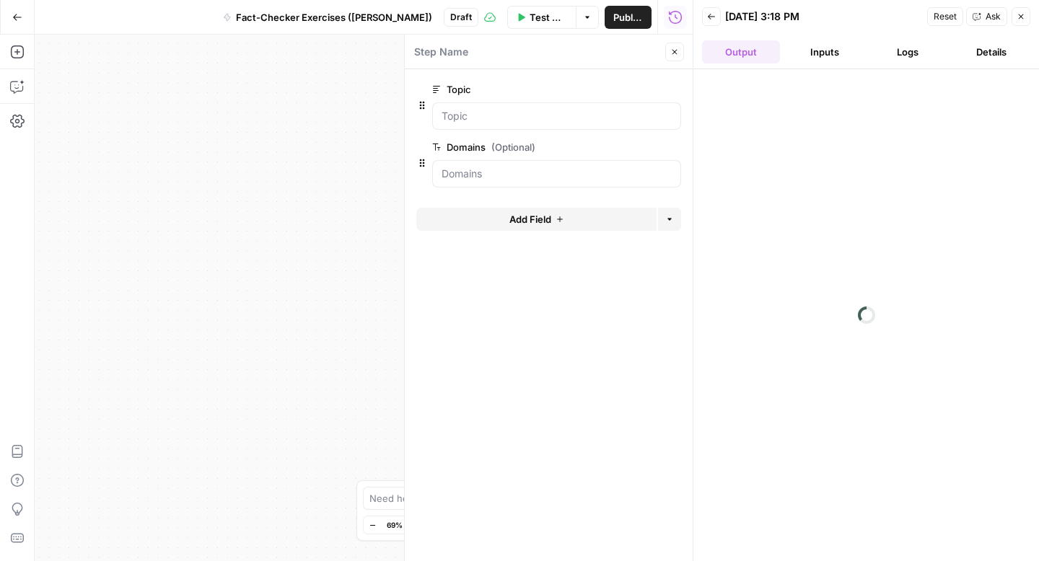
click at [676, 44] on button "Close" at bounding box center [674, 52] width 19 height 19
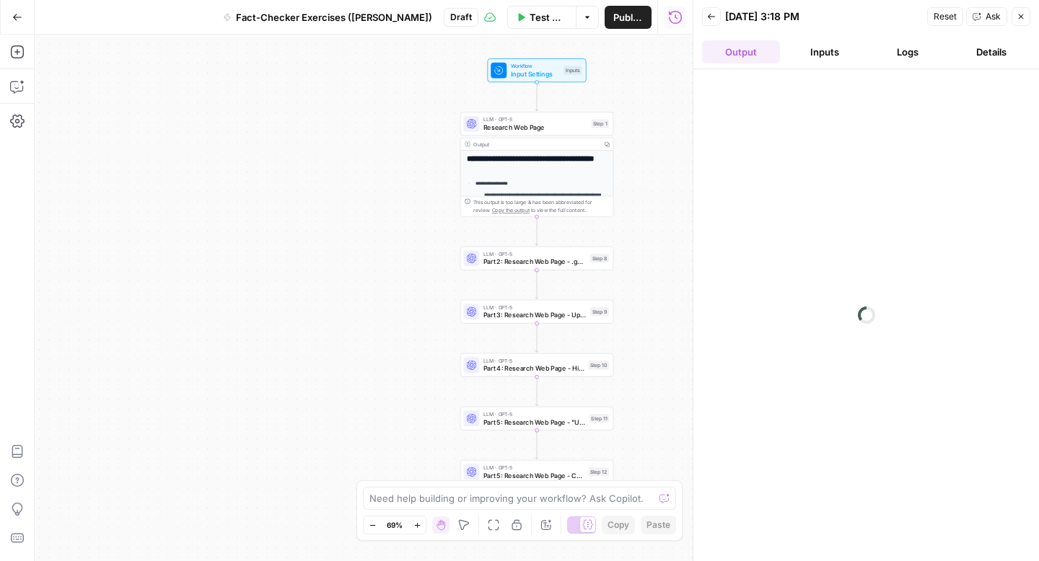
click at [820, 61] on button "Inputs" at bounding box center [825, 51] width 78 height 23
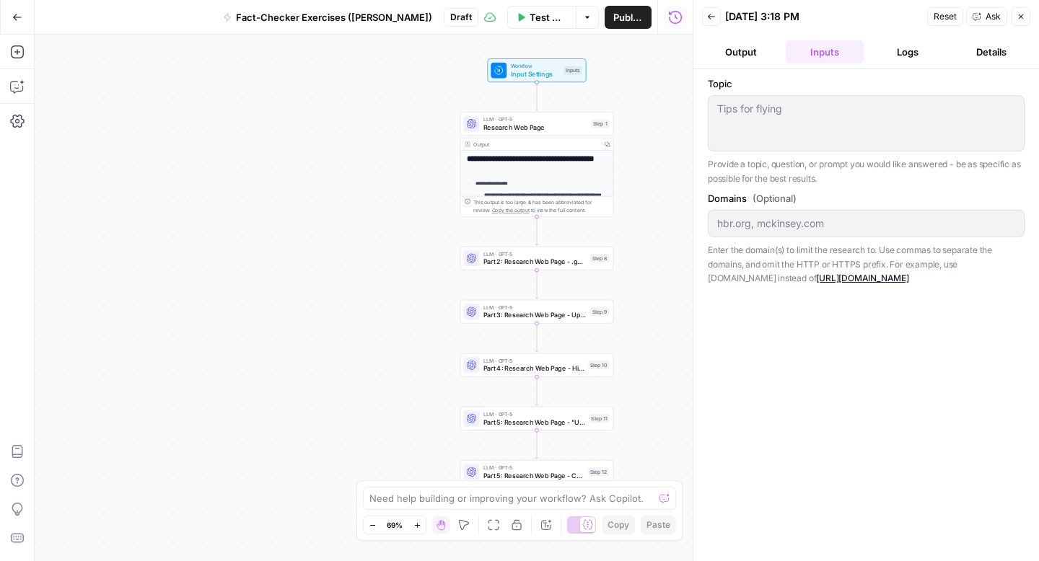
click at [925, 51] on button "Logs" at bounding box center [909, 51] width 78 height 23
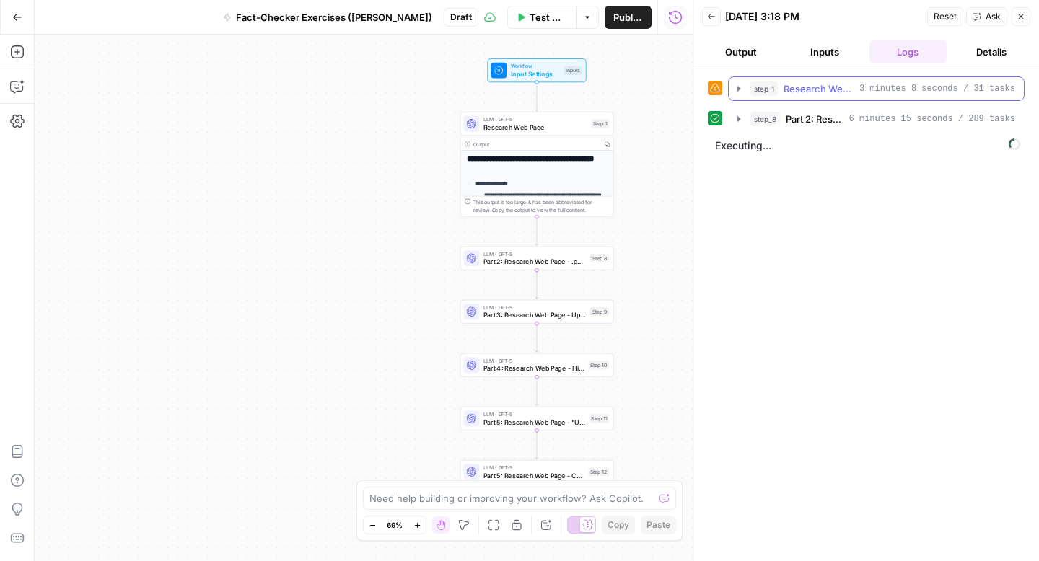
click at [731, 123] on button "step_8 Part 2: Research Web Page - .gov / .edu Only 6 minutes 15 seconds / 289 …" at bounding box center [876, 119] width 295 height 23
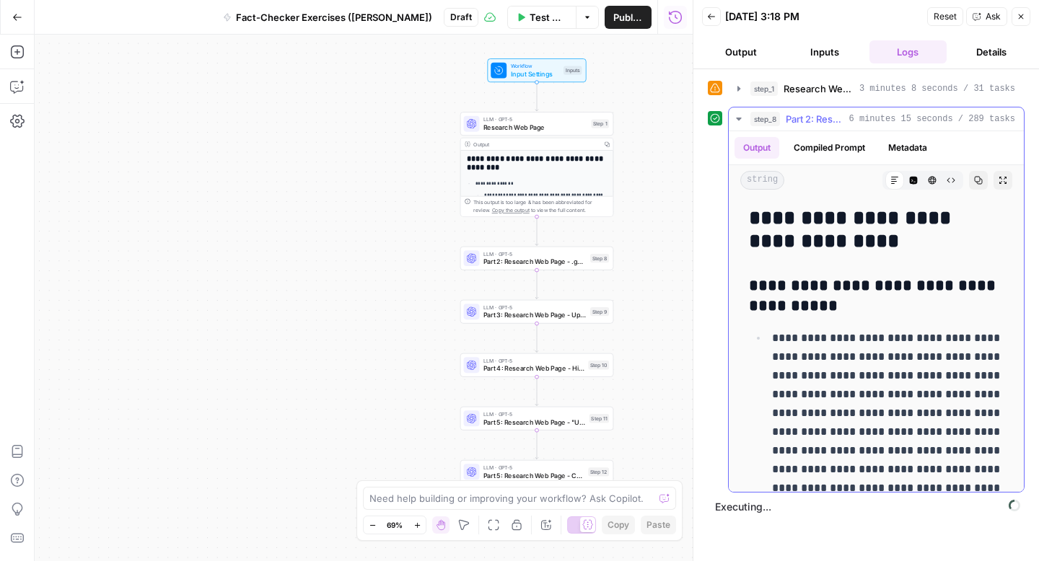
click at [731, 123] on button "step_8 Part 2: Research Web Page - .gov / .edu Only 6 minutes 15 seconds / 289 …" at bounding box center [876, 119] width 295 height 23
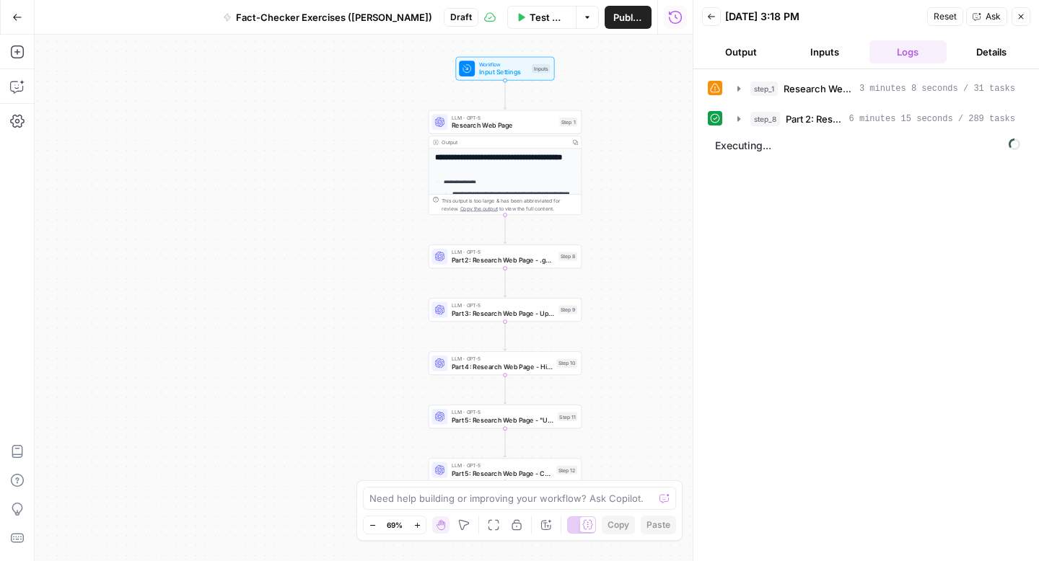
click at [778, 154] on span "Executing..." at bounding box center [868, 145] width 314 height 23
click at [687, 145] on div at bounding box center [693, 280] width 14 height 561
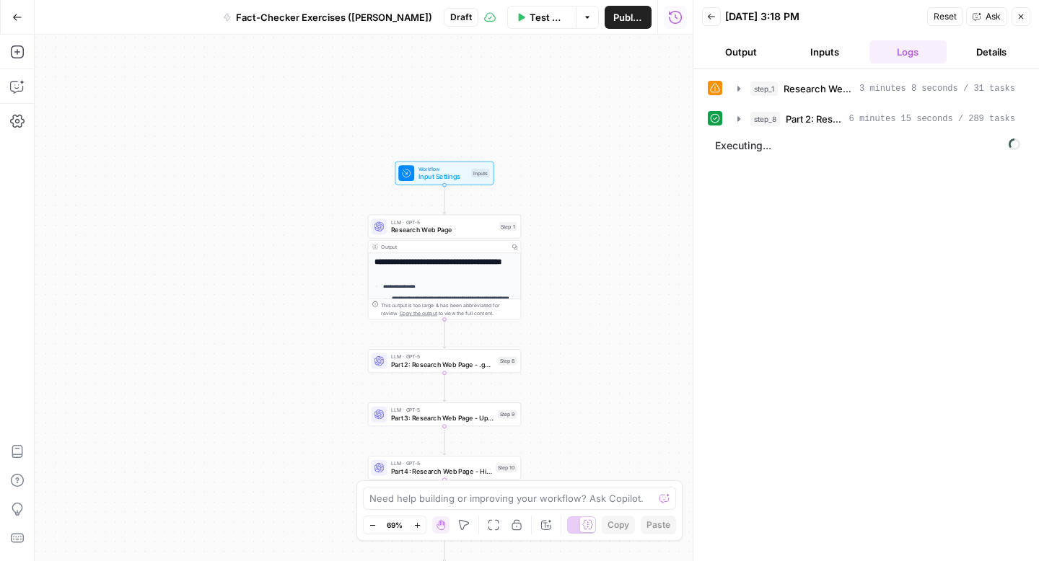
click at [710, 30] on header "Back [DATE] 3:18 PM Reset Ask Close Output Inputs Logs Details" at bounding box center [866, 34] width 346 height 69
click at [710, 14] on icon "button" at bounding box center [711, 16] width 9 height 9
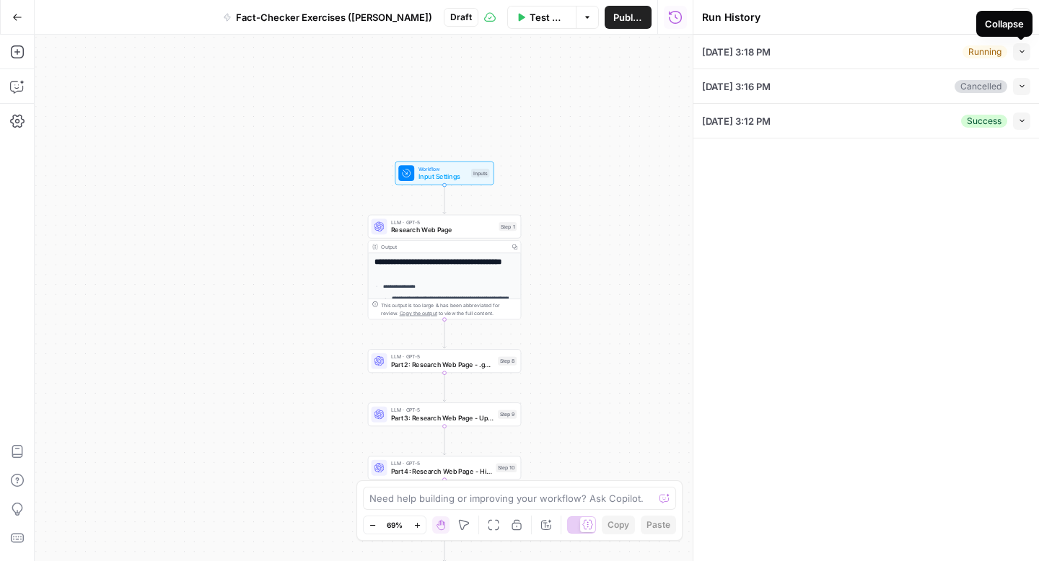
click at [1018, 53] on icon "button" at bounding box center [1022, 52] width 8 height 8
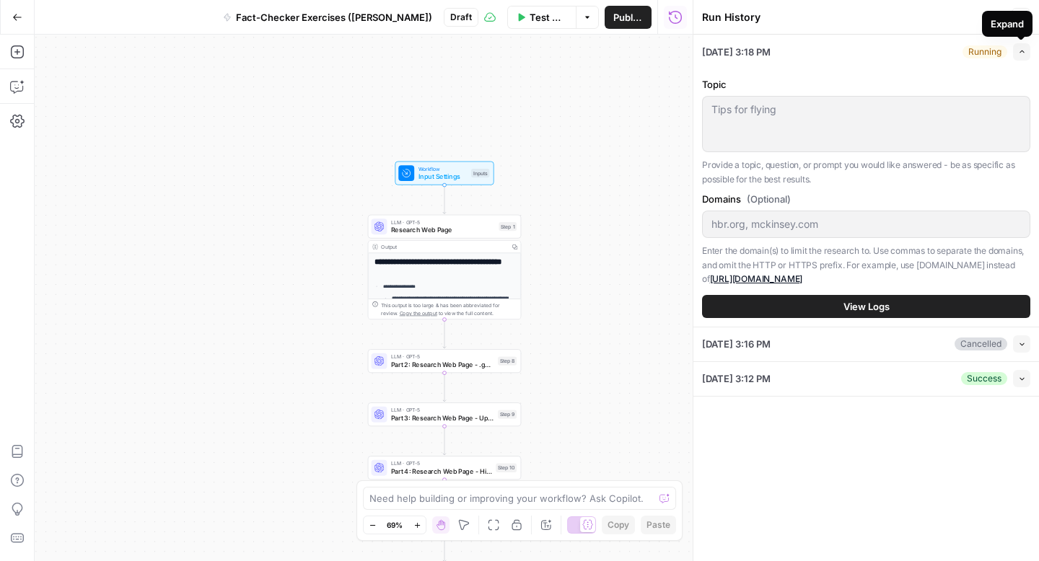
click at [1017, 53] on button "Expand" at bounding box center [1021, 51] width 17 height 17
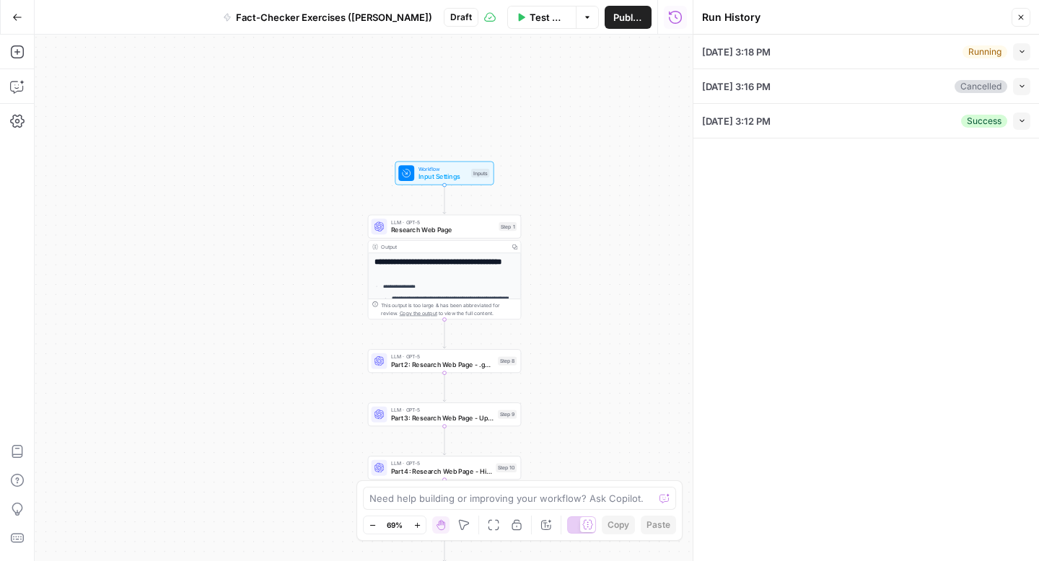
click at [857, 56] on div "[DATE] 3:18 PM Running Collapse" at bounding box center [866, 52] width 328 height 34
click at [1020, 64] on div "[DATE] 3:18 PM Running Collapse" at bounding box center [866, 52] width 328 height 34
click at [1020, 61] on div "[DATE] 3:18 PM Running Collapse" at bounding box center [866, 52] width 328 height 34
click at [1020, 59] on button "Collapse" at bounding box center [1021, 51] width 17 height 17
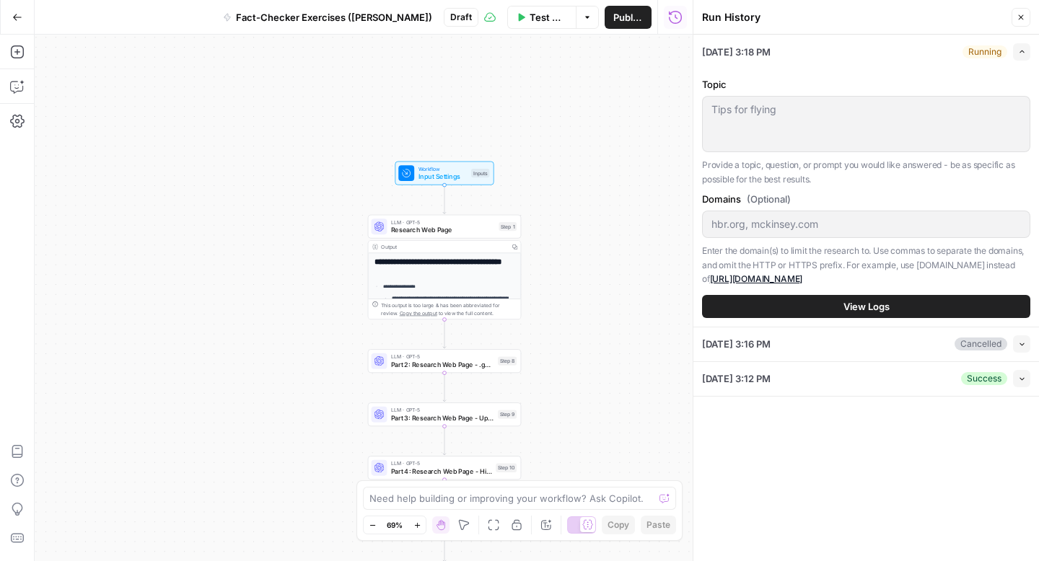
click at [859, 202] on label "Domains (Optional)" at bounding box center [866, 199] width 328 height 14
click at [831, 346] on div "[DATE] 3:16 PM Cancelled Collapse" at bounding box center [866, 345] width 328 height 34
click at [994, 330] on div "[DATE] 3:16 PM Cancelled Collapse" at bounding box center [866, 345] width 328 height 34
click at [1010, 342] on div "Cancelled Collapse" at bounding box center [993, 344] width 76 height 17
click at [1023, 342] on icon "button" at bounding box center [1022, 344] width 8 height 8
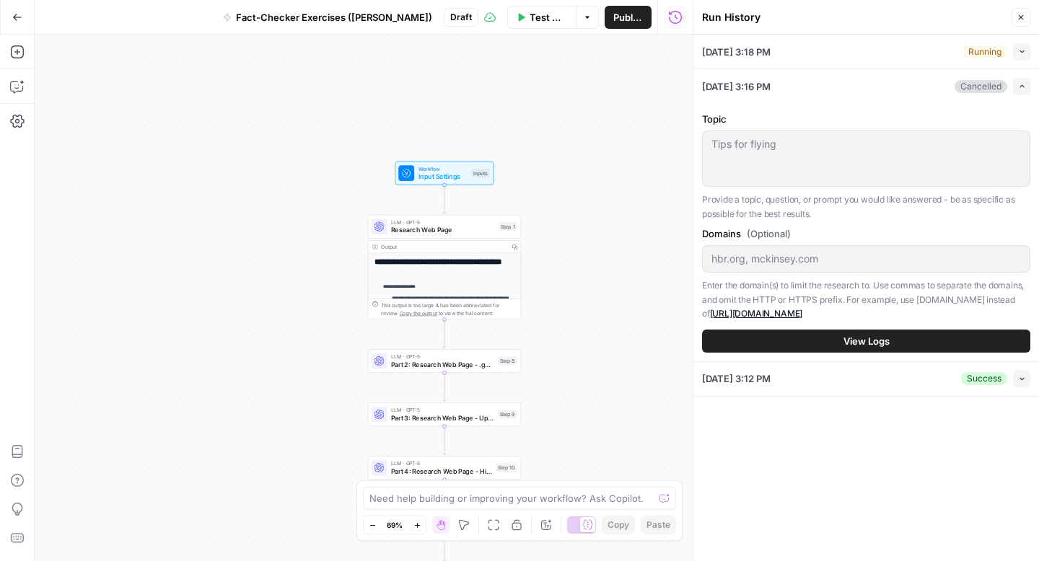
click at [854, 341] on span "View Logs" at bounding box center [867, 341] width 46 height 14
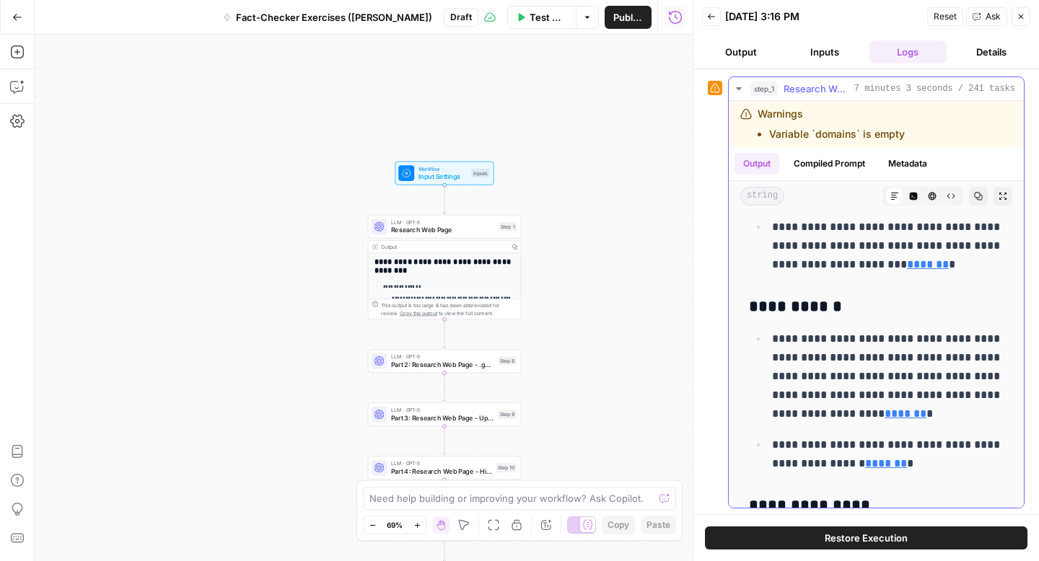
scroll to position [4836, 0]
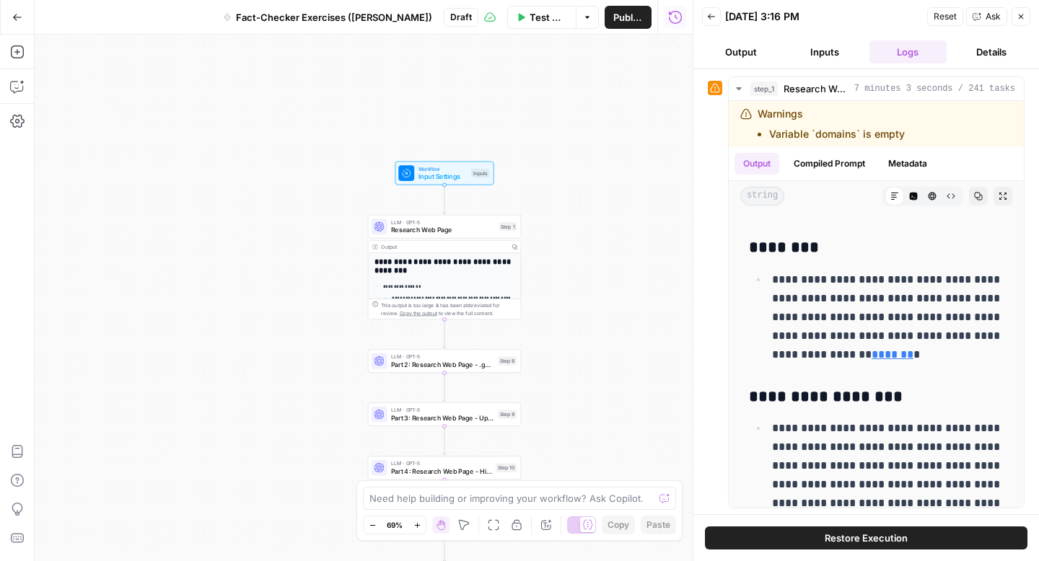
click at [747, 49] on button "Output" at bounding box center [741, 51] width 78 height 23
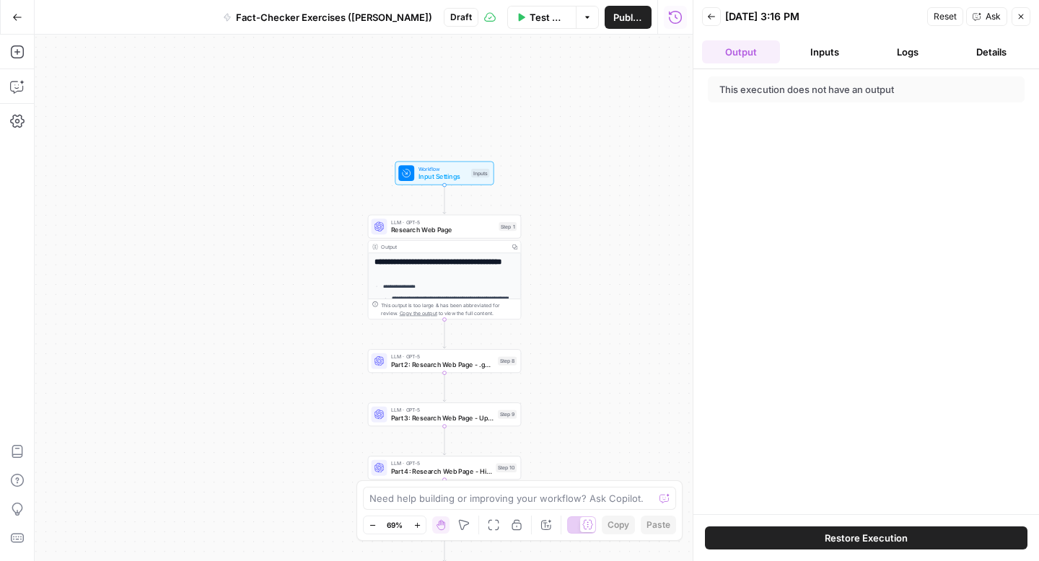
click at [838, 51] on button "Inputs" at bounding box center [825, 51] width 78 height 23
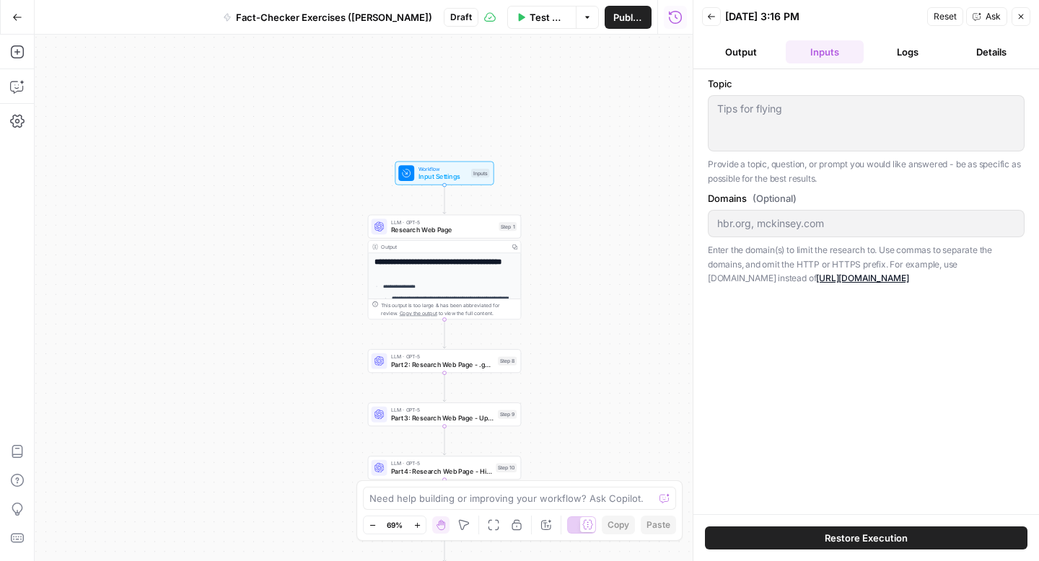
click at [913, 47] on button "Logs" at bounding box center [909, 51] width 78 height 23
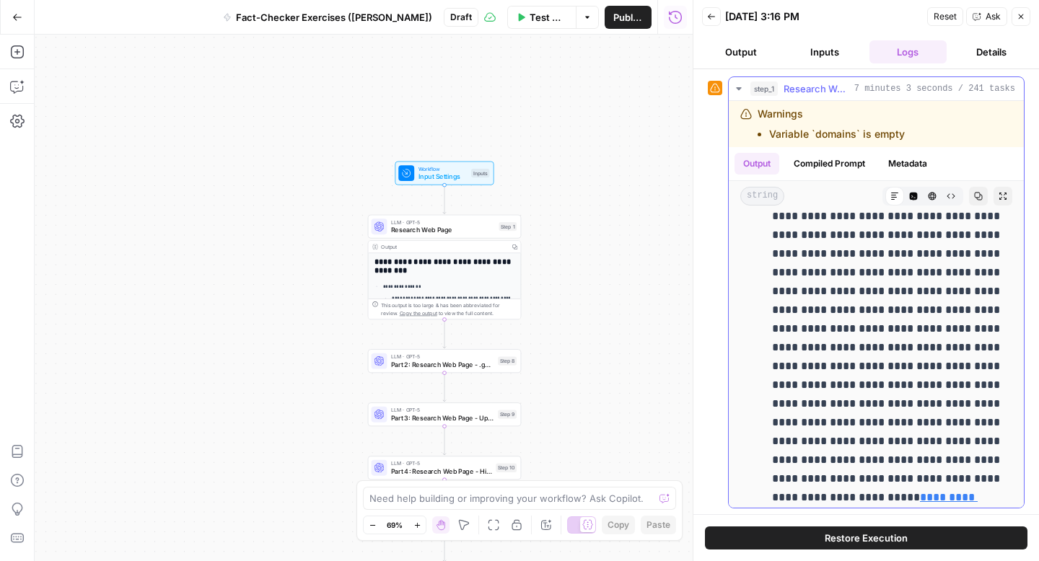
scroll to position [3164, 0]
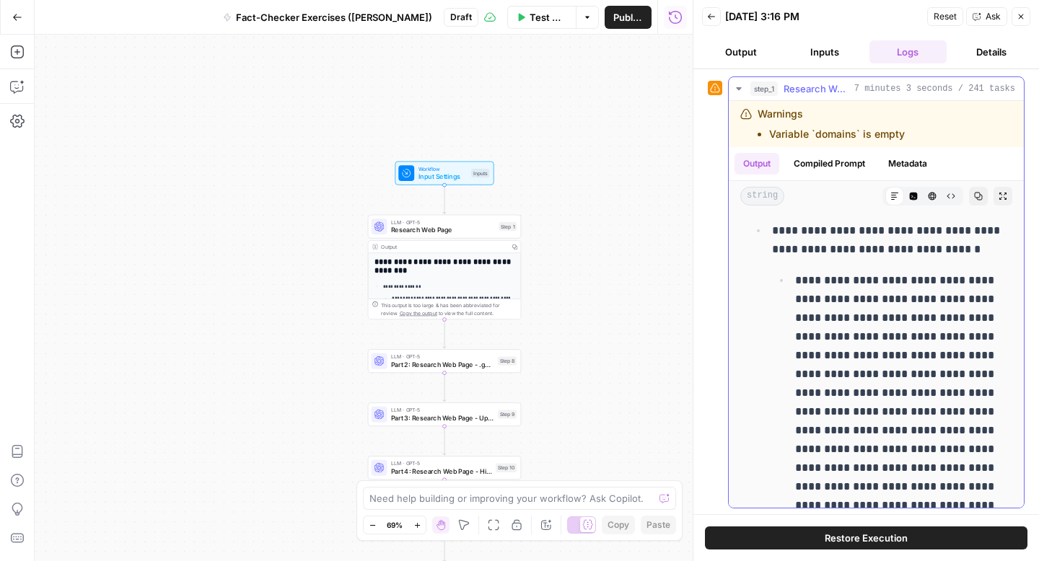
click at [738, 92] on icon "button" at bounding box center [739, 89] width 12 height 12
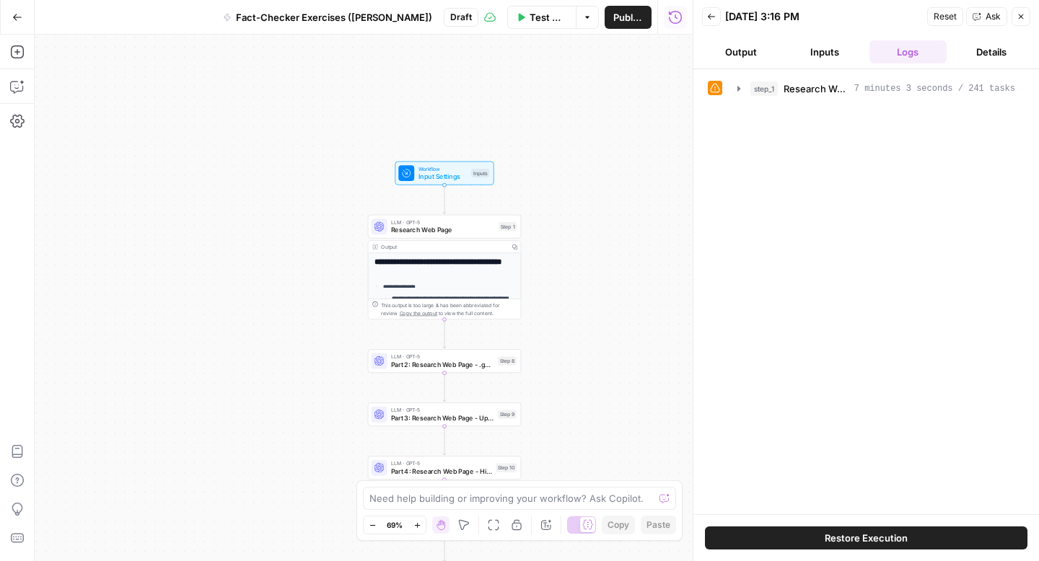
click at [712, 15] on icon "button" at bounding box center [711, 16] width 9 height 9
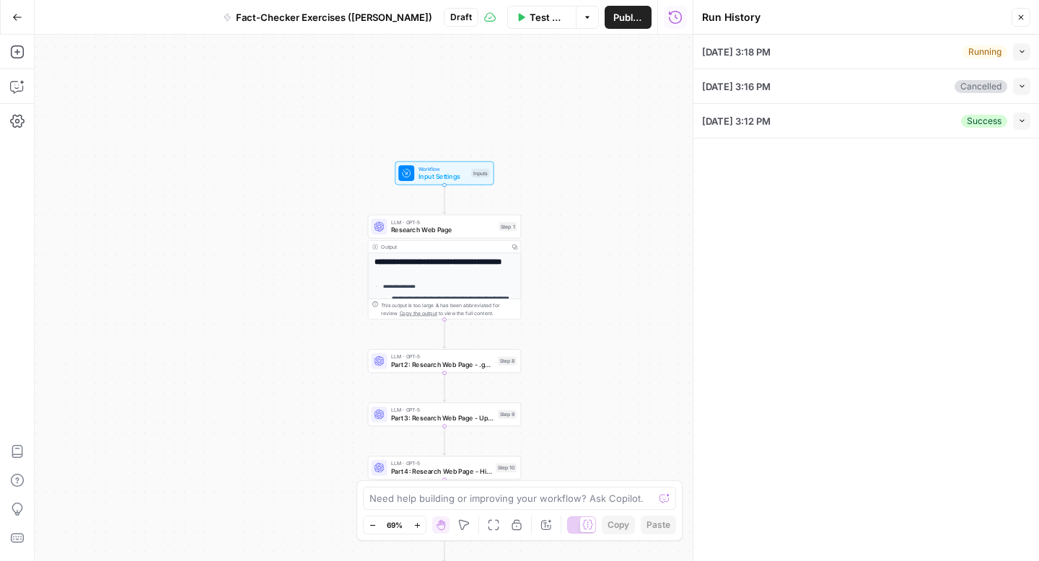
click at [899, 35] on div "[DATE] 3:18 PM Running Collapse" at bounding box center [866, 52] width 328 height 34
click at [864, 70] on div "[DATE] 3:16 PM Cancelled Collapse" at bounding box center [866, 86] width 328 height 34
click at [1014, 51] on button "Collapse" at bounding box center [1021, 51] width 17 height 17
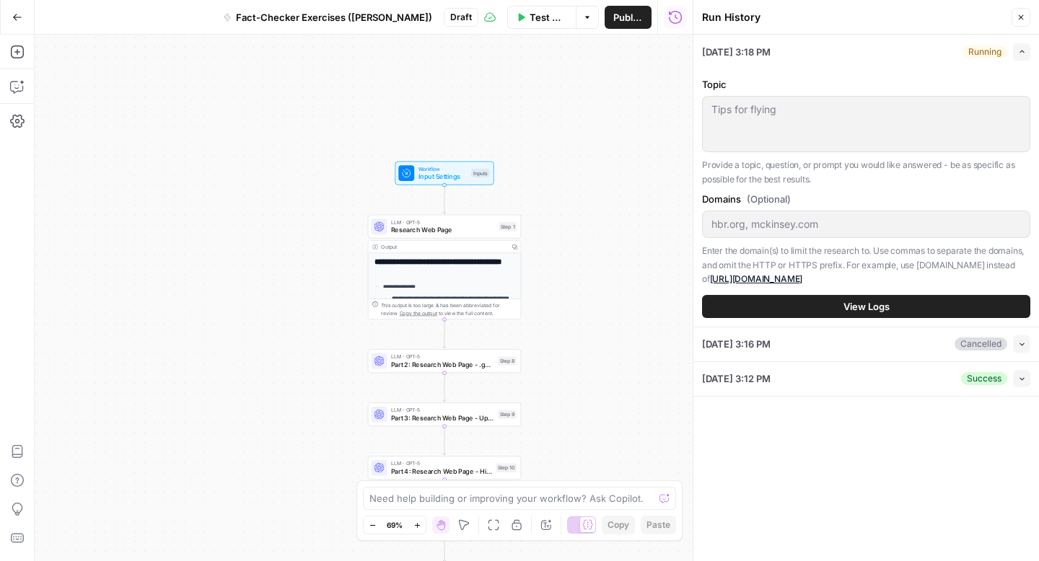
click at [846, 307] on span "View Logs" at bounding box center [867, 306] width 46 height 14
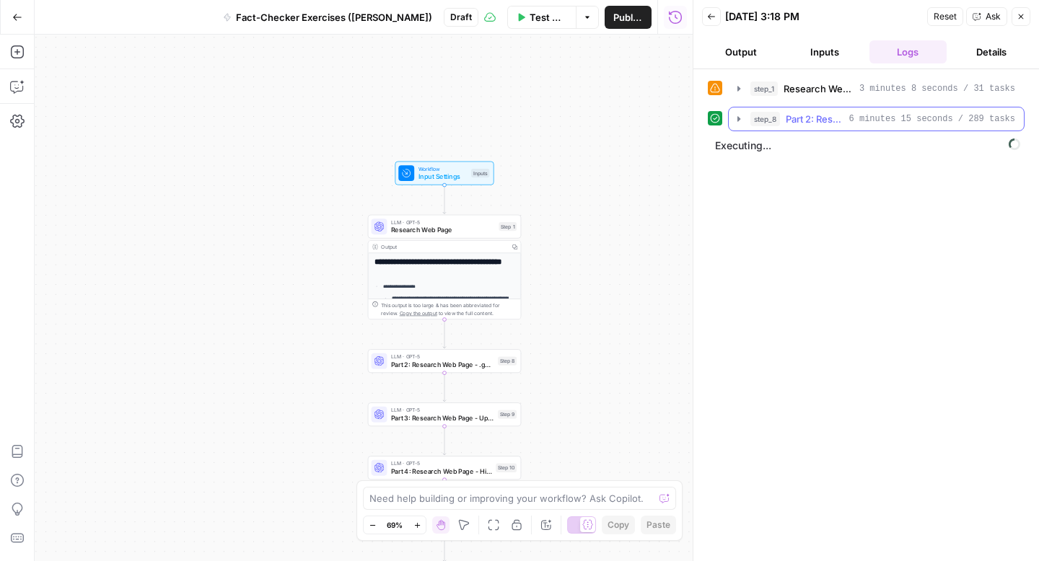
click at [739, 114] on icon "button" at bounding box center [739, 119] width 12 height 12
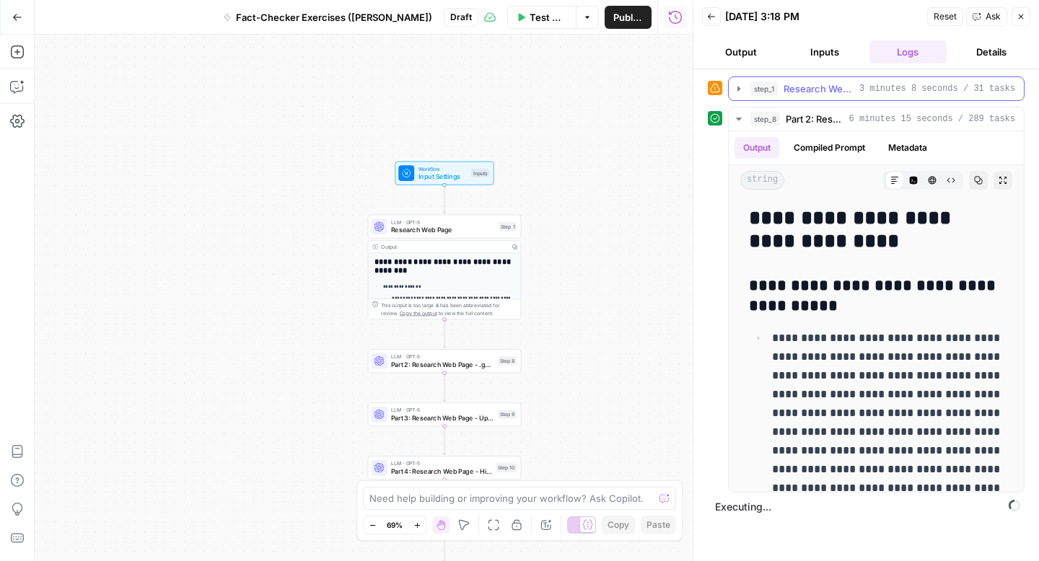
click at [739, 84] on icon "button" at bounding box center [739, 89] width 12 height 12
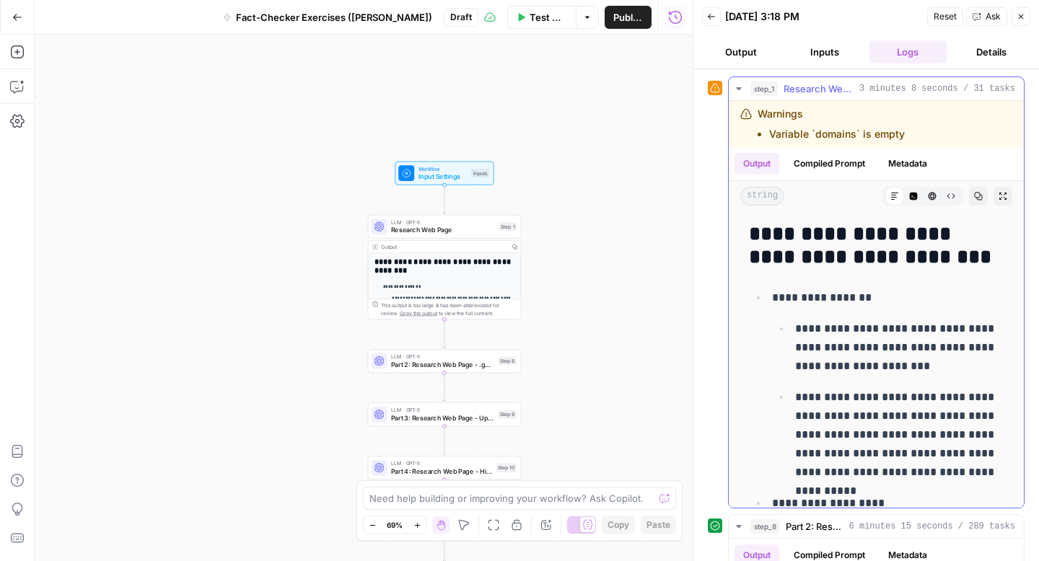
click at [737, 79] on button "step_1 Research Web Page 3 minutes 8 seconds / 31 tasks" at bounding box center [876, 88] width 295 height 23
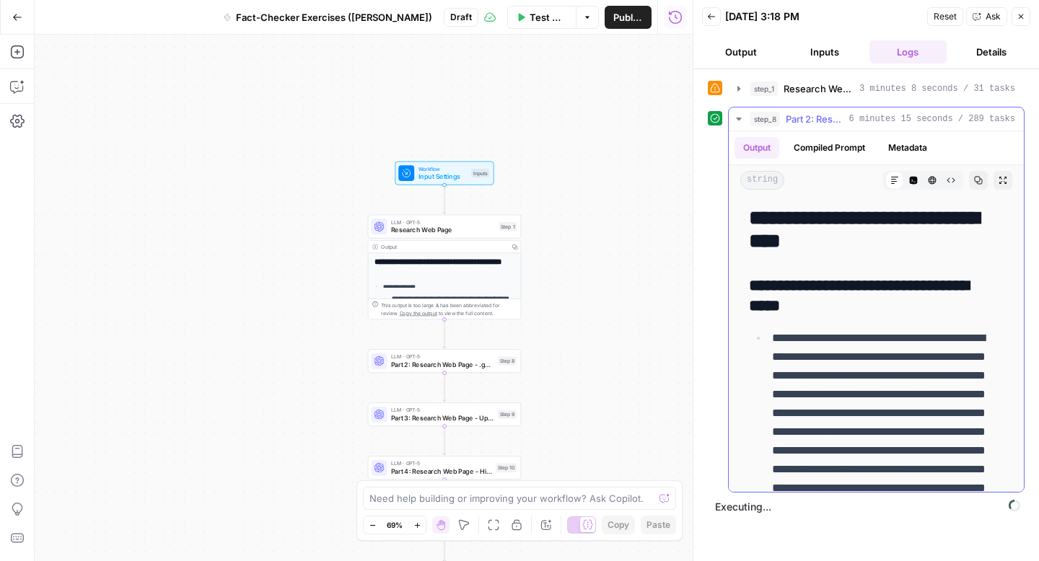
click at [740, 122] on icon "button" at bounding box center [739, 119] width 12 height 12
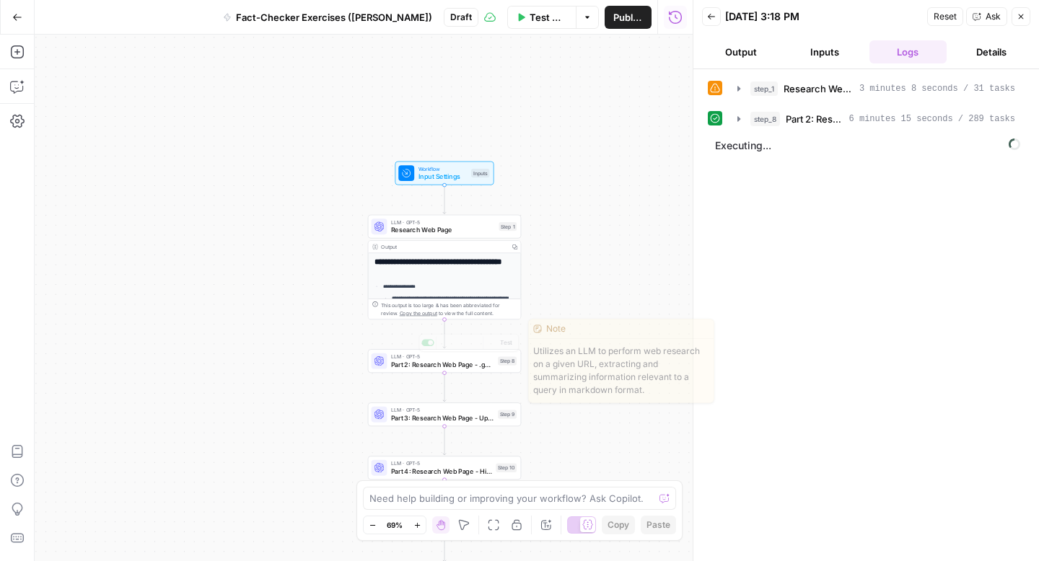
click at [424, 375] on div "**********" at bounding box center [364, 298] width 658 height 527
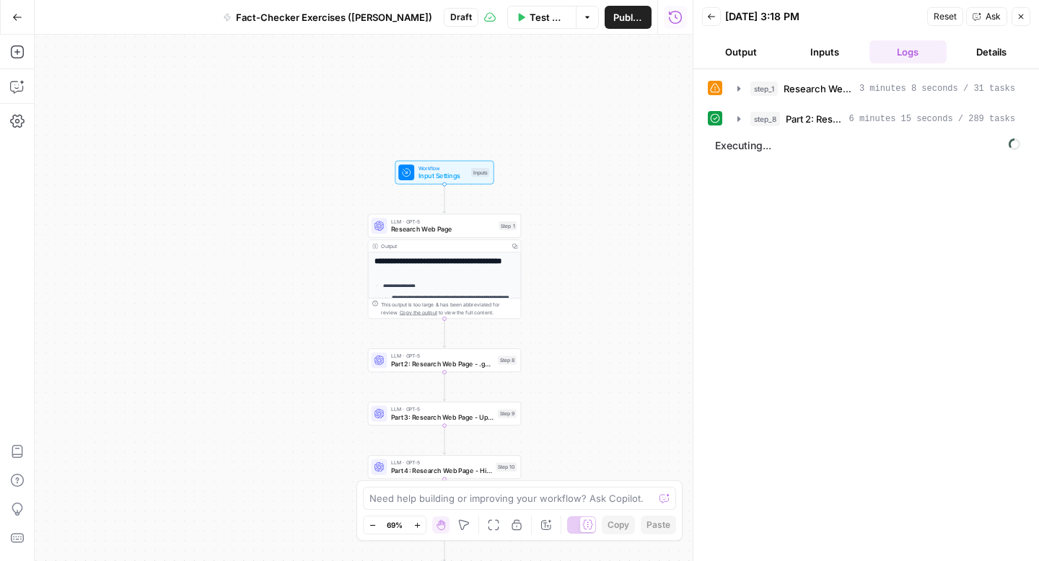
click at [443, 361] on span "Part 2: Research Web Page - .gov / .edu Only" at bounding box center [442, 364] width 103 height 10
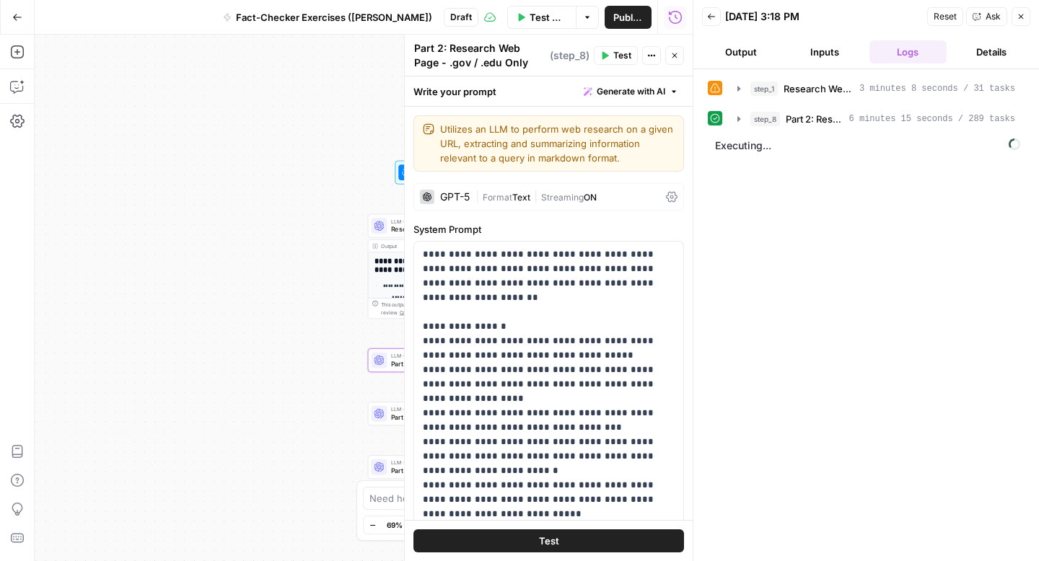
click at [515, 198] on span "Text" at bounding box center [521, 197] width 18 height 11
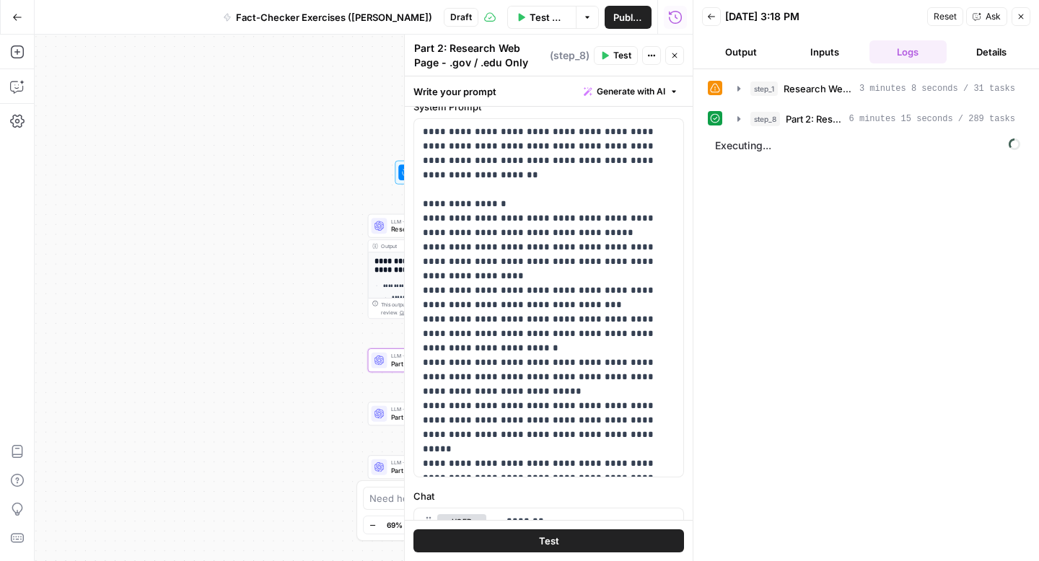
scroll to position [919, 0]
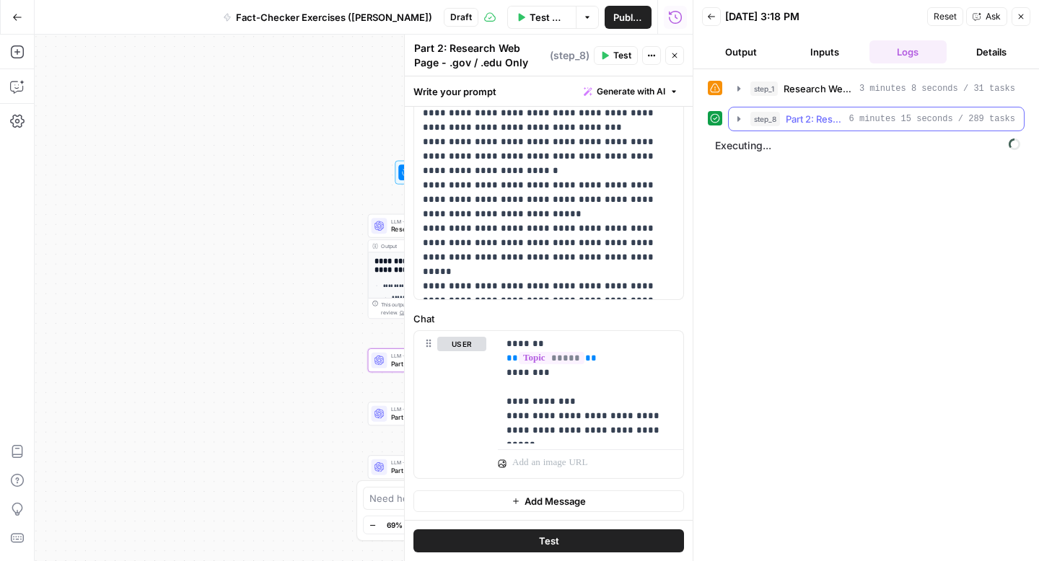
click at [740, 116] on icon "button" at bounding box center [739, 119] width 12 height 12
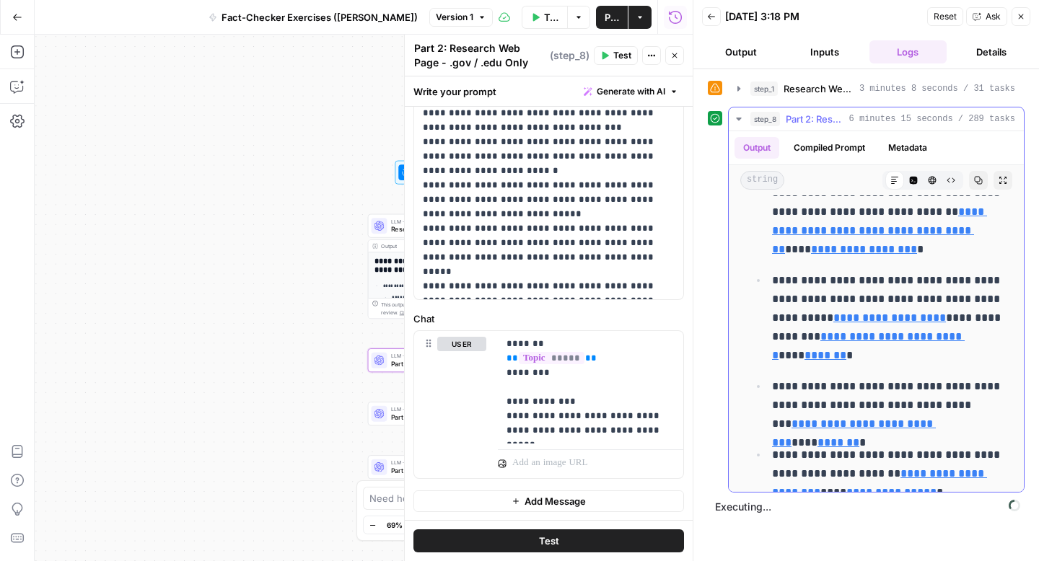
scroll to position [8519, 0]
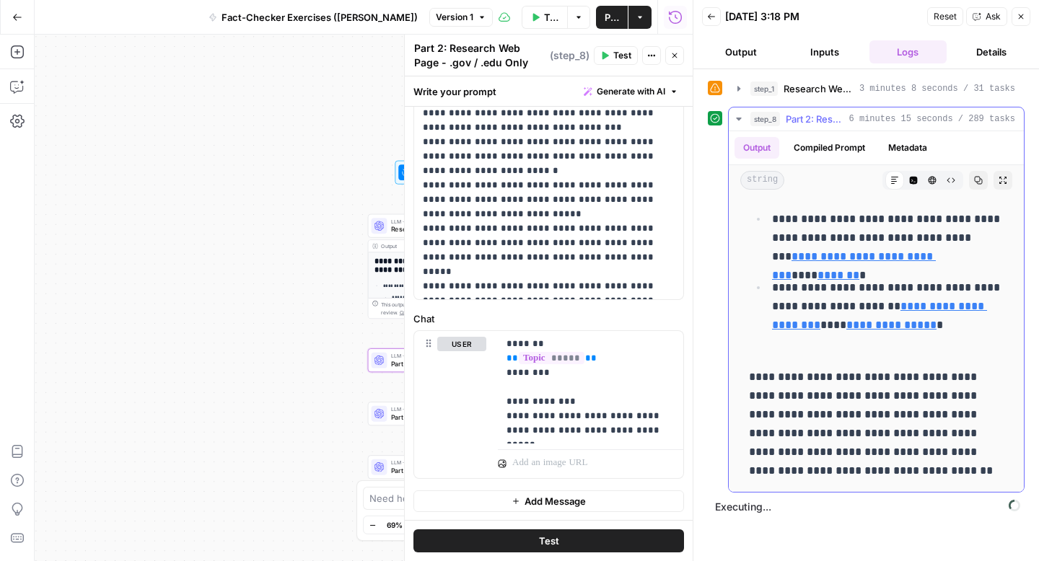
click at [737, 118] on icon "button" at bounding box center [738, 119] width 5 height 3
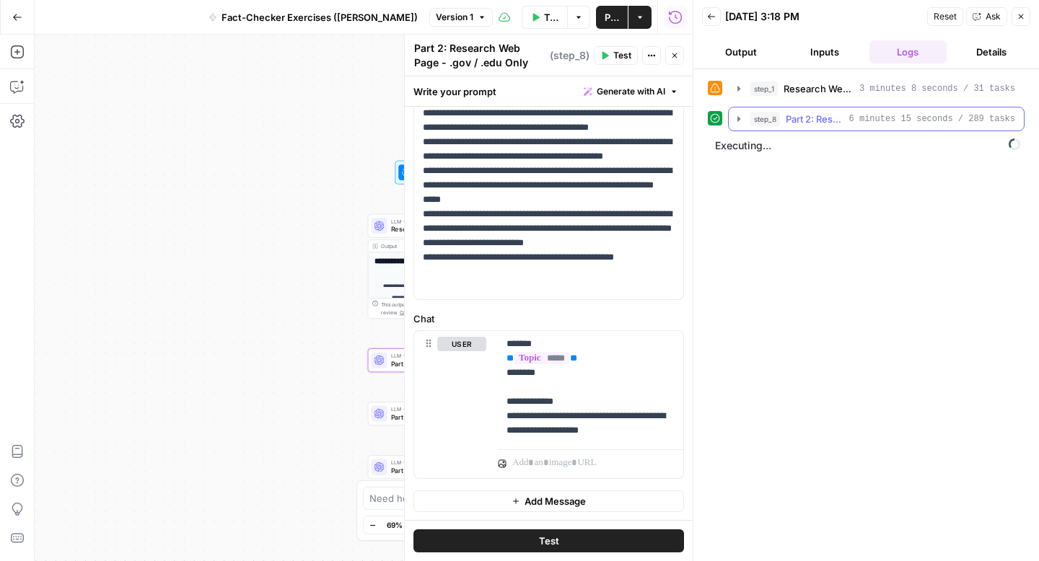
click at [743, 123] on icon "button" at bounding box center [739, 119] width 12 height 12
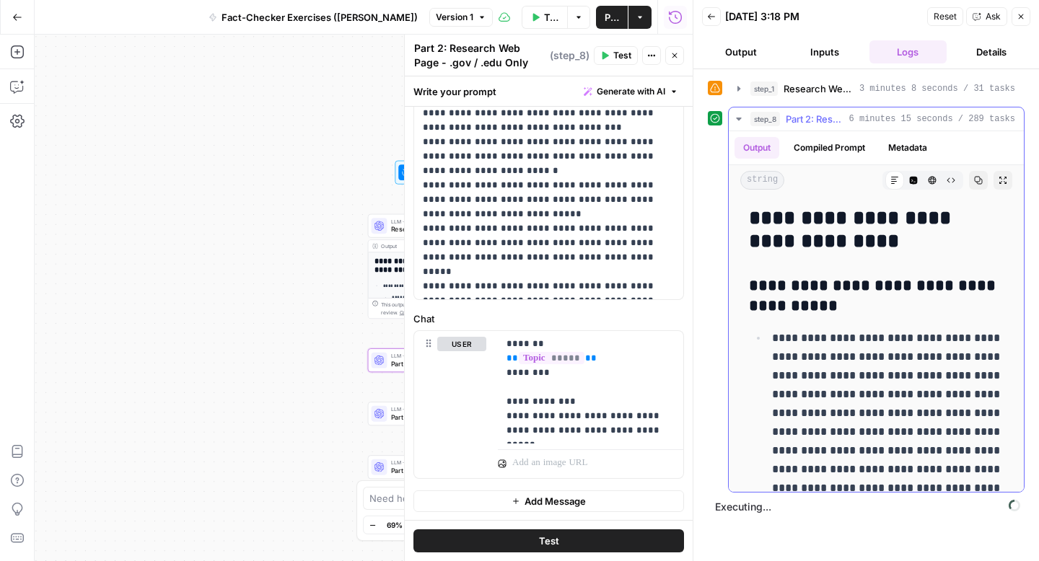
click at [743, 123] on icon "button" at bounding box center [739, 119] width 12 height 12
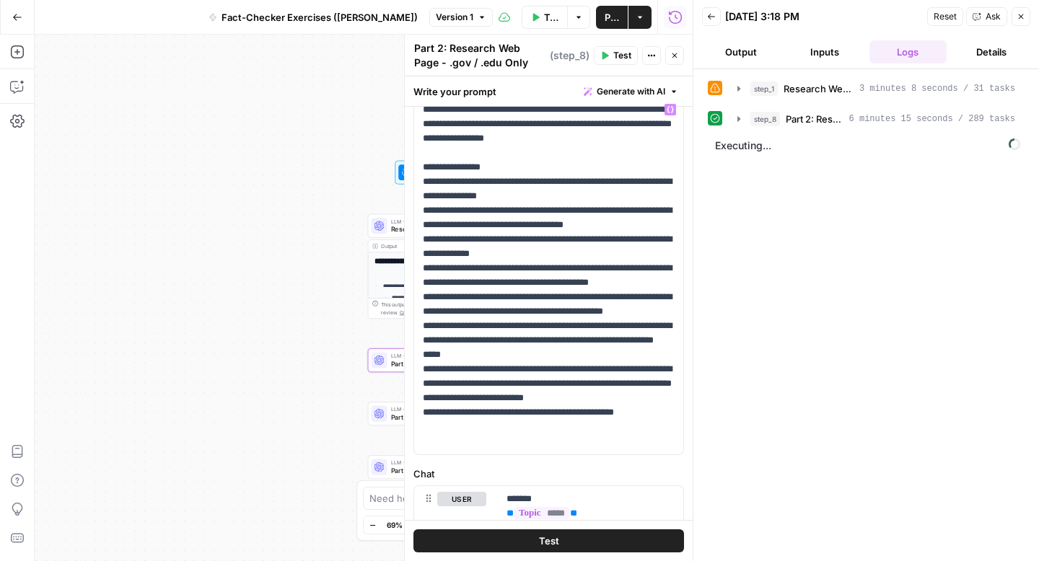
scroll to position [735, 0]
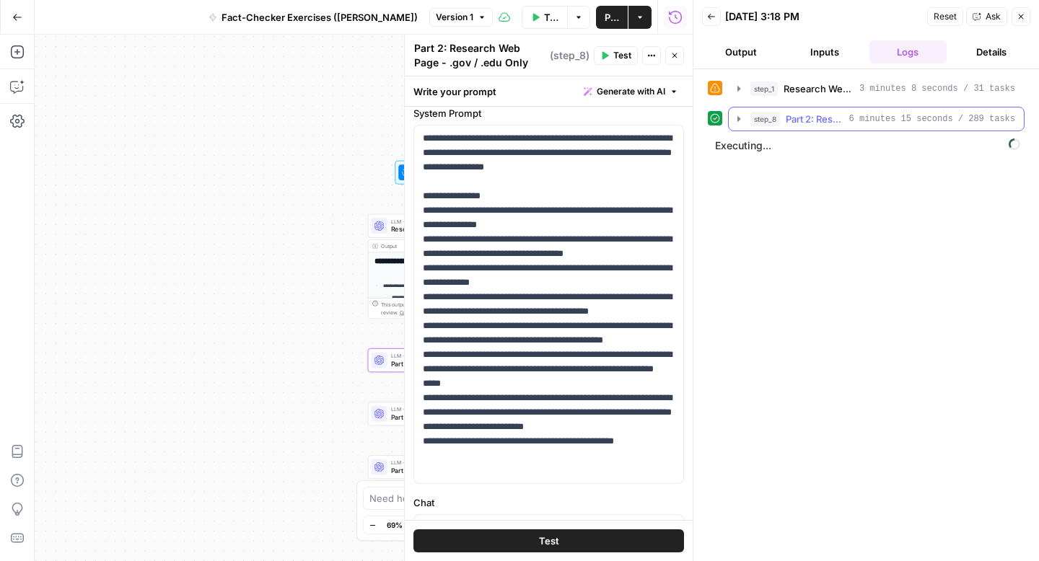
click at [746, 115] on button "step_8 Part 2: Research Web Page - .gov / .edu Only 6 minutes 15 seconds / 289 …" at bounding box center [876, 119] width 295 height 23
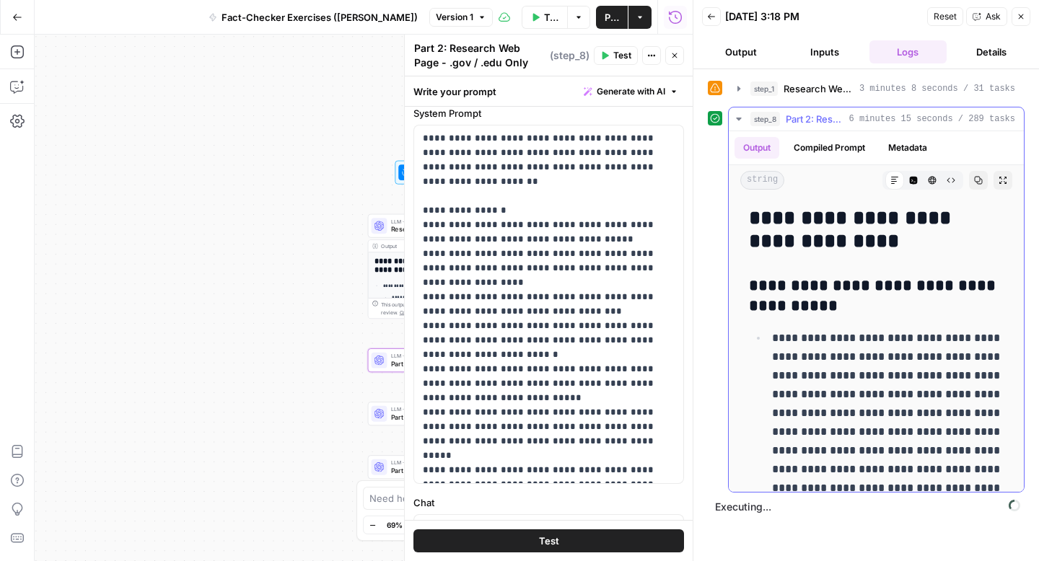
click at [935, 183] on icon "button" at bounding box center [932, 180] width 9 height 9
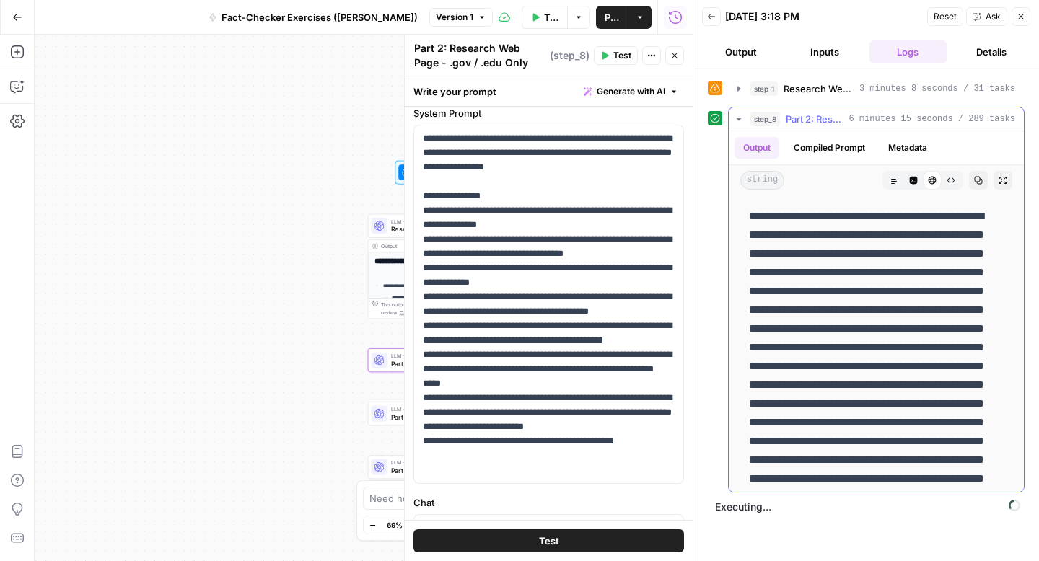
click at [935, 183] on icon at bounding box center [932, 180] width 9 height 9
click at [894, 184] on icon "button" at bounding box center [894, 180] width 9 height 9
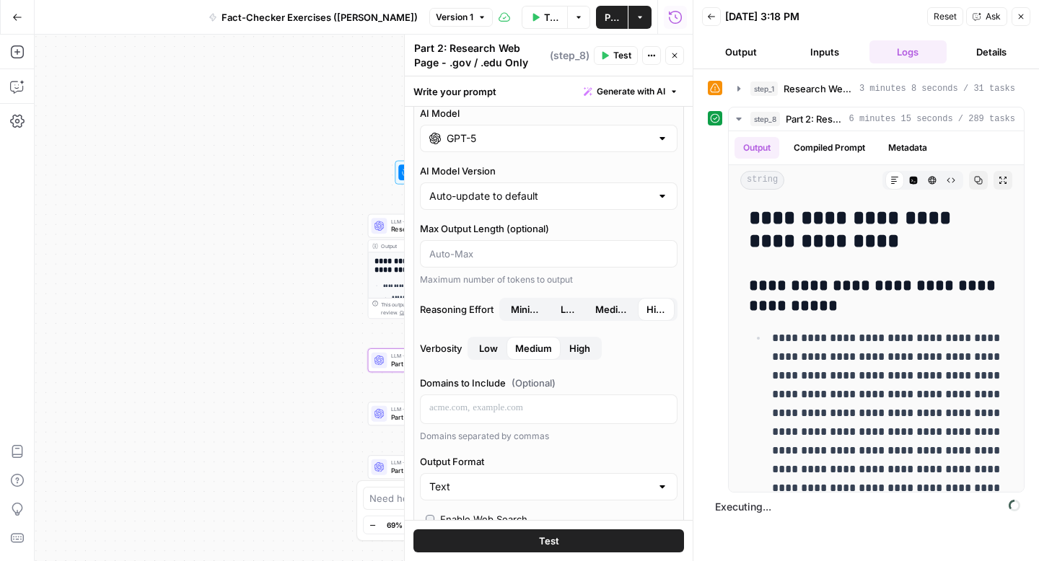
scroll to position [0, 0]
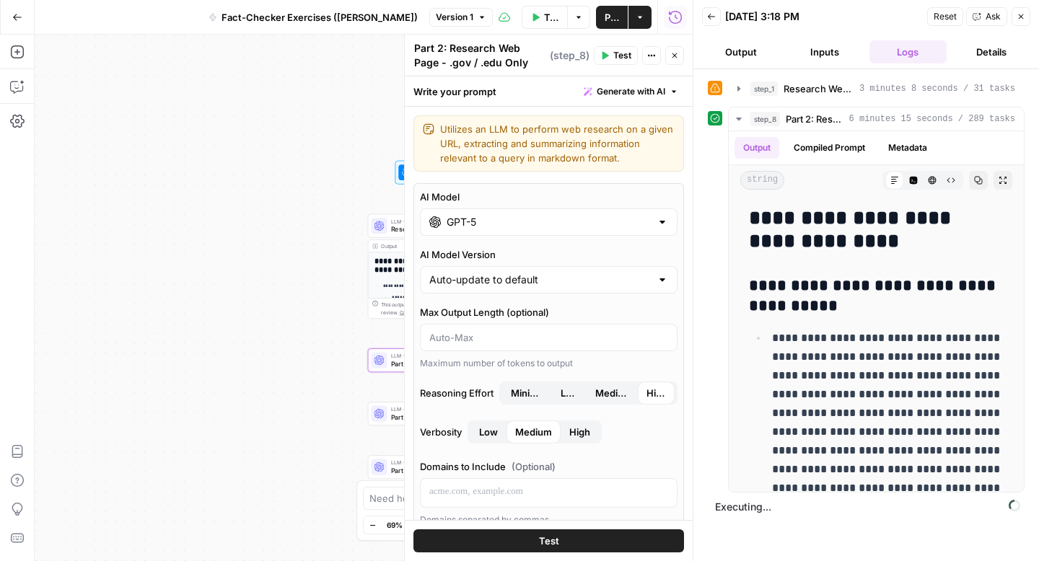
click at [1021, 19] on icon "button" at bounding box center [1021, 16] width 9 height 9
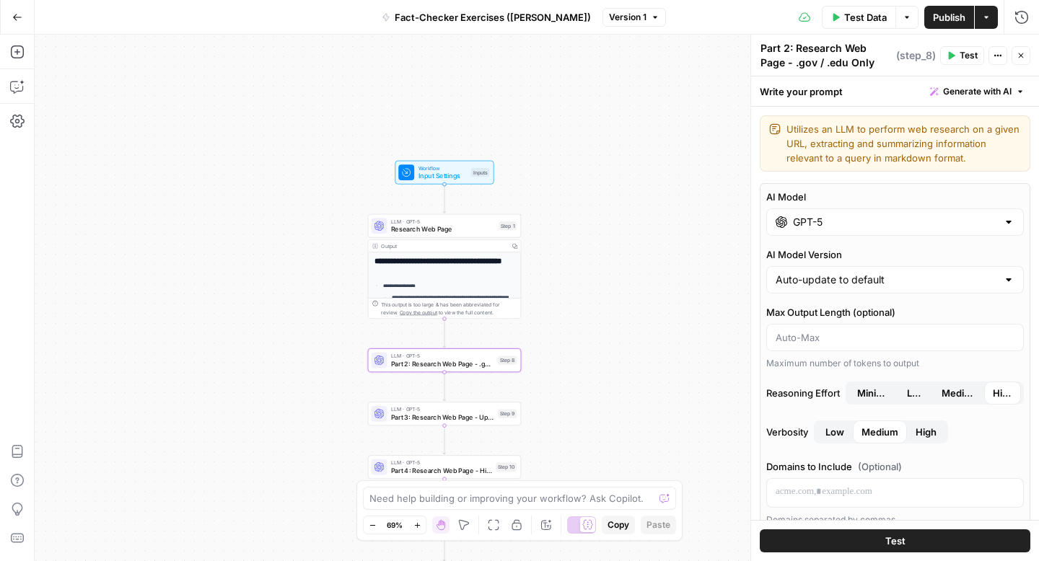
click at [1020, 60] on button "Close" at bounding box center [1021, 55] width 19 height 19
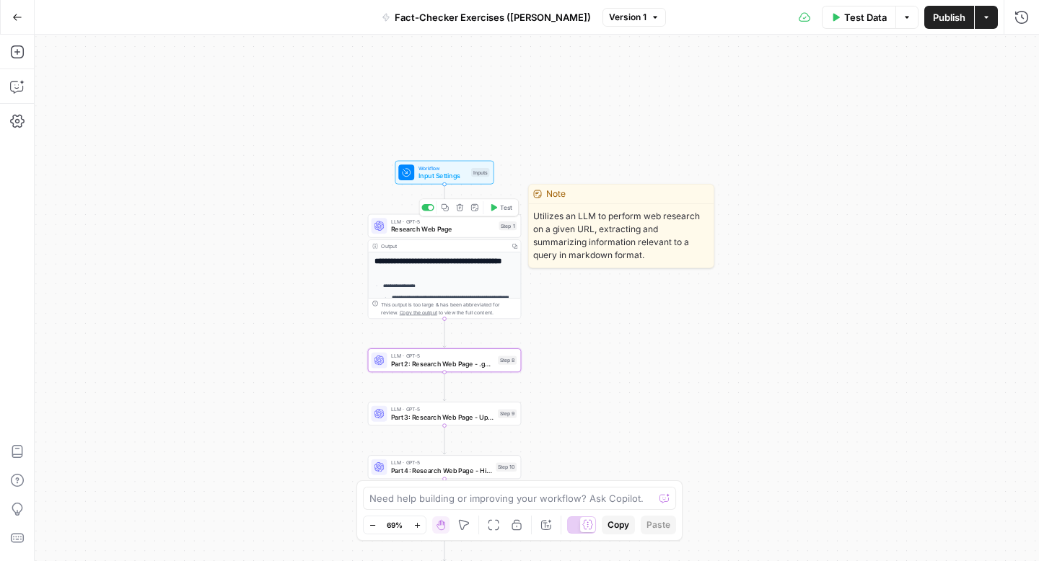
click at [449, 178] on span "Input Settings" at bounding box center [443, 176] width 49 height 10
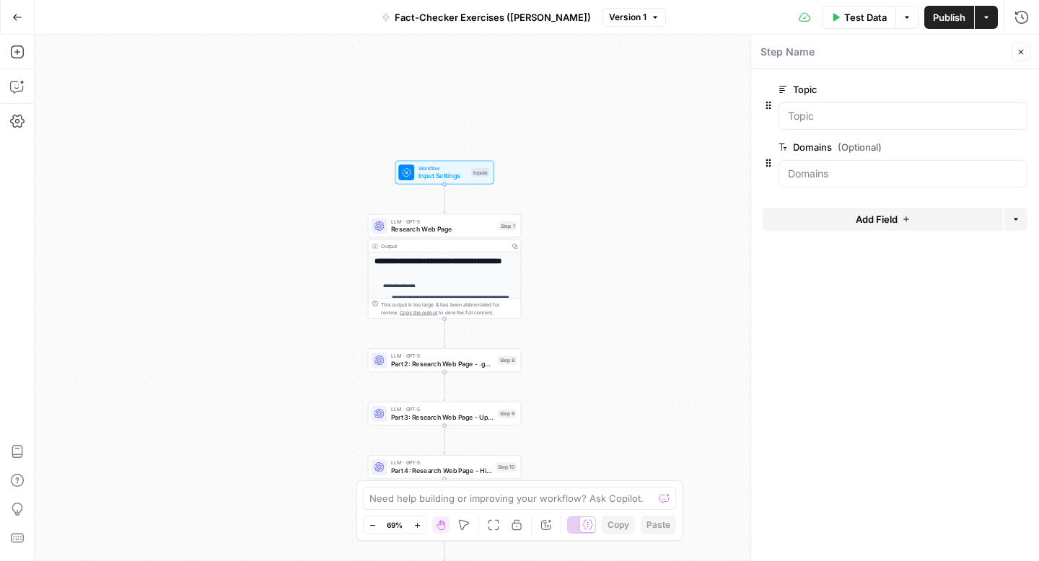
click at [445, 273] on div "**********" at bounding box center [444, 373] width 152 height 240
click at [442, 222] on span "LLM · GPT-5" at bounding box center [443, 222] width 104 height 8
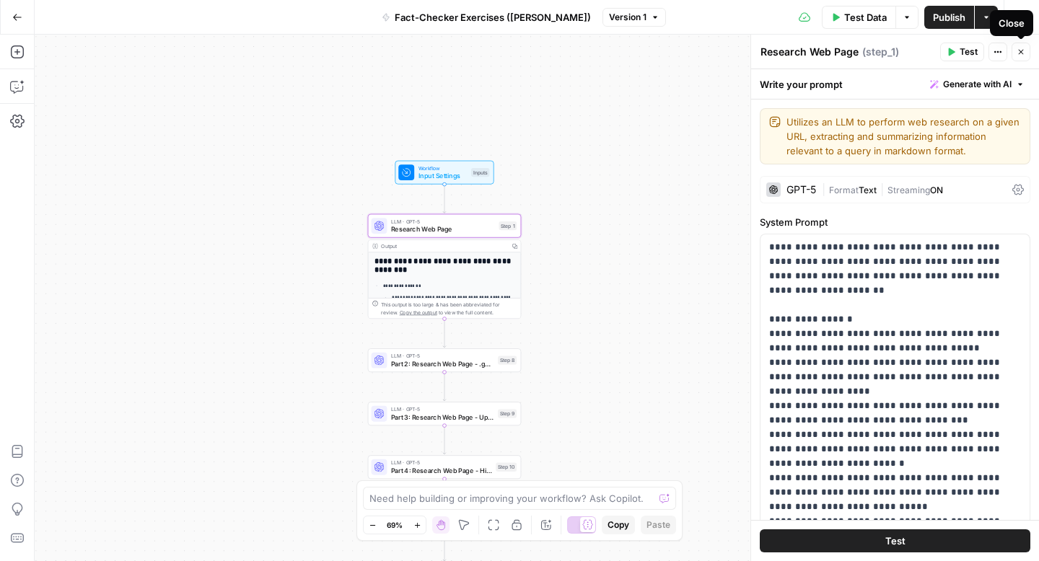
click at [1024, 51] on icon "button" at bounding box center [1021, 52] width 9 height 9
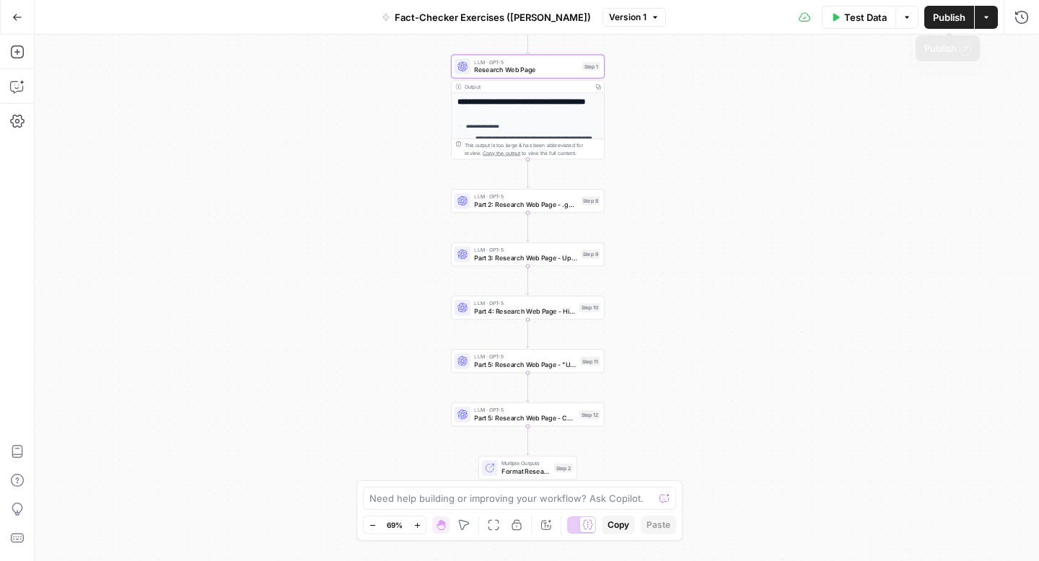
click at [1018, 29] on div "Test Data Options Publish Actions Run History" at bounding box center [852, 17] width 373 height 34
click at [1019, 25] on button "Run History" at bounding box center [1021, 17] width 23 height 23
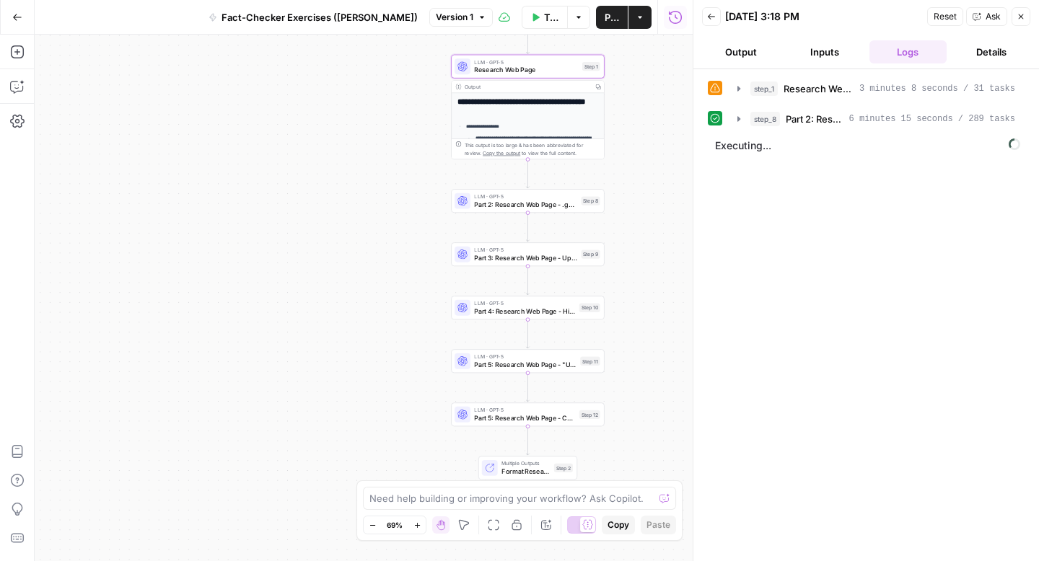
click at [761, 51] on button "Output" at bounding box center [741, 51] width 78 height 23
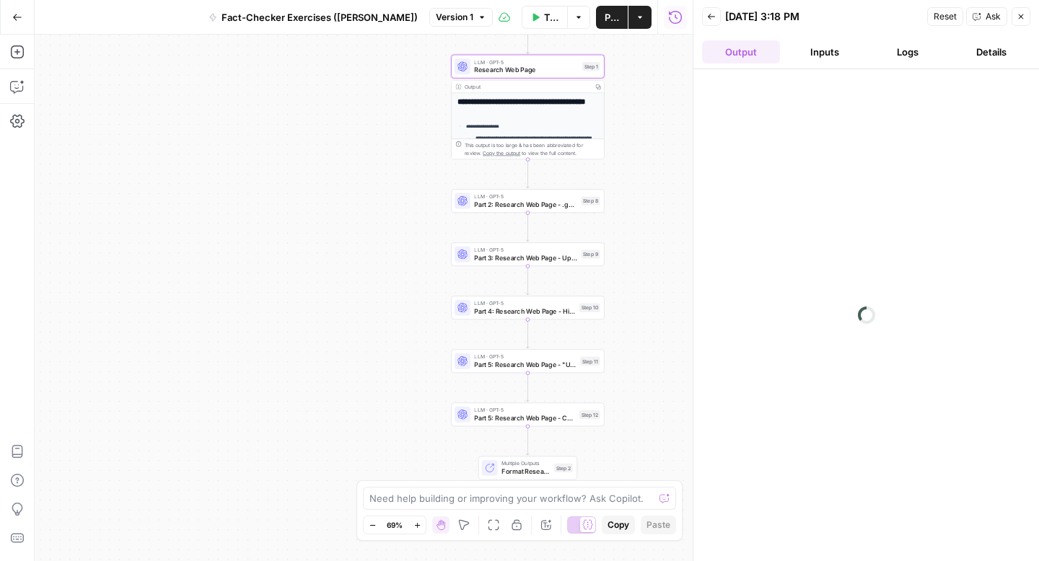
click at [825, 50] on button "Inputs" at bounding box center [825, 51] width 78 height 23
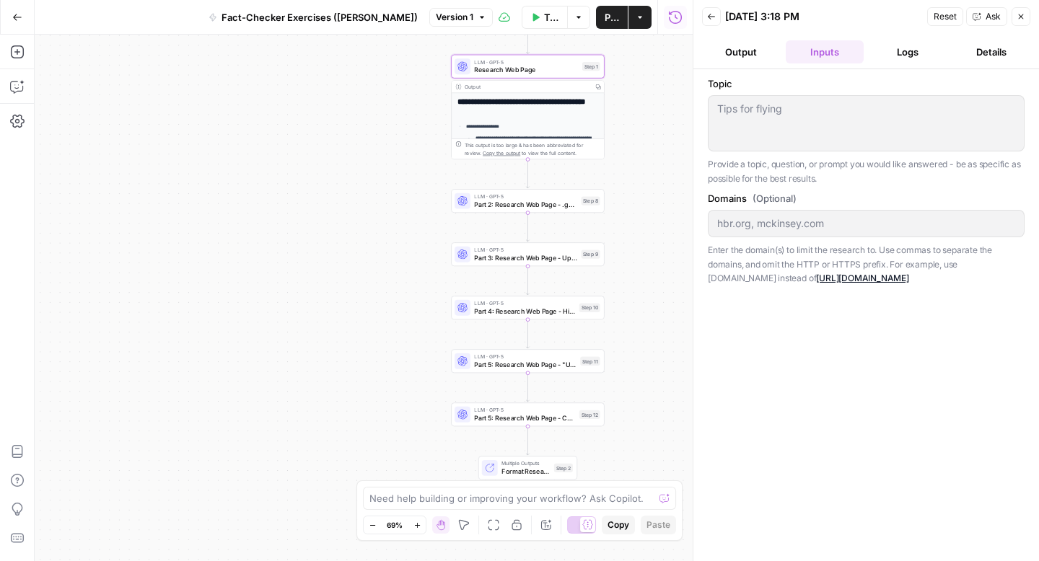
click at [921, 49] on button "Logs" at bounding box center [909, 51] width 78 height 23
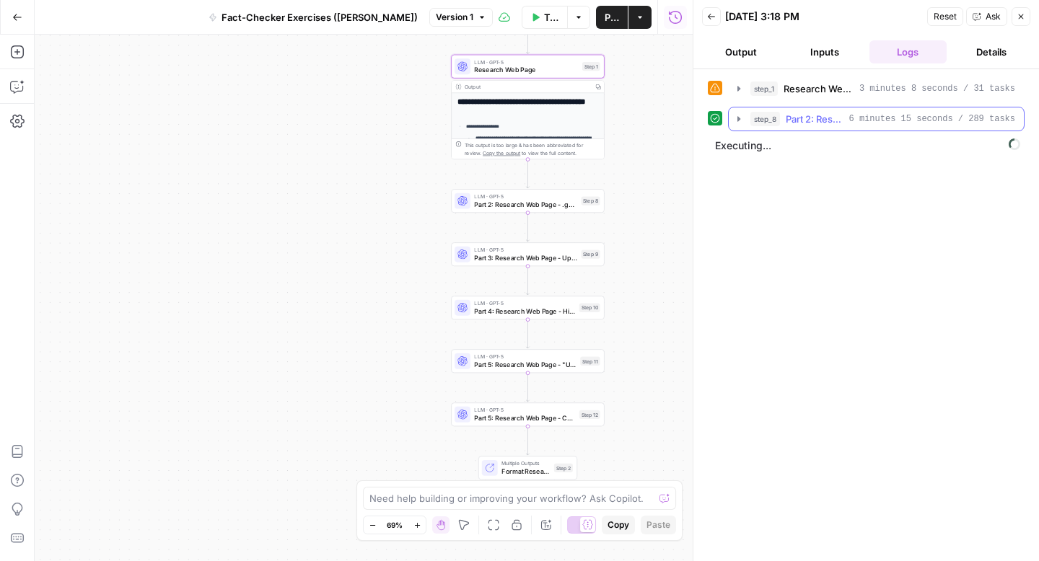
click at [740, 122] on icon "button" at bounding box center [739, 119] width 12 height 12
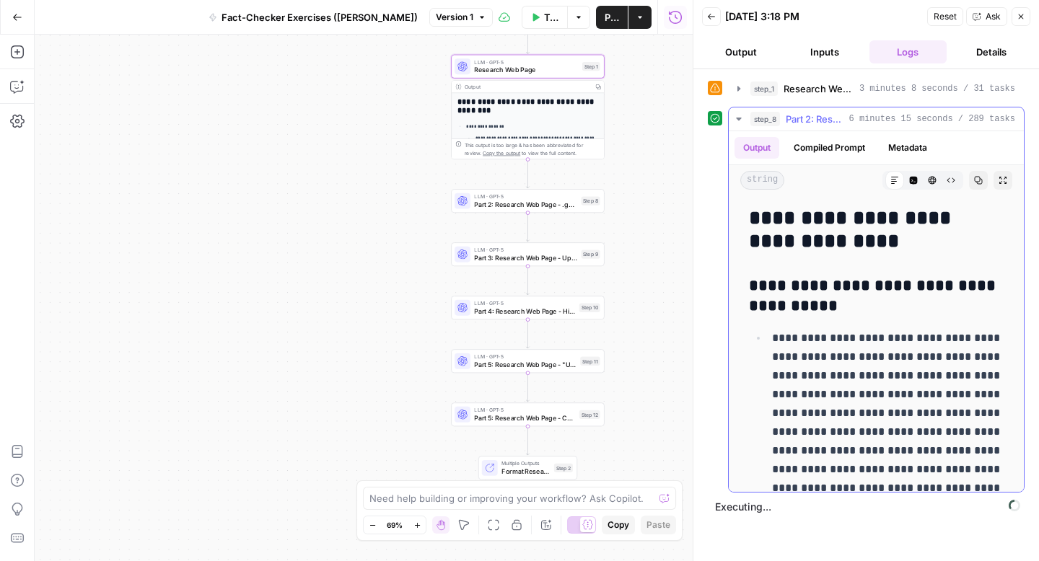
click at [740, 122] on icon "button" at bounding box center [739, 119] width 12 height 12
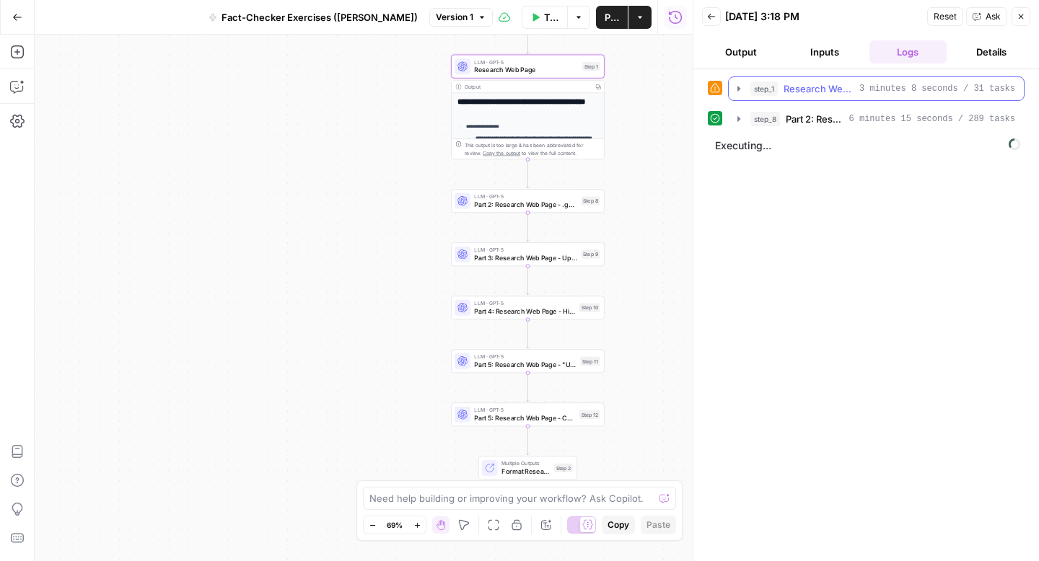
click at [736, 97] on button "step_1 Research Web Page 3 minutes 8 seconds / 31 tasks" at bounding box center [876, 88] width 295 height 23
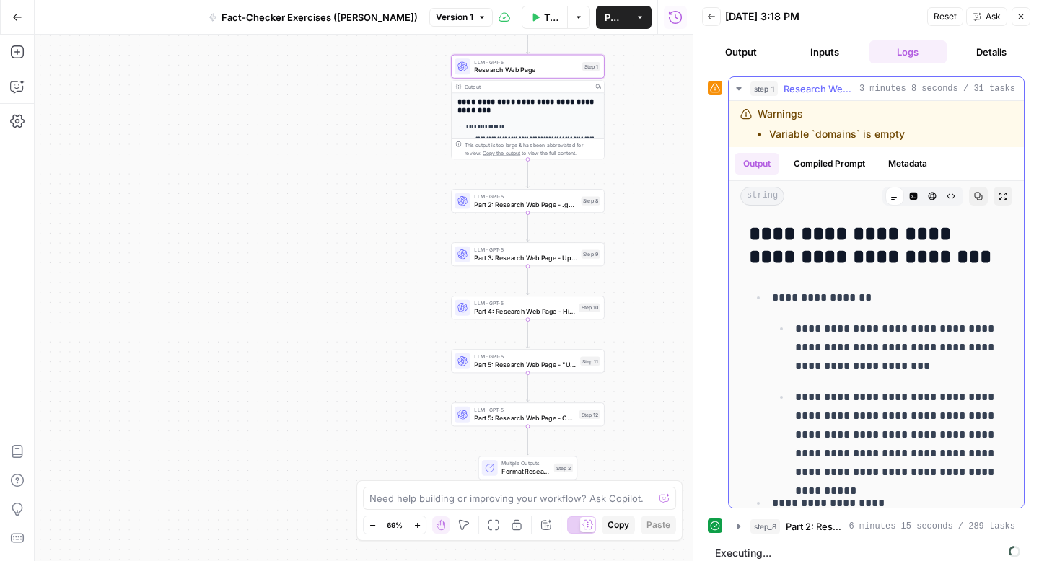
click at [736, 97] on button "step_1 Research Web Page 3 minutes 8 seconds / 31 tasks" at bounding box center [876, 88] width 295 height 23
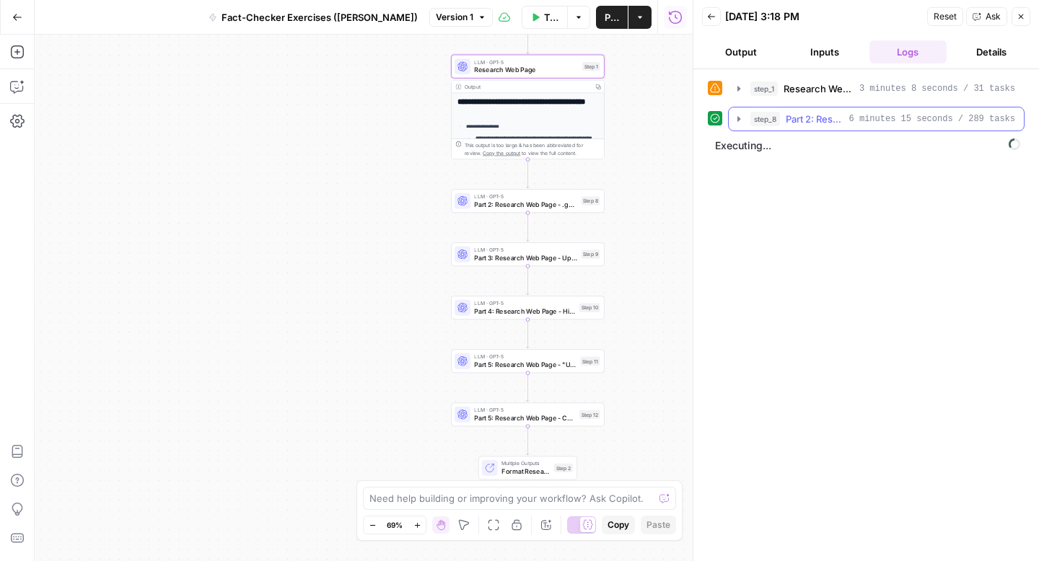
click at [741, 123] on icon "button" at bounding box center [739, 119] width 12 height 12
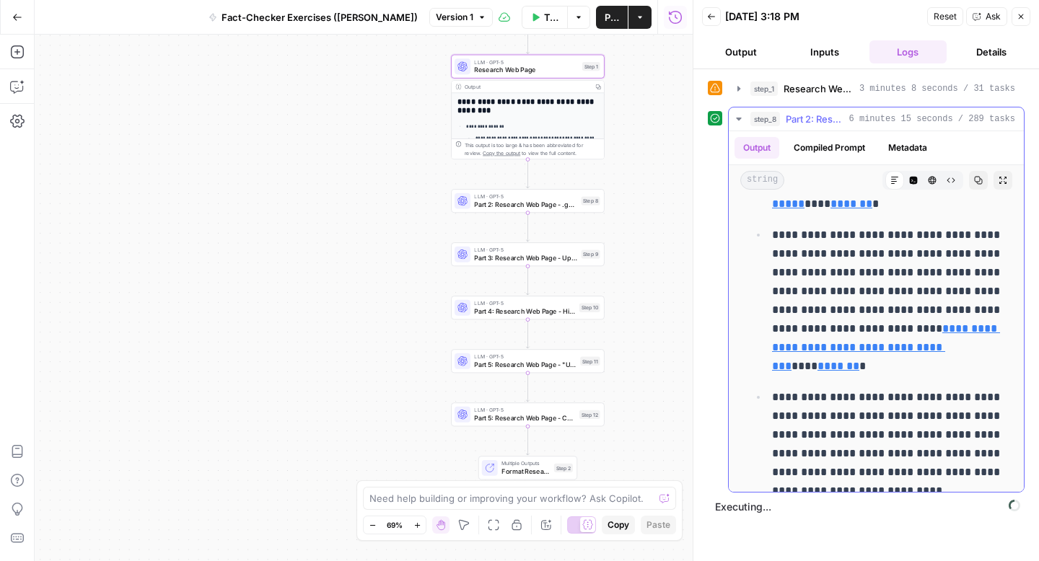
scroll to position [626, 0]
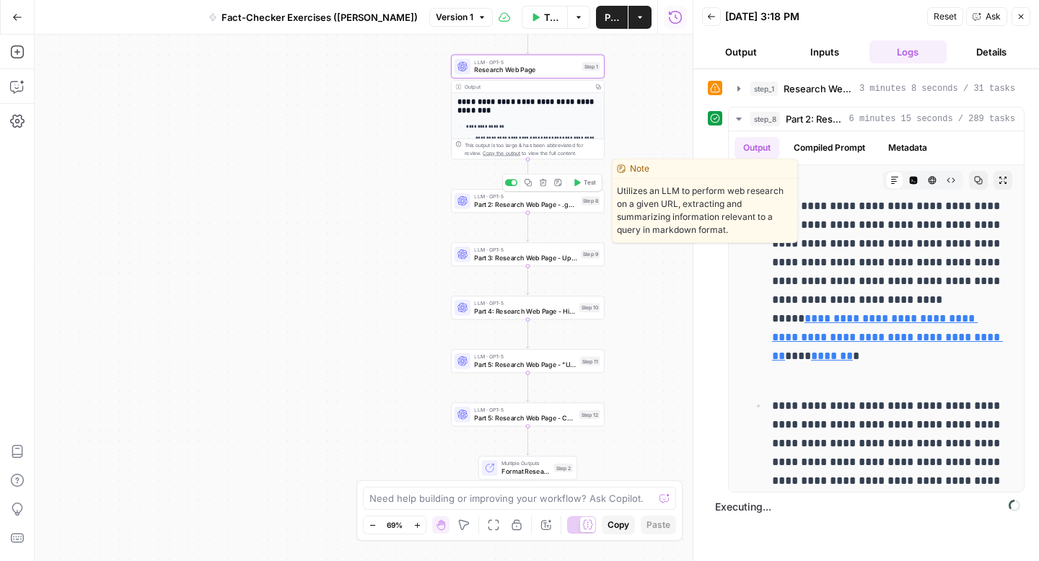
click at [512, 206] on span "Part 2: Research Web Page - .gov / .edu Only" at bounding box center [525, 205] width 103 height 10
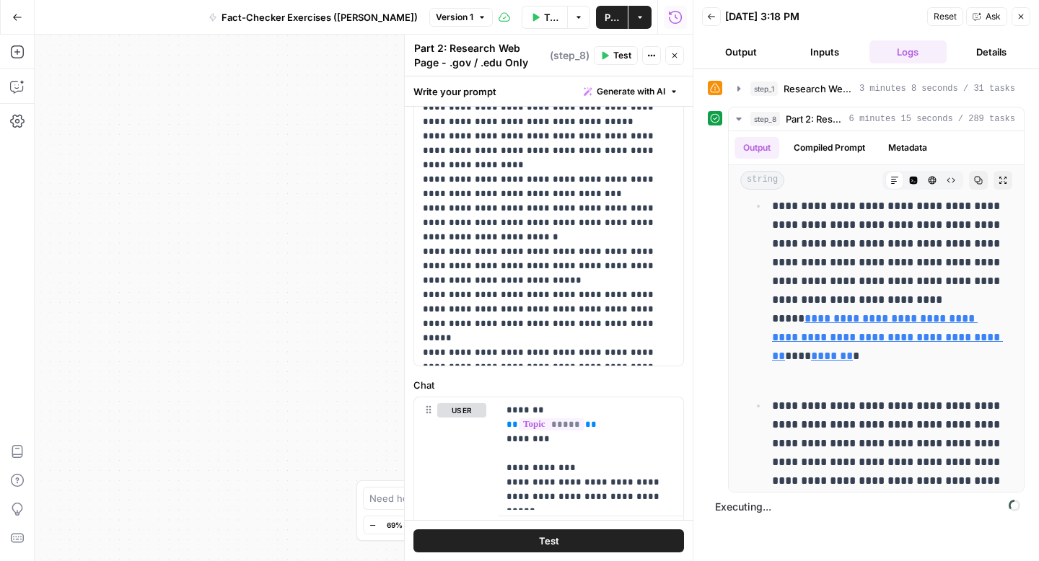
scroll to position [301, 0]
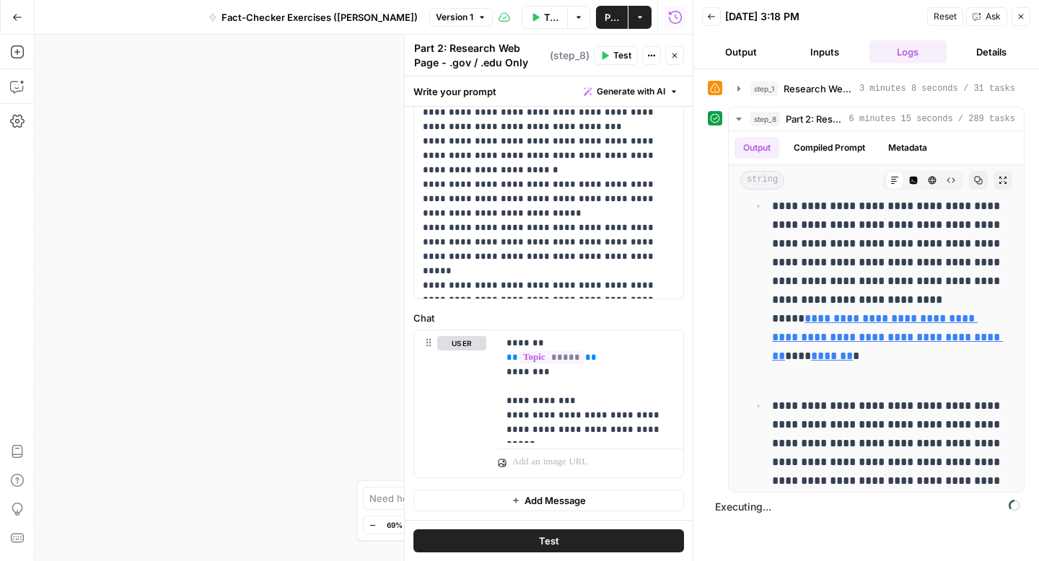
click at [702, 14] on button "Back" at bounding box center [711, 16] width 19 height 19
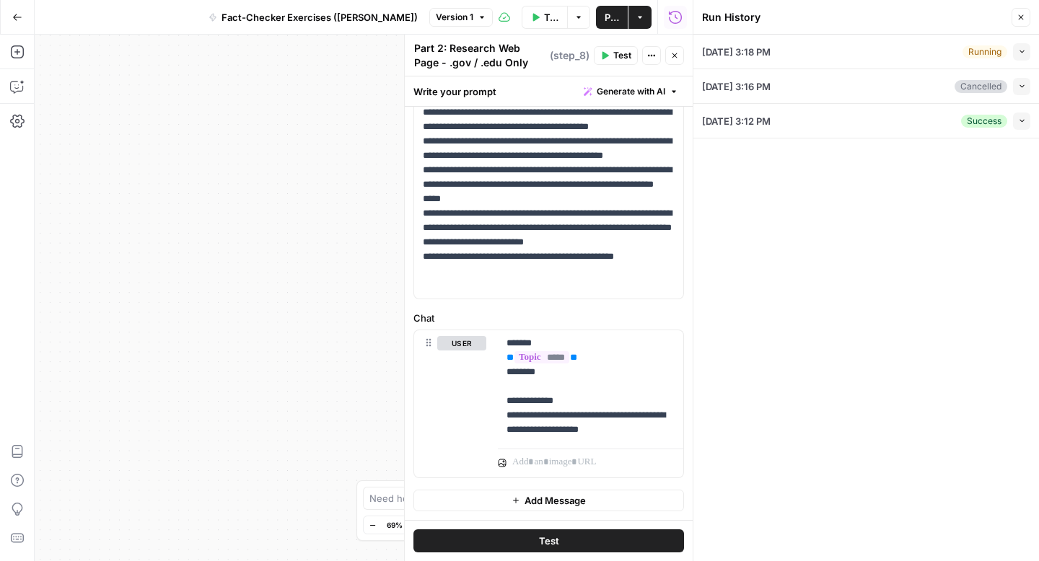
click at [678, 53] on icon "button" at bounding box center [674, 55] width 9 height 9
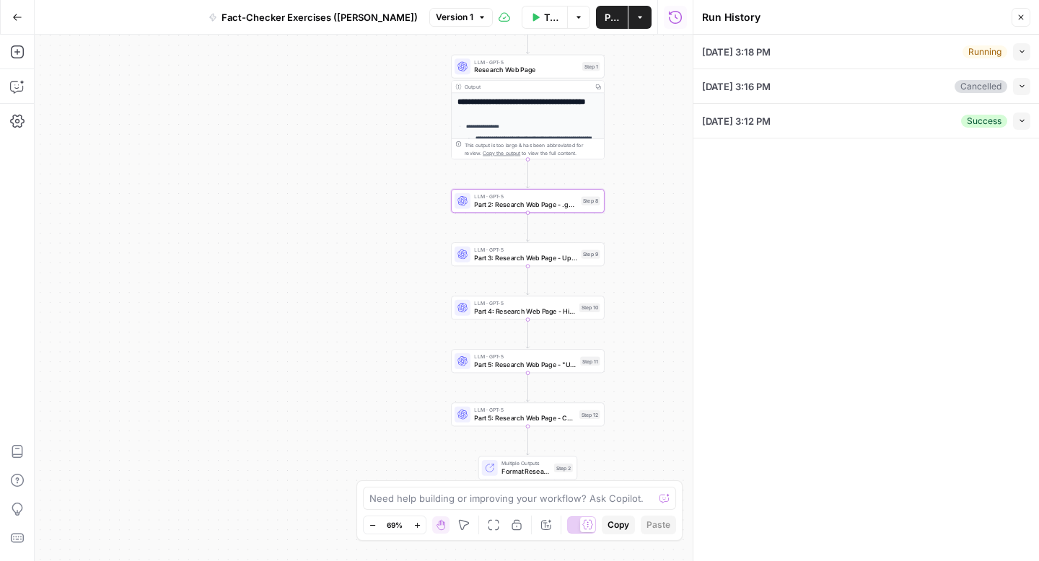
click at [1021, 48] on icon "button" at bounding box center [1022, 52] width 8 height 8
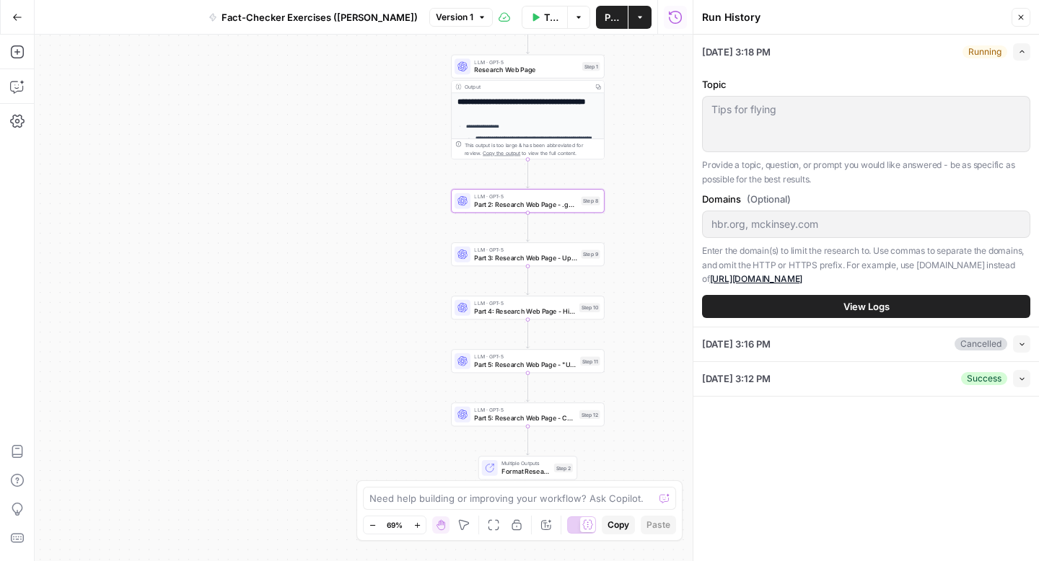
click at [1020, 48] on icon "button" at bounding box center [1022, 52] width 8 height 8
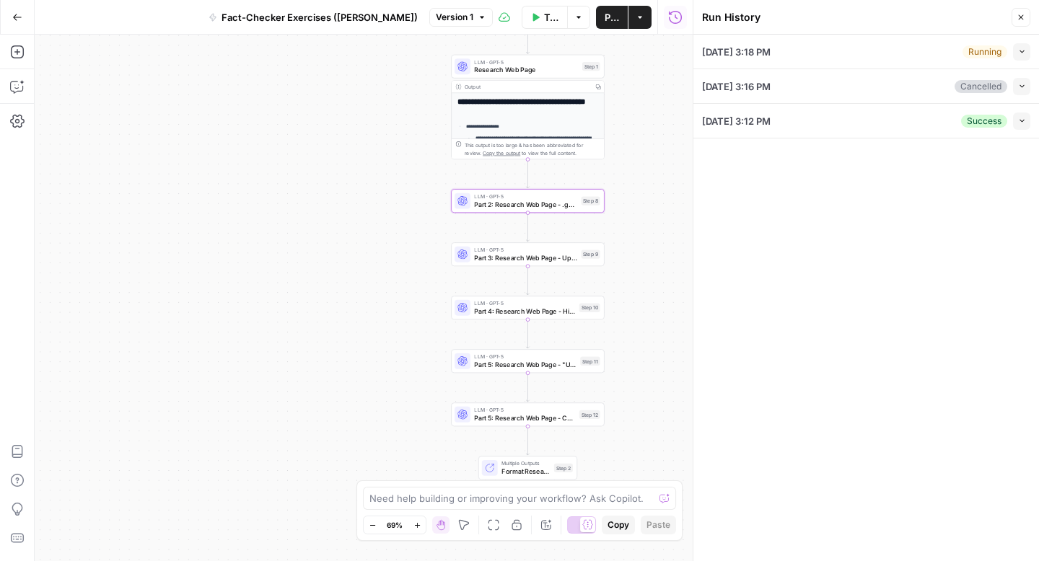
click at [1014, 45] on button "Collapse" at bounding box center [1021, 51] width 17 height 17
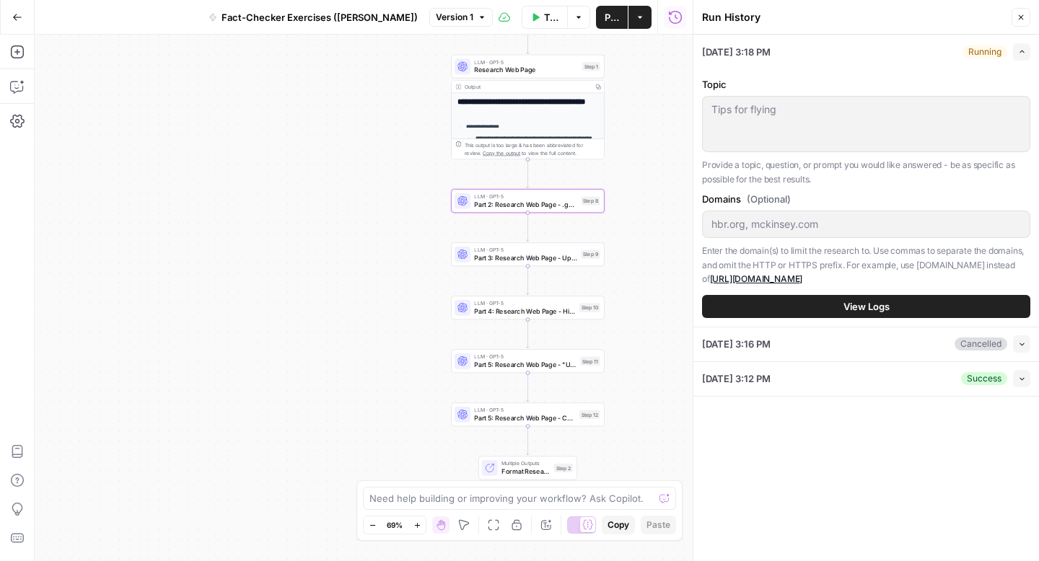
click at [857, 305] on span "View Logs" at bounding box center [867, 306] width 46 height 14
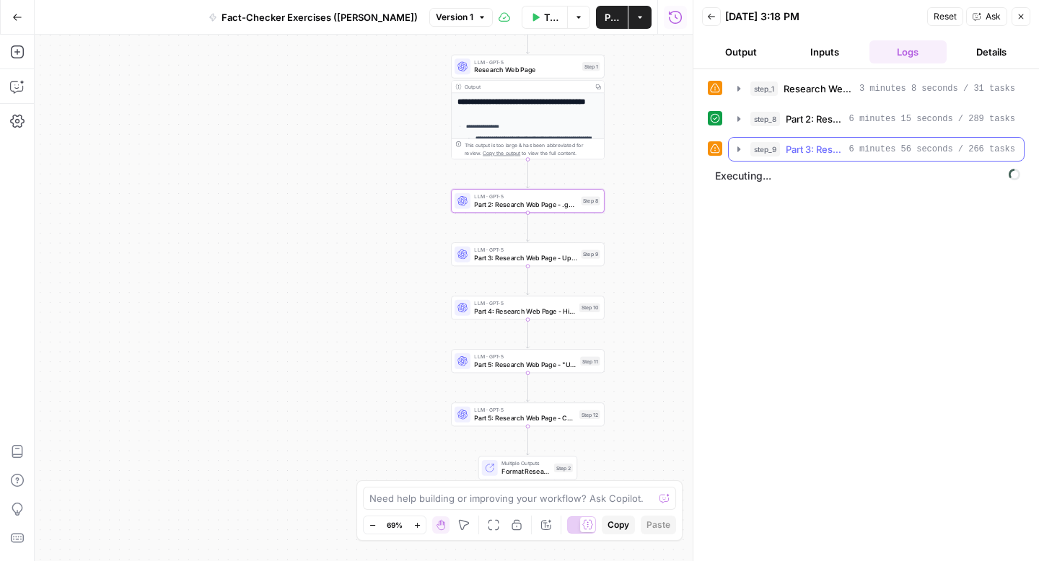
click at [741, 154] on icon "button" at bounding box center [739, 150] width 12 height 12
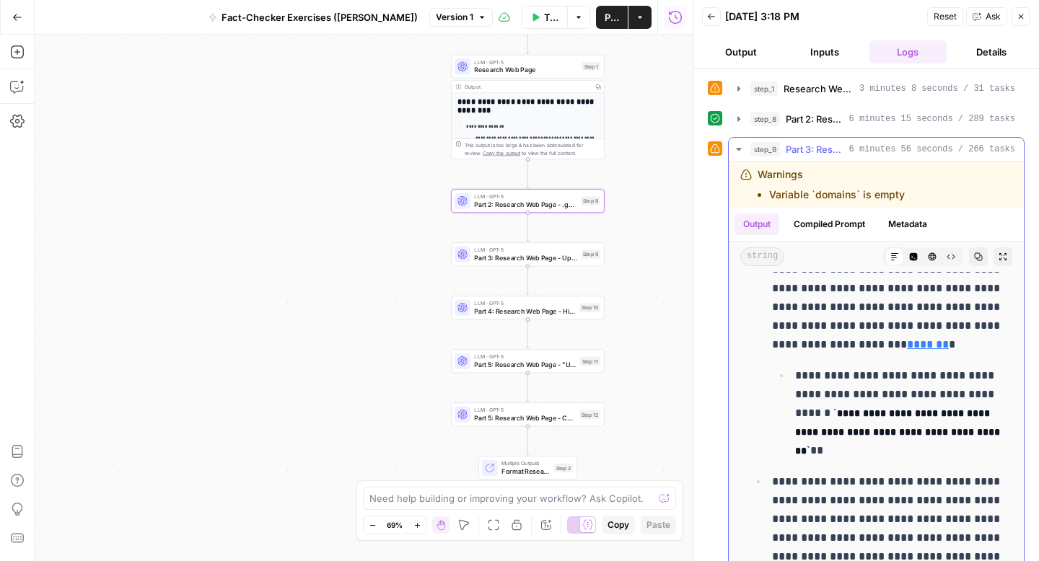
scroll to position [3123, 0]
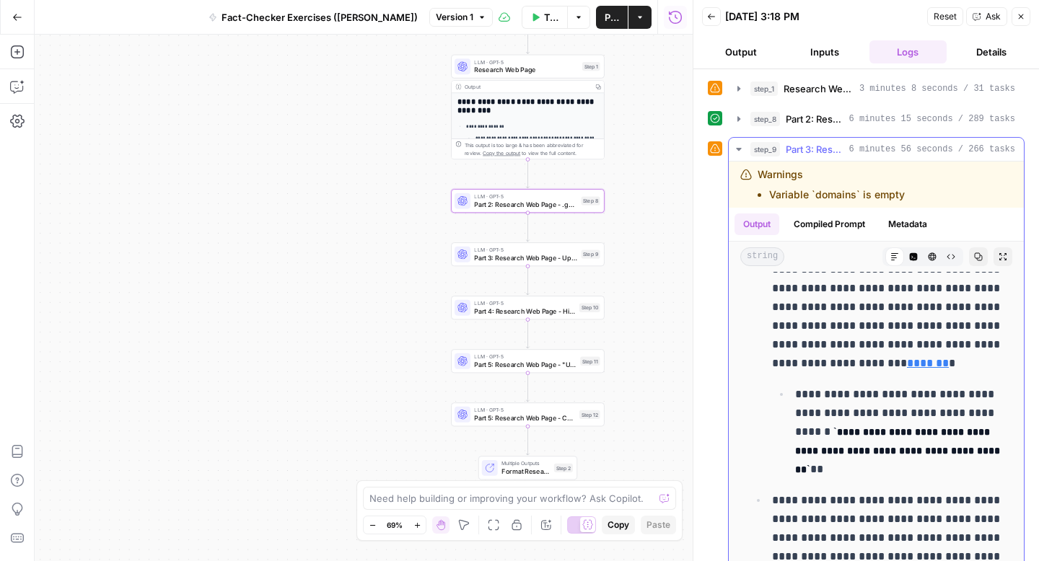
click at [741, 149] on icon "button" at bounding box center [739, 150] width 12 height 12
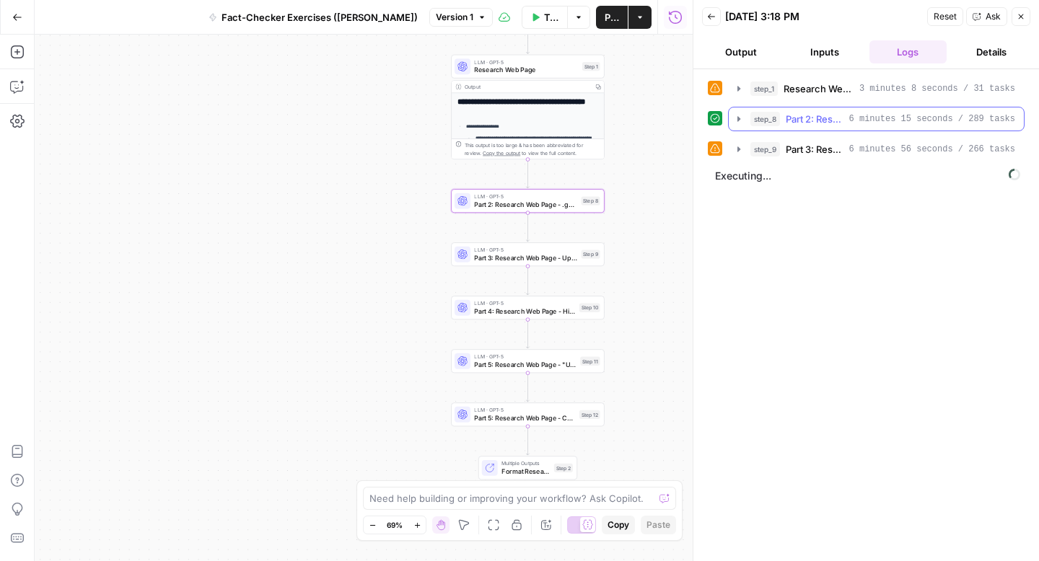
click at [737, 118] on icon "button" at bounding box center [738, 118] width 3 height 5
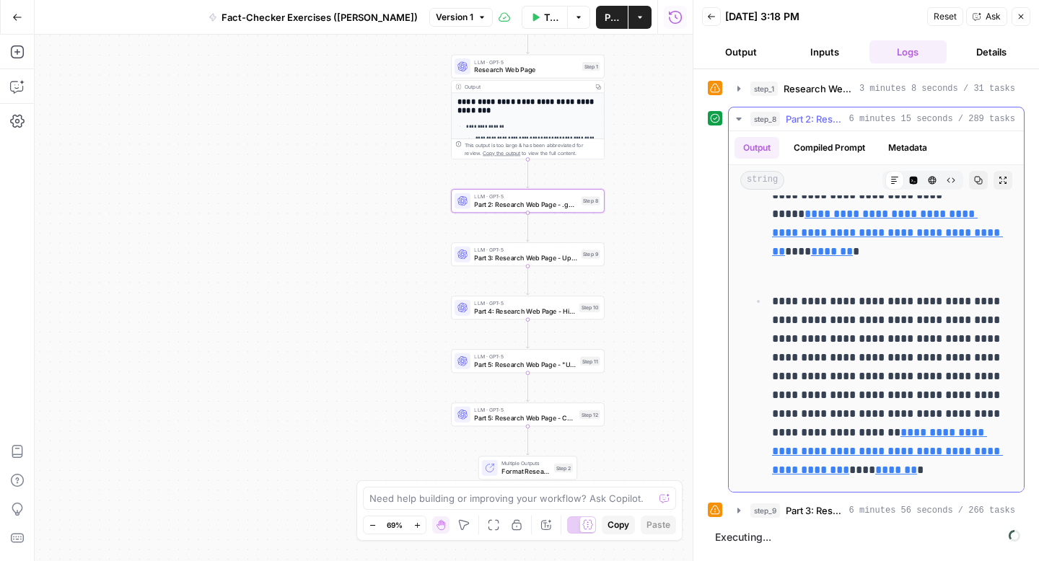
scroll to position [772, 0]
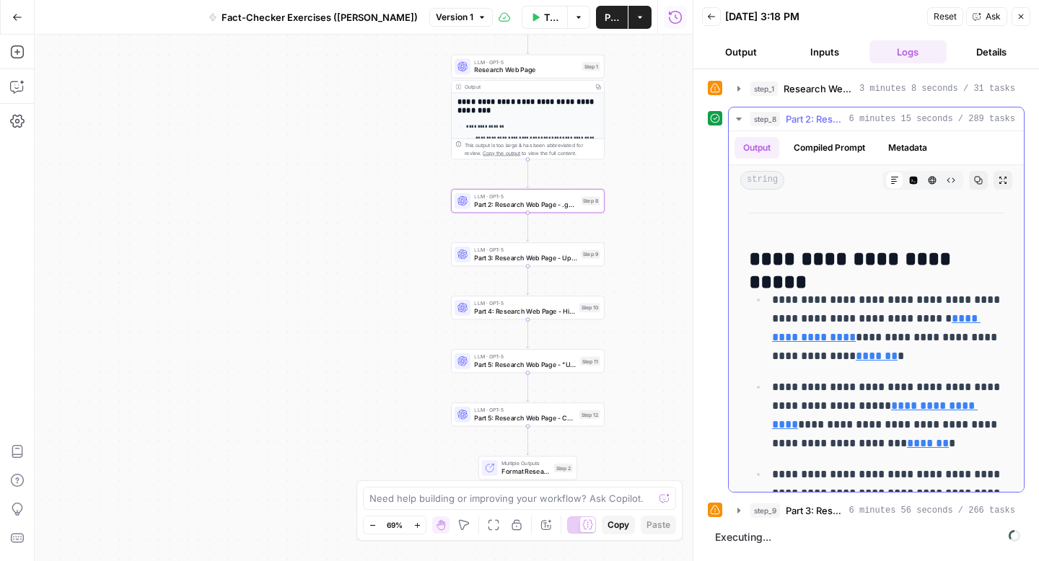
scroll to position [7958, 0]
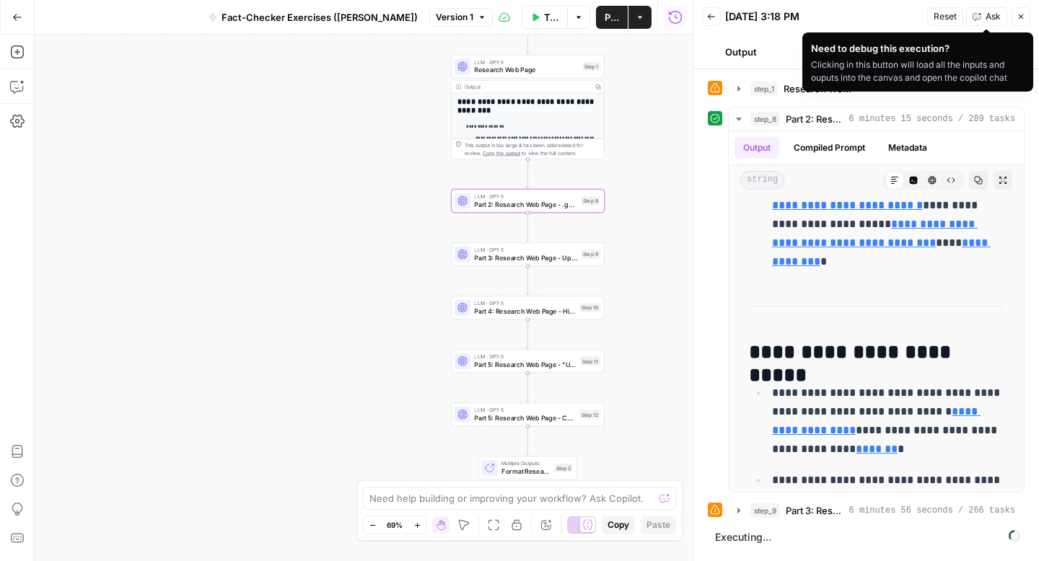
click at [1023, 23] on button "Close" at bounding box center [1021, 16] width 19 height 19
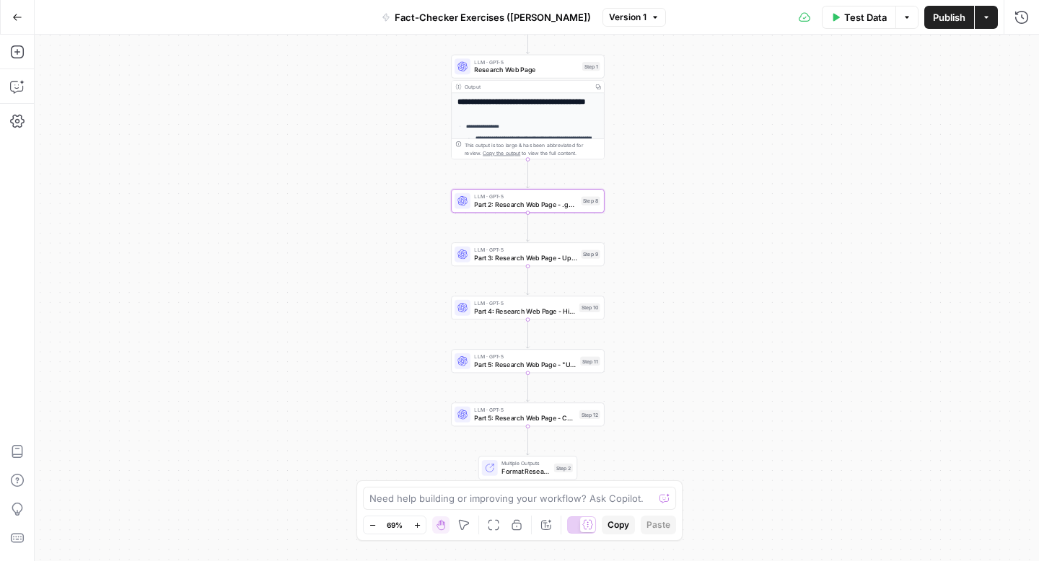
click at [945, 14] on span "Publish" at bounding box center [949, 17] width 32 height 14
